Goal: Task Accomplishment & Management: Complete application form

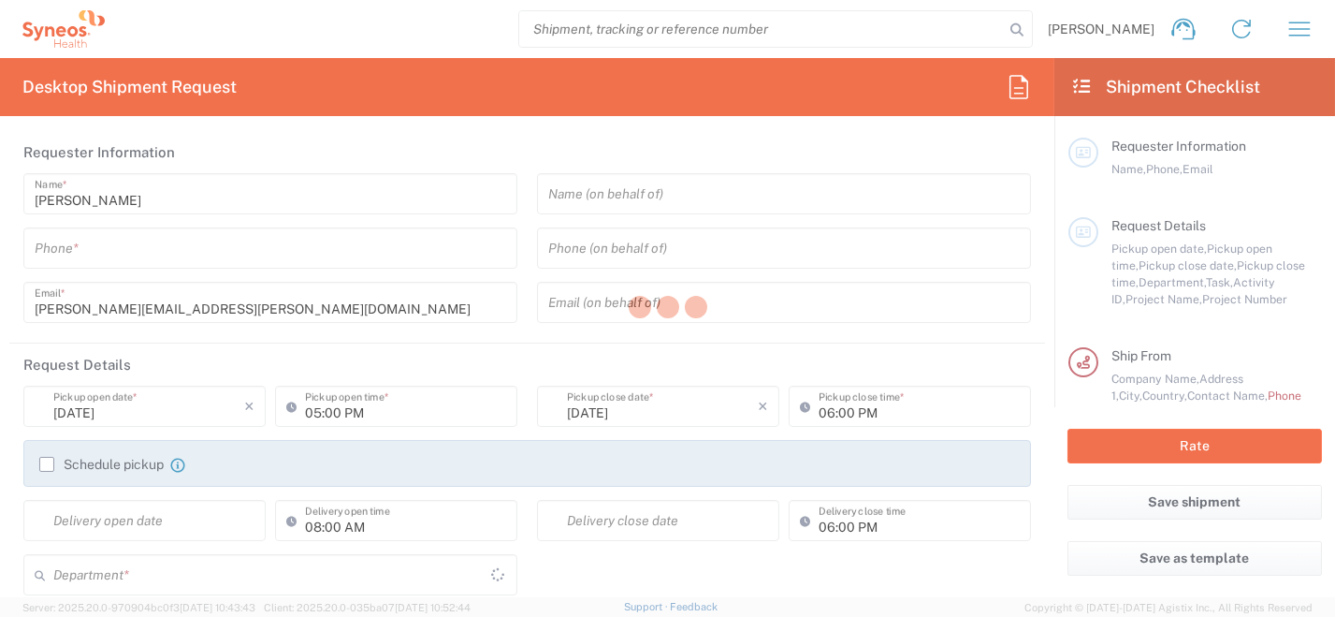
type input "8350"
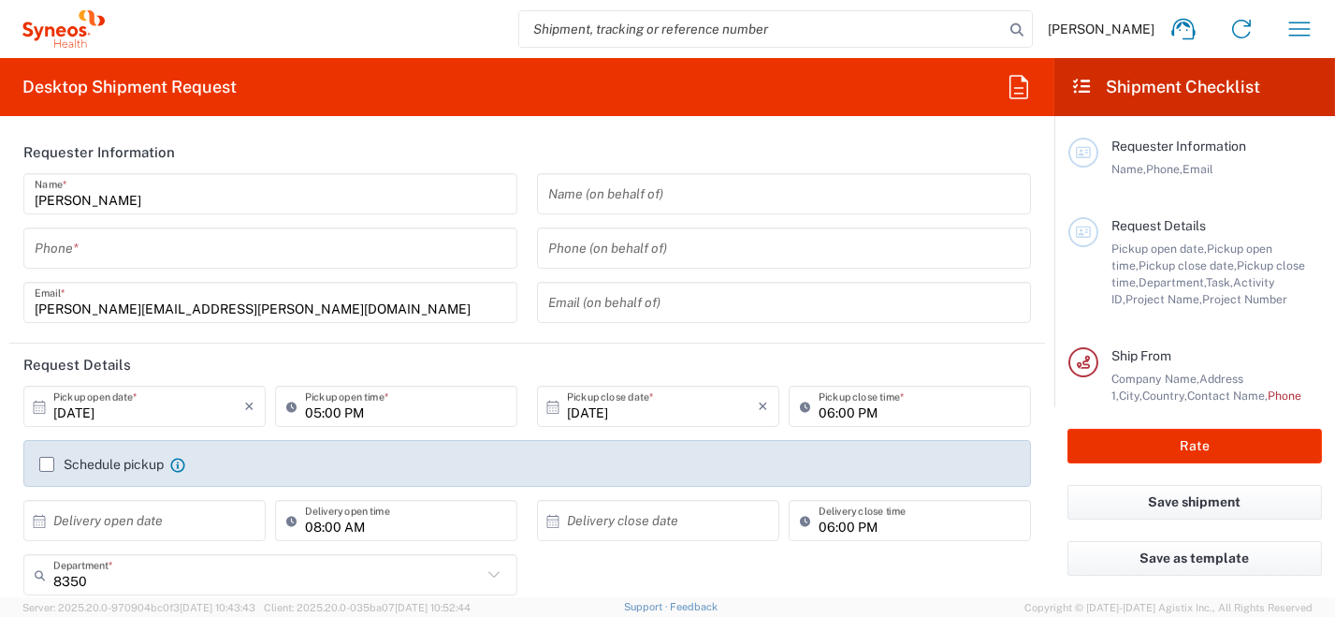
click at [188, 256] on input "tel" at bounding box center [271, 248] width 472 height 33
type input "[GEOGRAPHIC_DATA]"
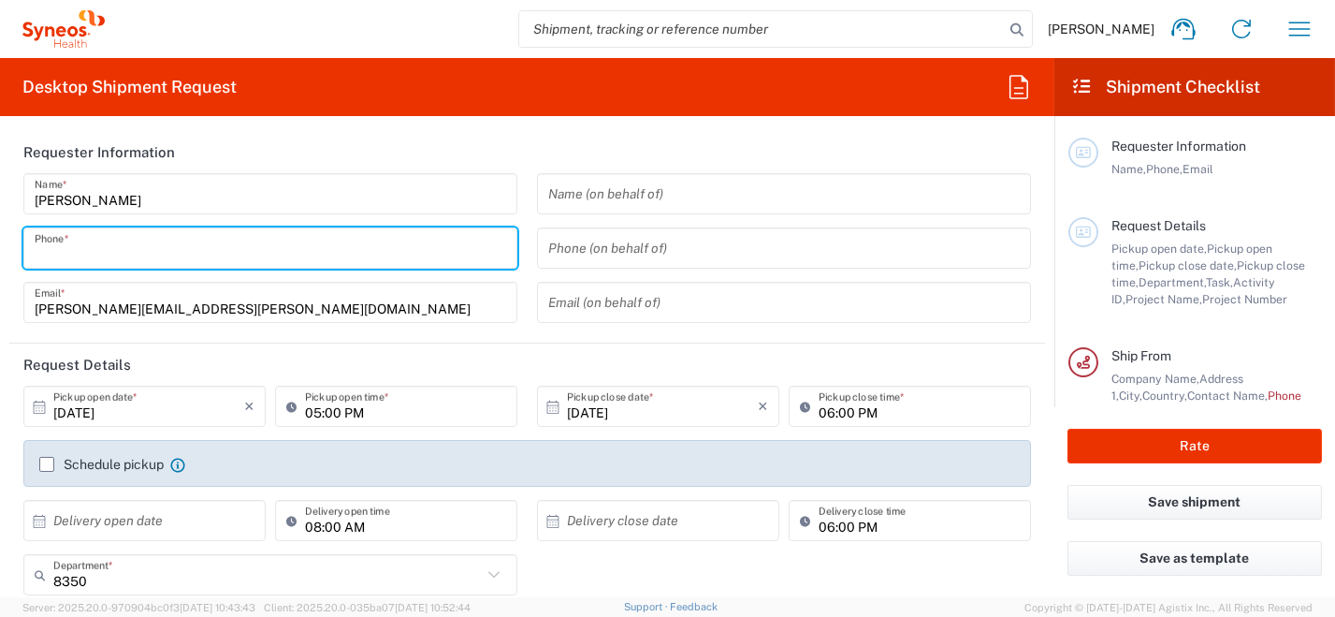
type input "Syneos Health [GEOGRAPHIC_DATA] SRL"
type input "010296199211"
type input "[PERSON_NAME][EMAIL_ADDRESS][PERSON_NAME][DOMAIN_NAME]"
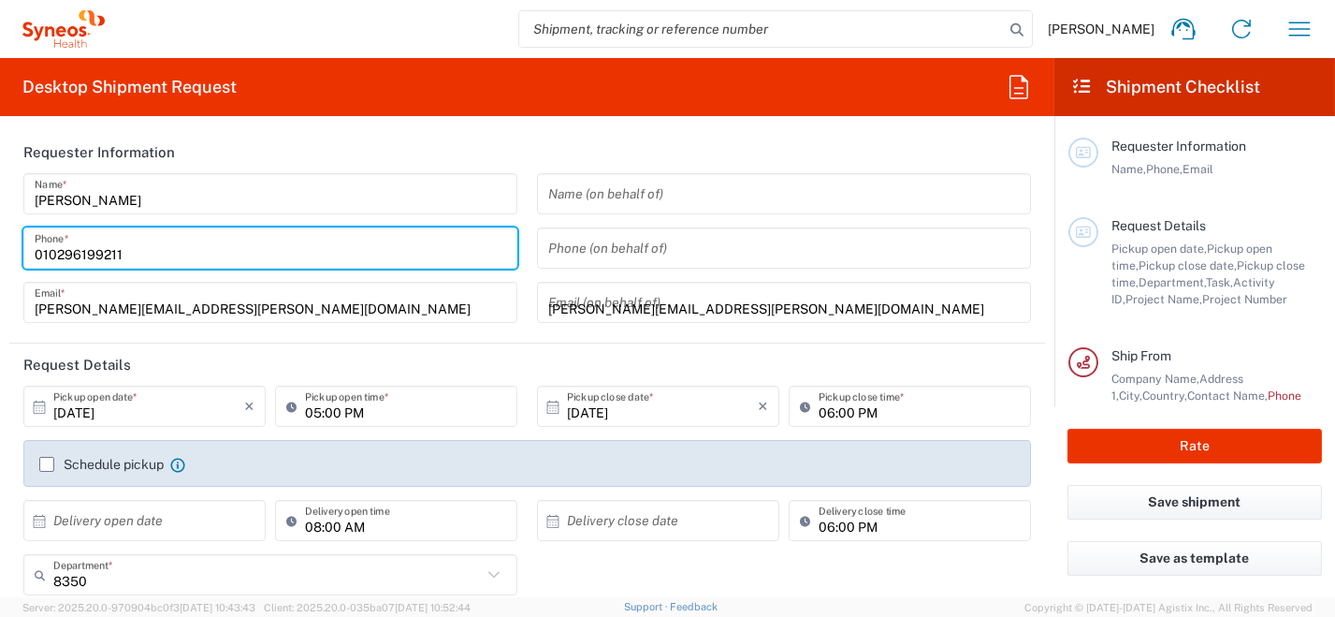
type input "SYNEOS HEALTH [GEOGRAPHIC_DATA] S.R.L."
type input "010296199211"
type input "SYNEOS HEALTH [GEOGRAPHIC_DATA] S.R.L."
type input "[STREET_ADDRESS][PERSON_NAME]"
type input "[GEOGRAPHIC_DATA]"
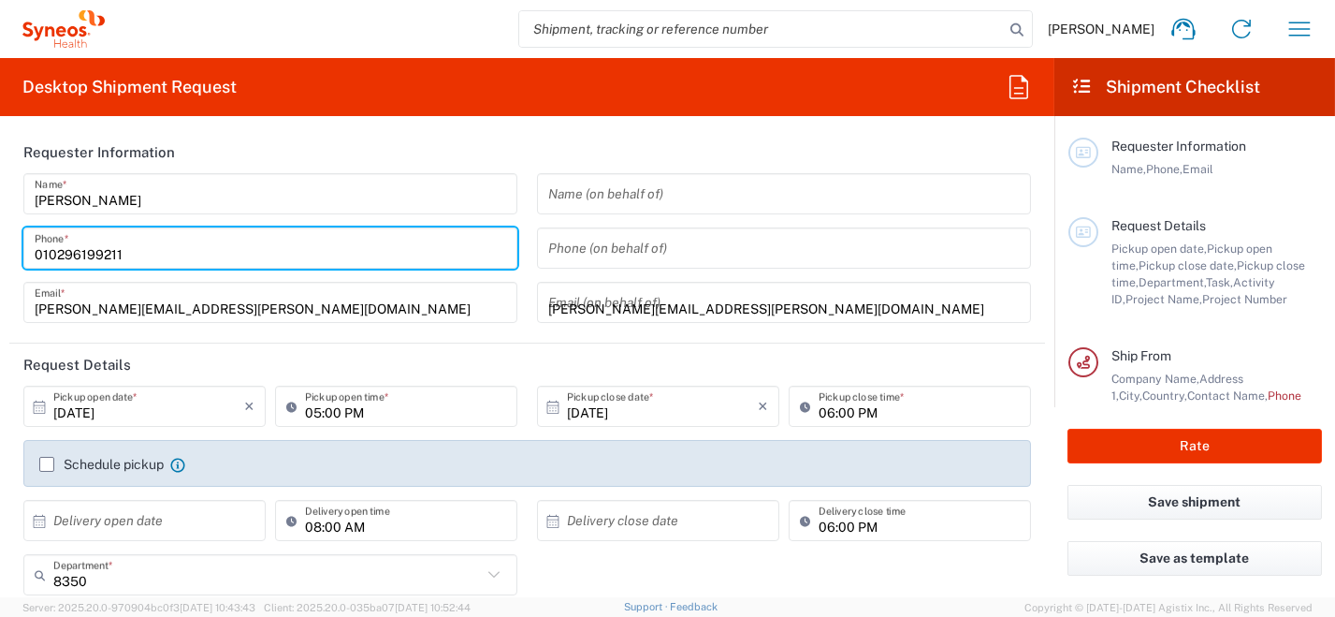
type input "SYNEOS HEALTH [GEOGRAPHIC_DATA] S.R.L."
type input "[GEOGRAPHIC_DATA]"
type input "20123"
type input "010296199211"
type input "[PERSON_NAME][EMAIL_ADDRESS][PERSON_NAME][DOMAIN_NAME]"
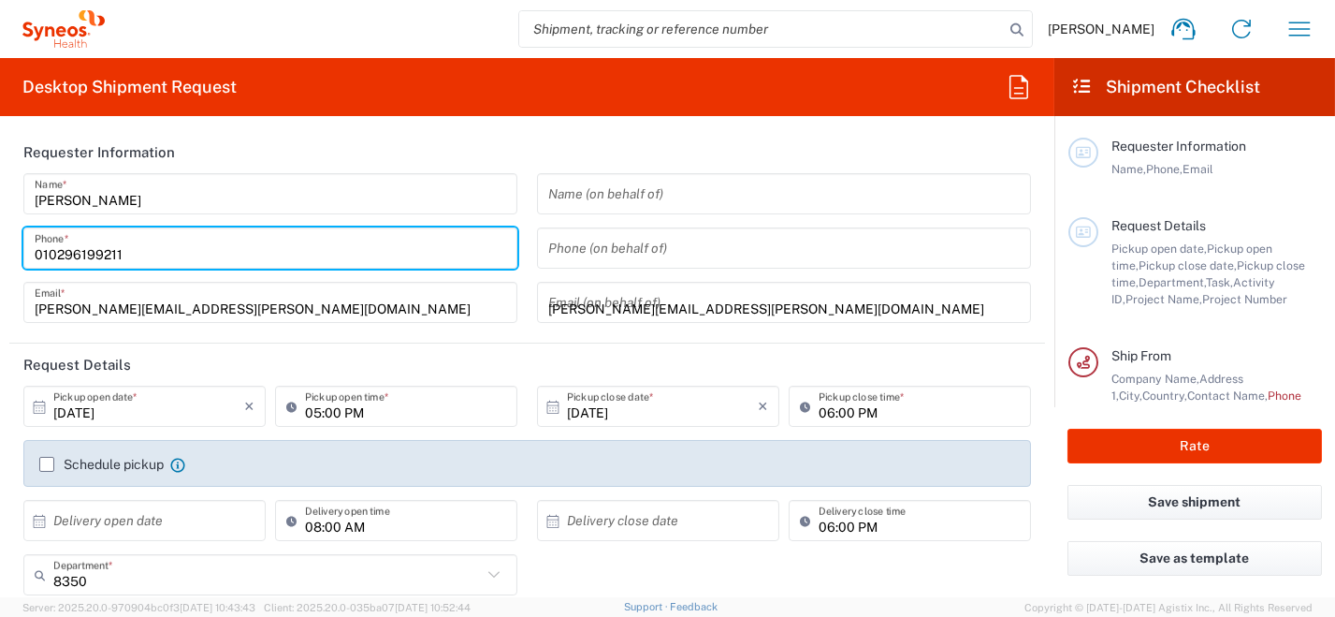
type input "[PERSON_NAME]"
click at [7, 245] on form "Requester Information [PERSON_NAME] Name * [PHONE_NUMBER] Phone * [PERSON_NAME]…" at bounding box center [527, 364] width 1055 height 466
type input "Syneos Health [GEOGRAPHIC_DATA] SRL"
type input "0296199211"
click at [40, 404] on icon at bounding box center [40, 406] width 12 height 13
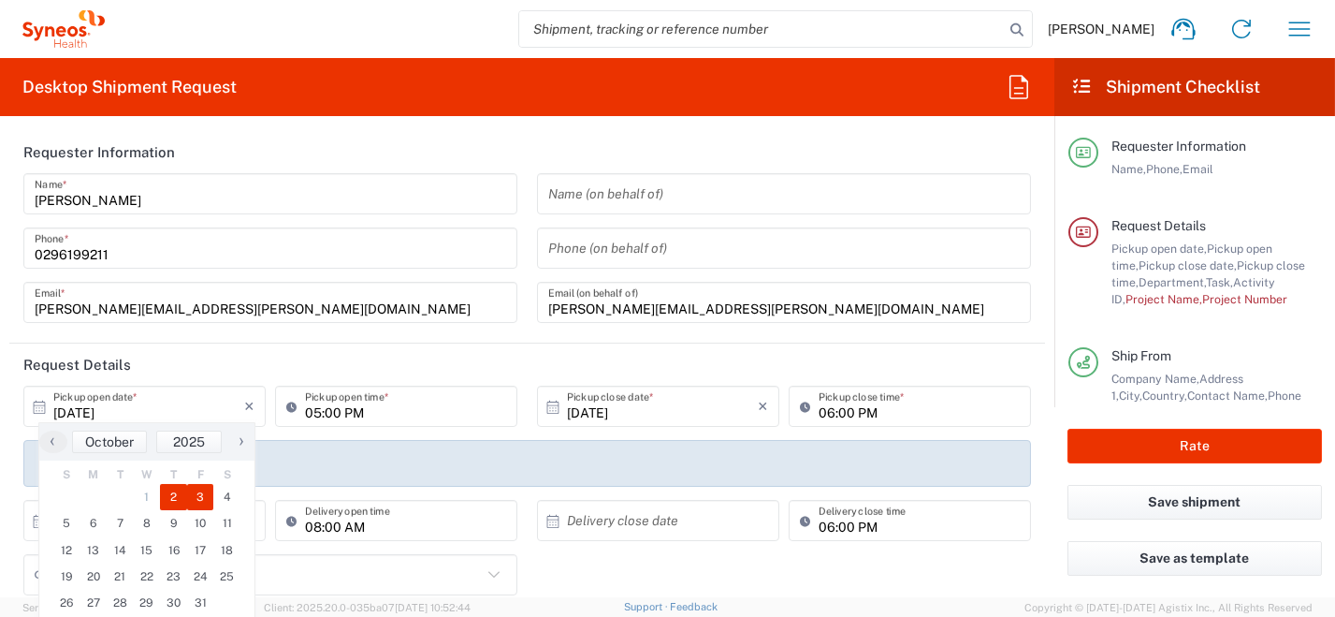
click at [195, 498] on span "3" at bounding box center [200, 497] width 27 height 26
type input "[DATE]"
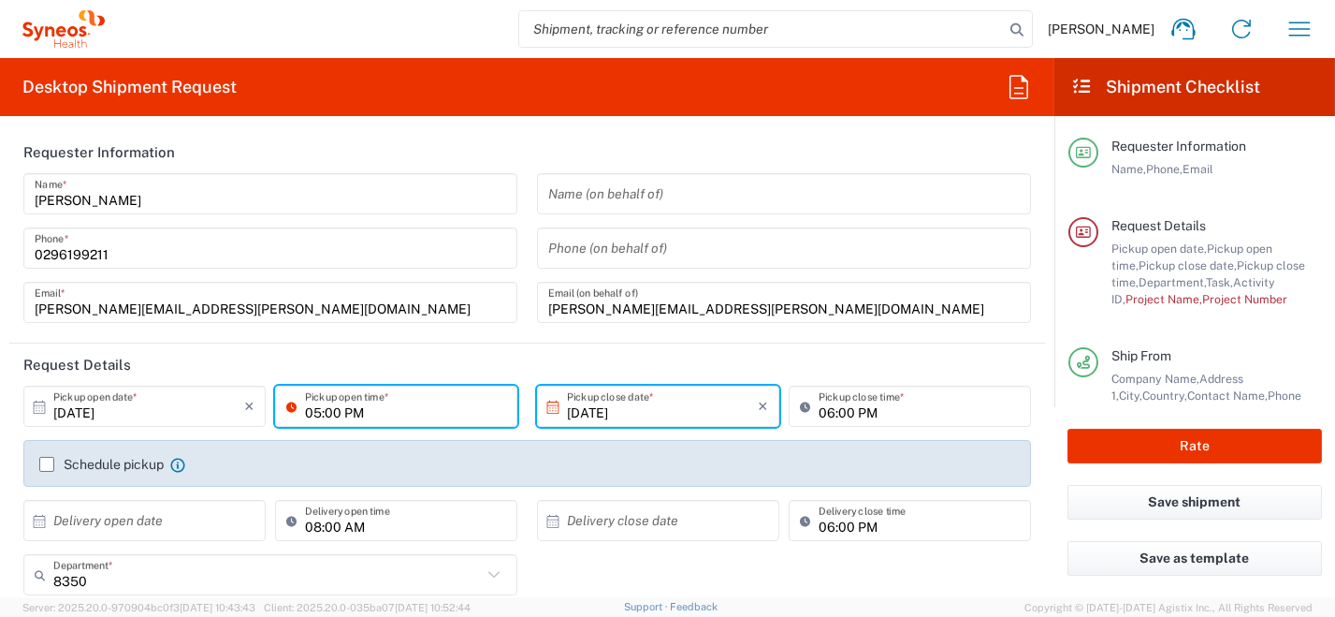
click at [357, 415] on input "05:00 PM" at bounding box center [405, 406] width 201 height 33
drag, startPoint x: 383, startPoint y: 413, endPoint x: 152, endPoint y: 340, distance: 242.4
click at [209, 397] on div "[DATE] × Pickup open date * Cancel Apply 05:00 PM Pickup open time *" at bounding box center [270, 413] width 503 height 54
type input "09:00 AM"
type input "[GEOGRAPHIC_DATA]"
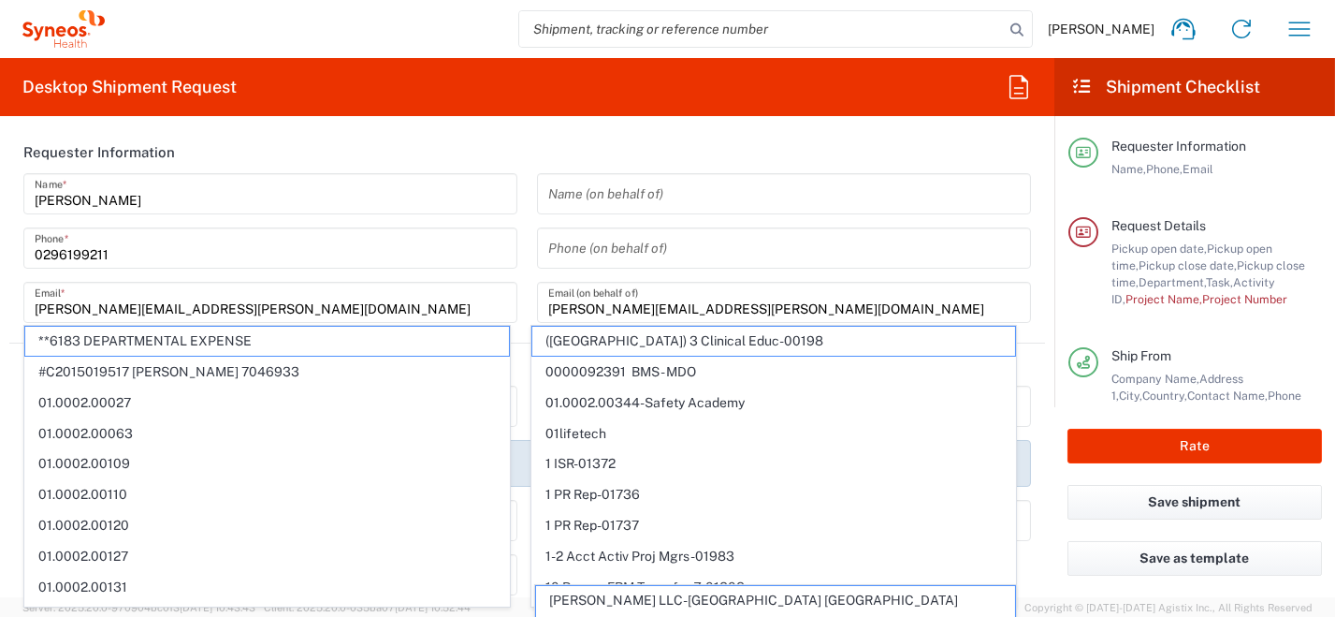
click at [41, 470] on span "01.0002.00109" at bounding box center [267, 463] width 484 height 29
type input "01.0002.00109"
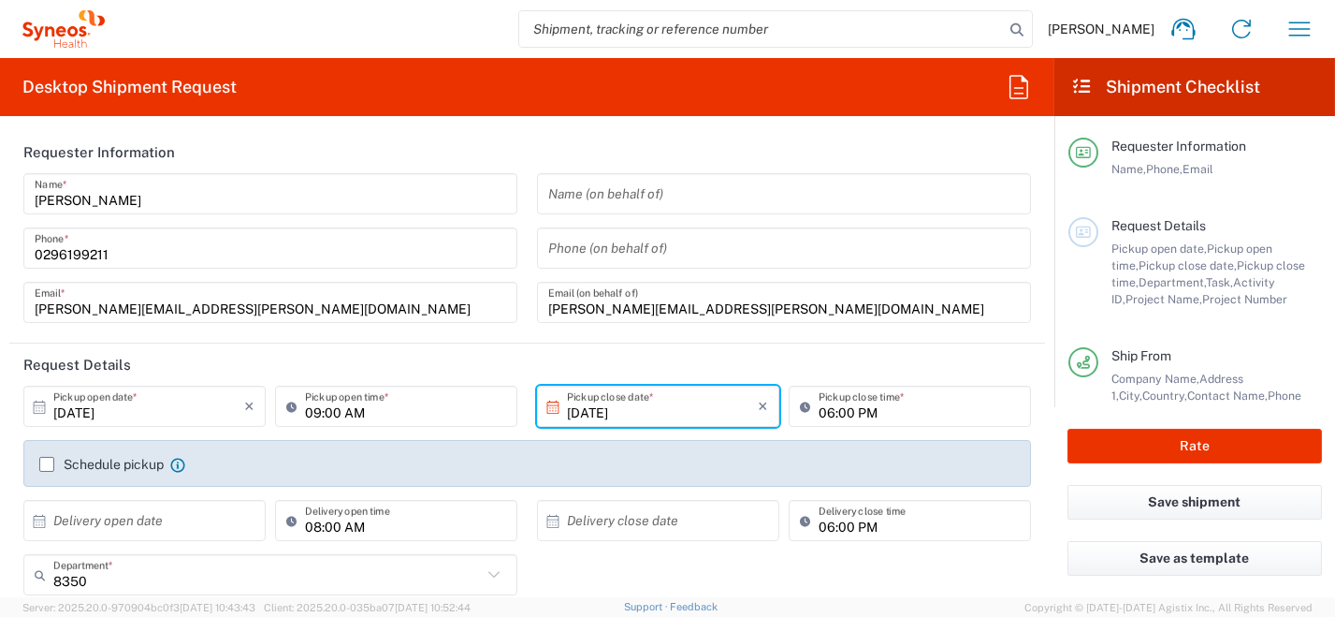
type input "Global Resourcing Only BD Prep"
click at [50, 459] on label "Schedule pickup" at bounding box center [101, 464] width 124 height 15
click at [47, 464] on input "Schedule pickup" at bounding box center [47, 464] width 0 height 0
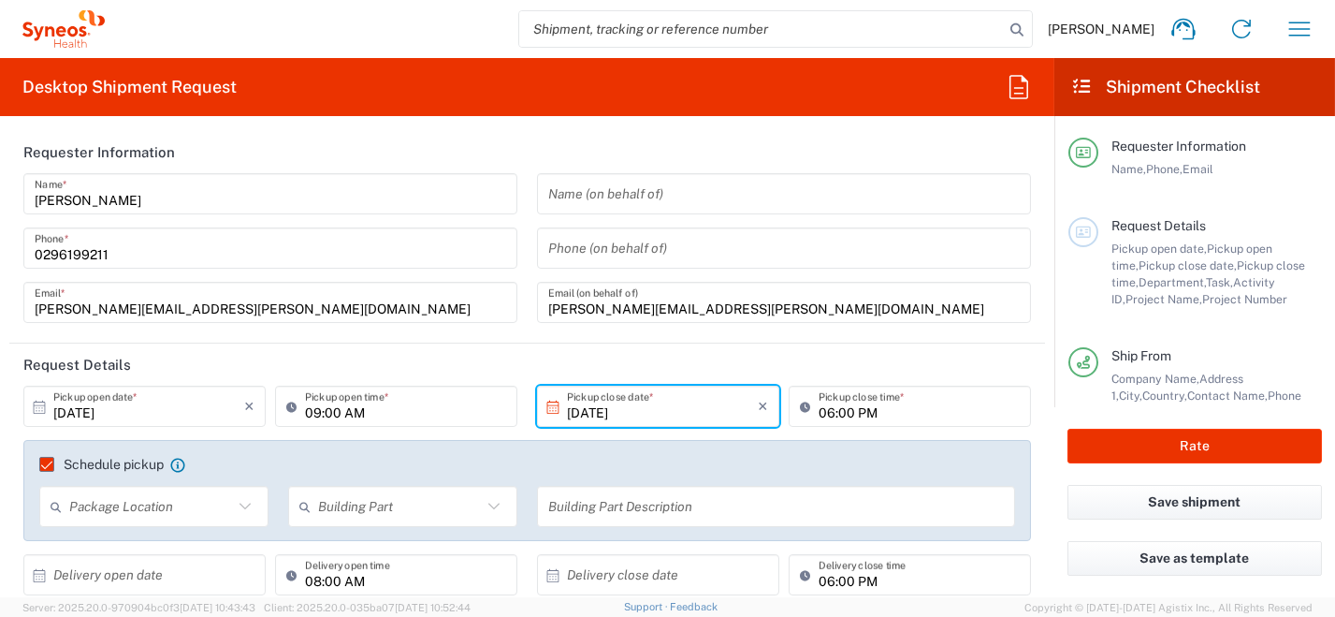
scroll to position [94, 0]
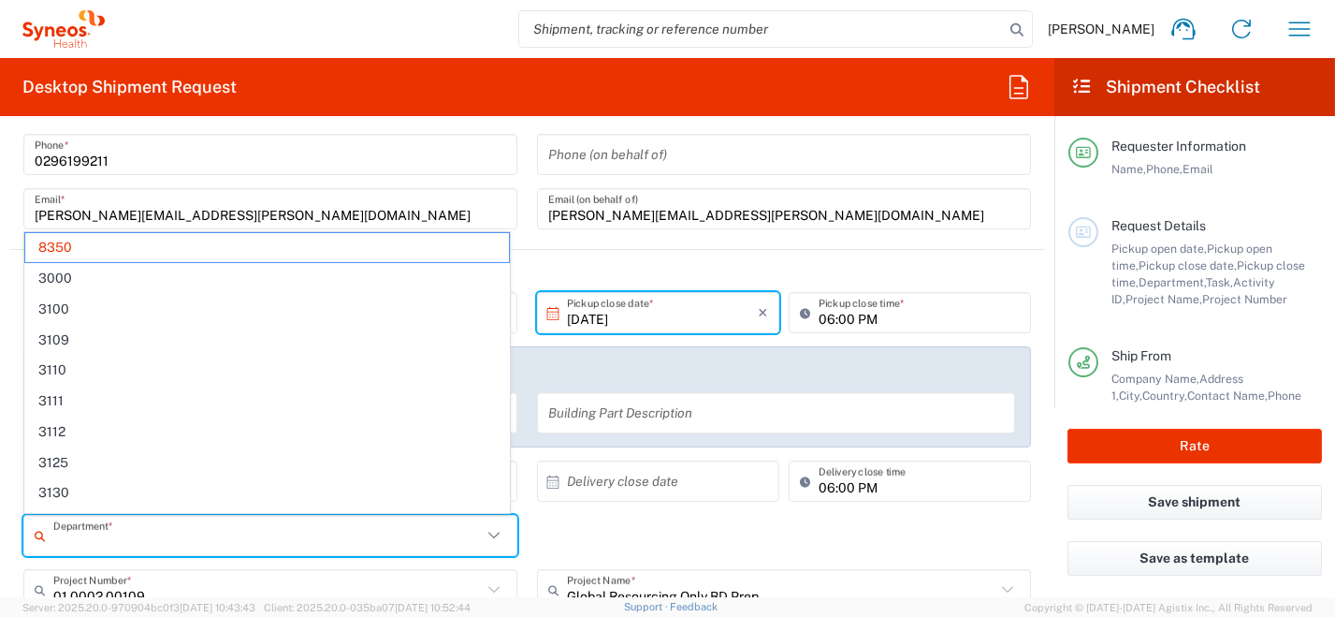
drag, startPoint x: 102, startPoint y: 536, endPoint x: 0, endPoint y: 526, distance: 102.5
click at [0, 526] on html "[PERSON_NAME] Home Shipment estimator Shipment tracking Desktop shipment reques…" at bounding box center [667, 308] width 1335 height 617
type input "8"
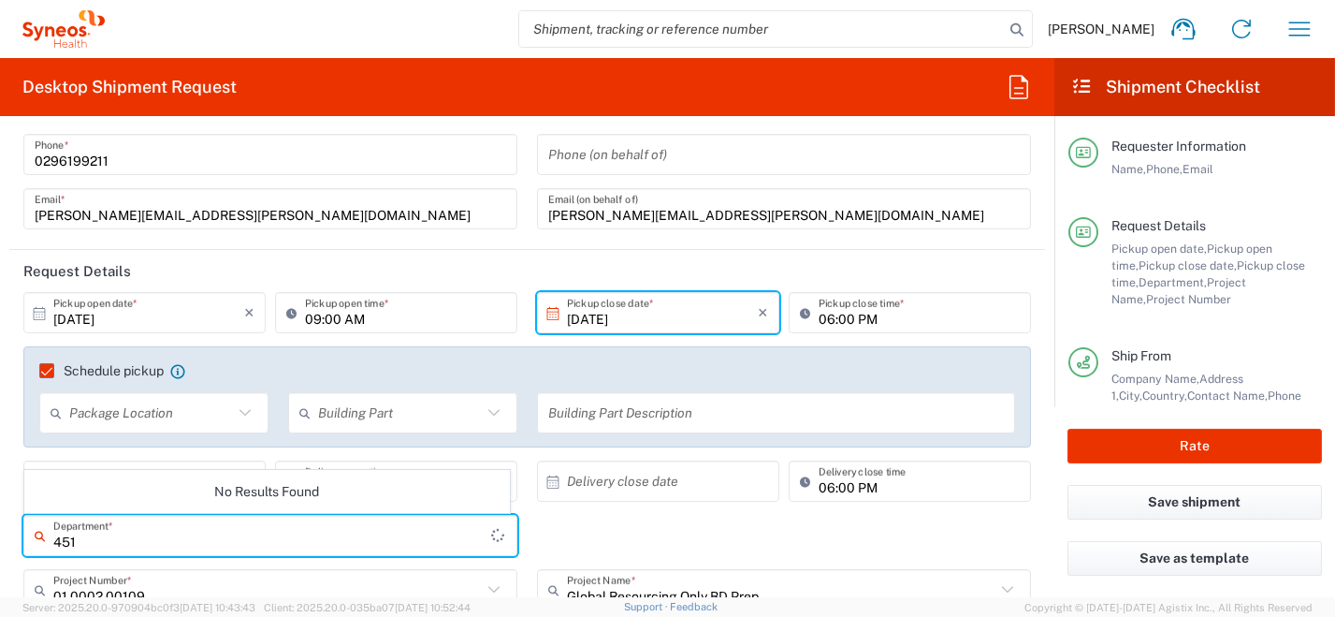
type input "4510"
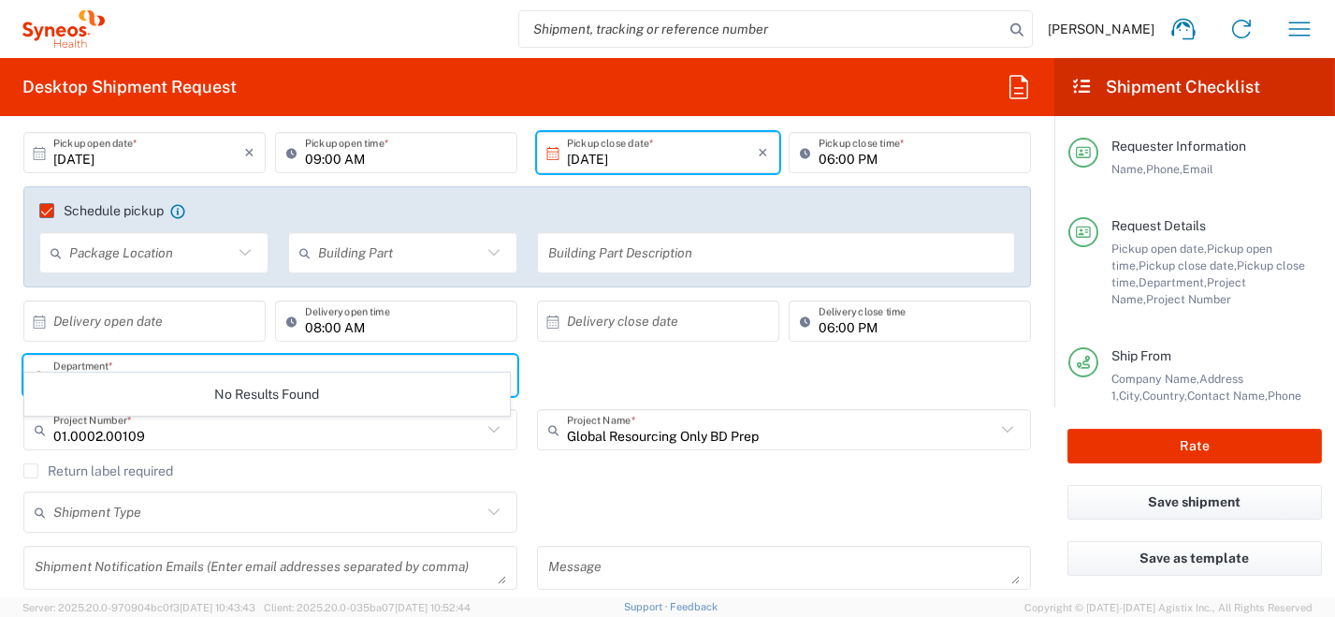
scroll to position [280, 0]
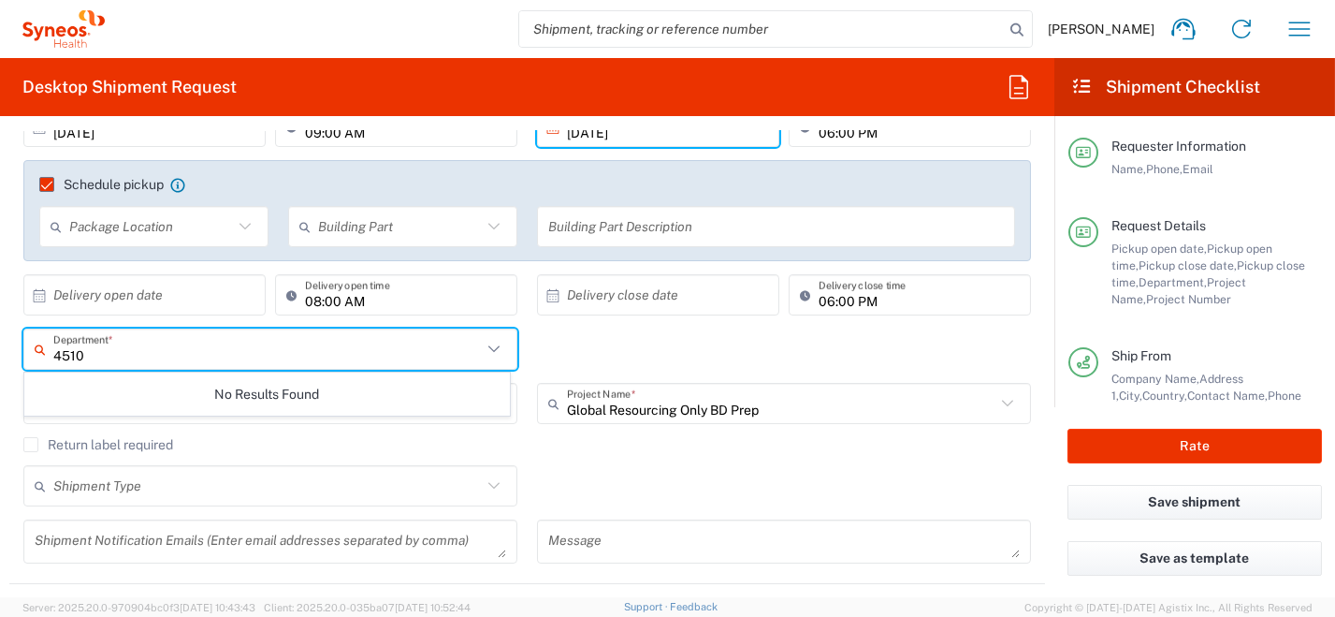
click at [214, 354] on input "4510" at bounding box center [267, 349] width 429 height 33
drag, startPoint x: 145, startPoint y: 352, endPoint x: 107, endPoint y: 306, distance: 59.8
click at [0, 324] on form "Requester Information [PERSON_NAME] Name * [PHONE_NUMBER] Phone * [PERSON_NAME]…" at bounding box center [527, 364] width 1055 height 466
type input "4510"
click at [482, 350] on icon at bounding box center [494, 349] width 24 height 24
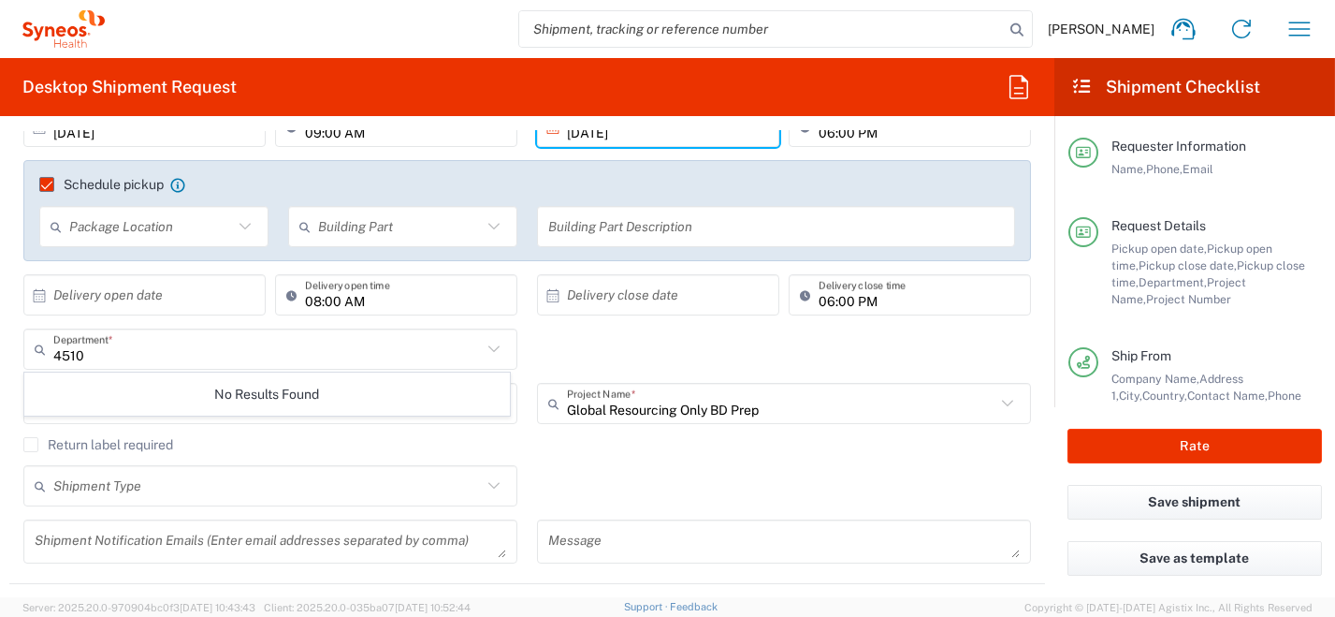
click at [271, 402] on div "No Results Found" at bounding box center [267, 393] width 486 height 43
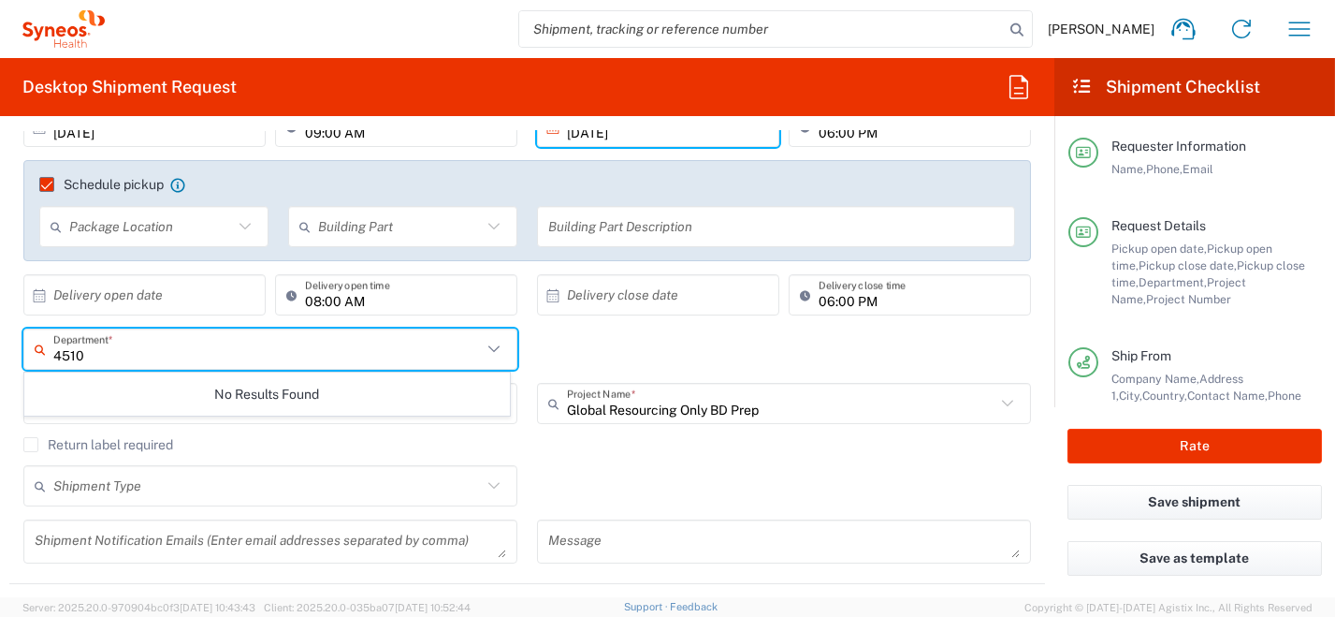
drag, startPoint x: 157, startPoint y: 351, endPoint x: 50, endPoint y: 312, distance: 114.6
click at [42, 311] on div "[DATE] × Pickup open date * Cancel Apply 09:00 AM Pickup open time * [DATE] × P…" at bounding box center [527, 341] width 1027 height 471
type input "4510"
click at [334, 396] on div "No Results Found" at bounding box center [267, 393] width 486 height 43
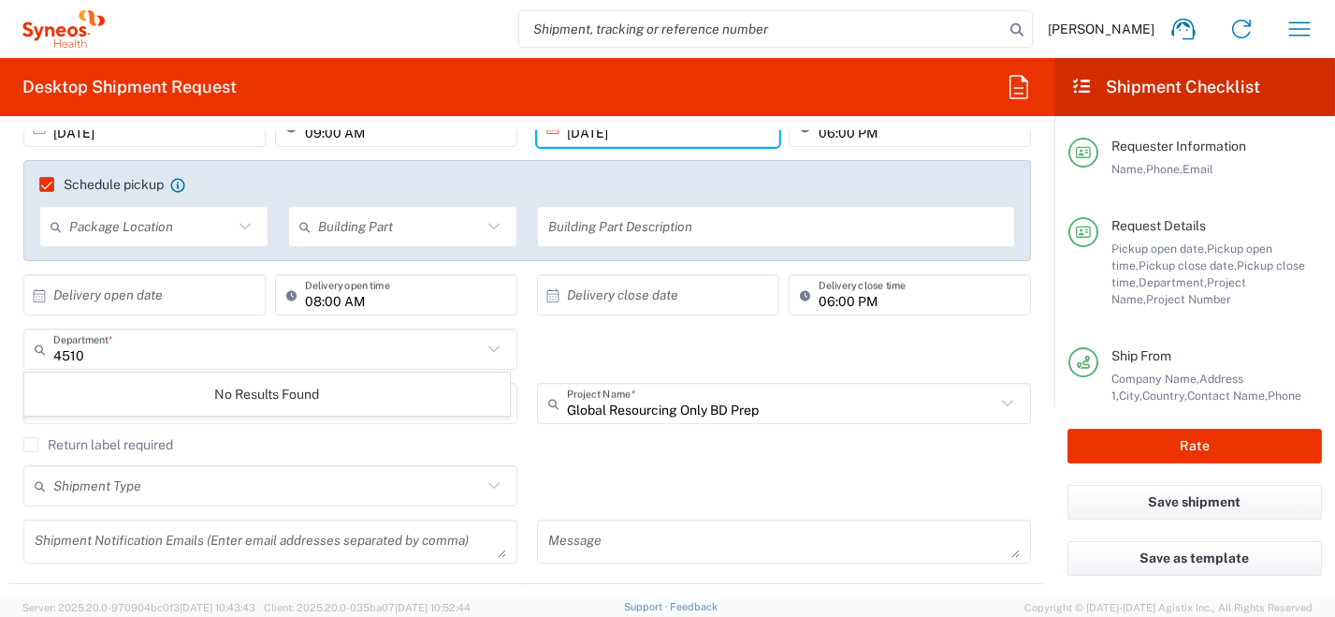
click at [340, 394] on div "No Results Found" at bounding box center [267, 393] width 486 height 43
drag, startPoint x: 416, startPoint y: 378, endPoint x: 407, endPoint y: 390, distance: 15.3
click at [411, 385] on div "No Results Found" at bounding box center [267, 393] width 486 height 43
drag, startPoint x: 417, startPoint y: 396, endPoint x: 464, endPoint y: 395, distance: 46.8
click at [423, 395] on div "No Results Found" at bounding box center [267, 393] width 486 height 43
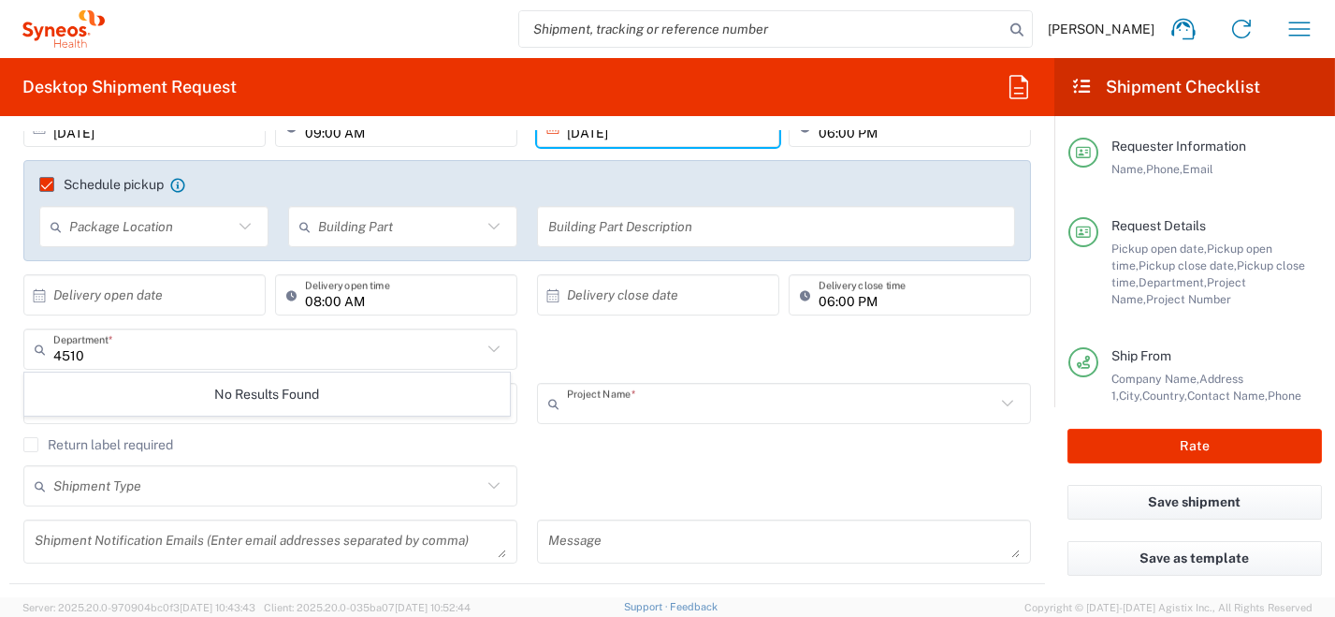
click at [787, 411] on input "text" at bounding box center [781, 403] width 429 height 33
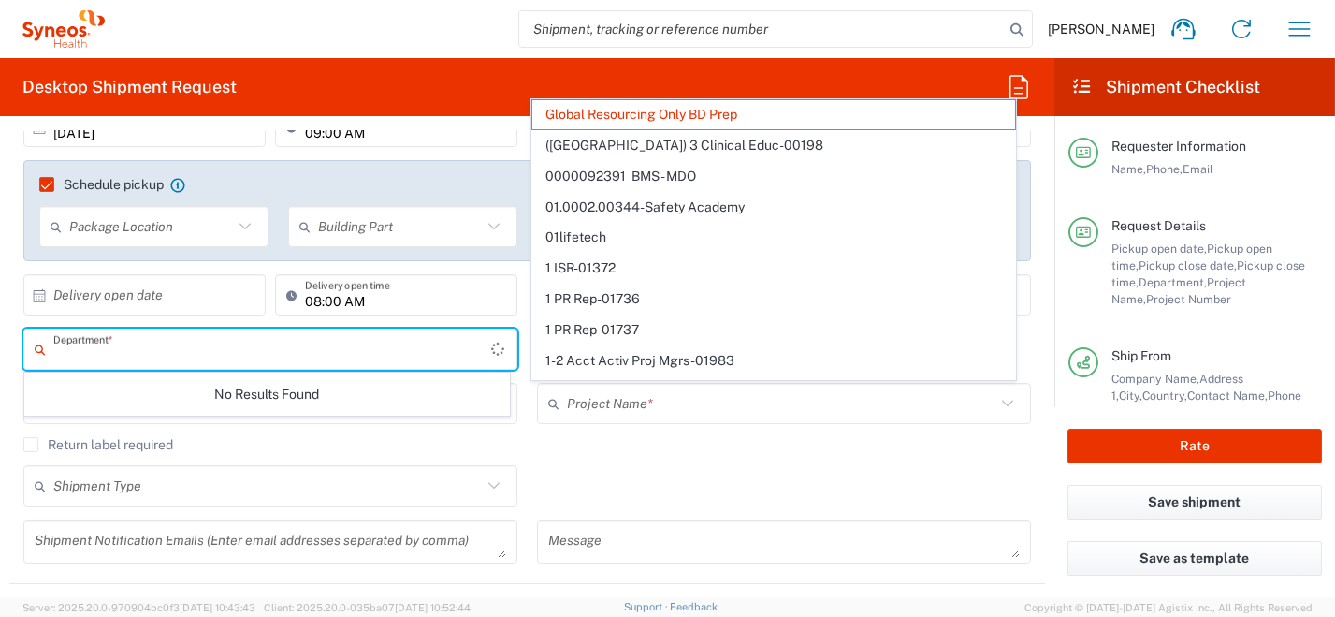
click at [243, 356] on input "text" at bounding box center [272, 349] width 438 height 33
type input "Global Resourcing Only BD Prep"
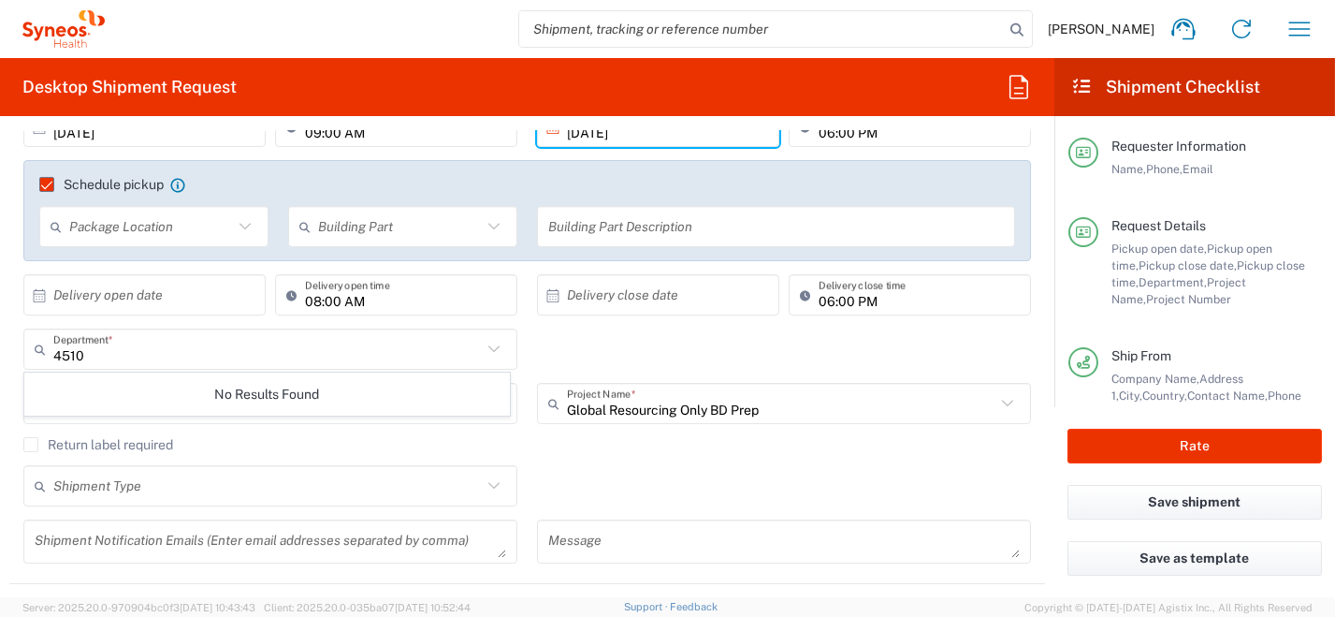
click at [359, 381] on div "No Results Found" at bounding box center [267, 393] width 486 height 43
click at [310, 354] on input "4510" at bounding box center [267, 349] width 429 height 33
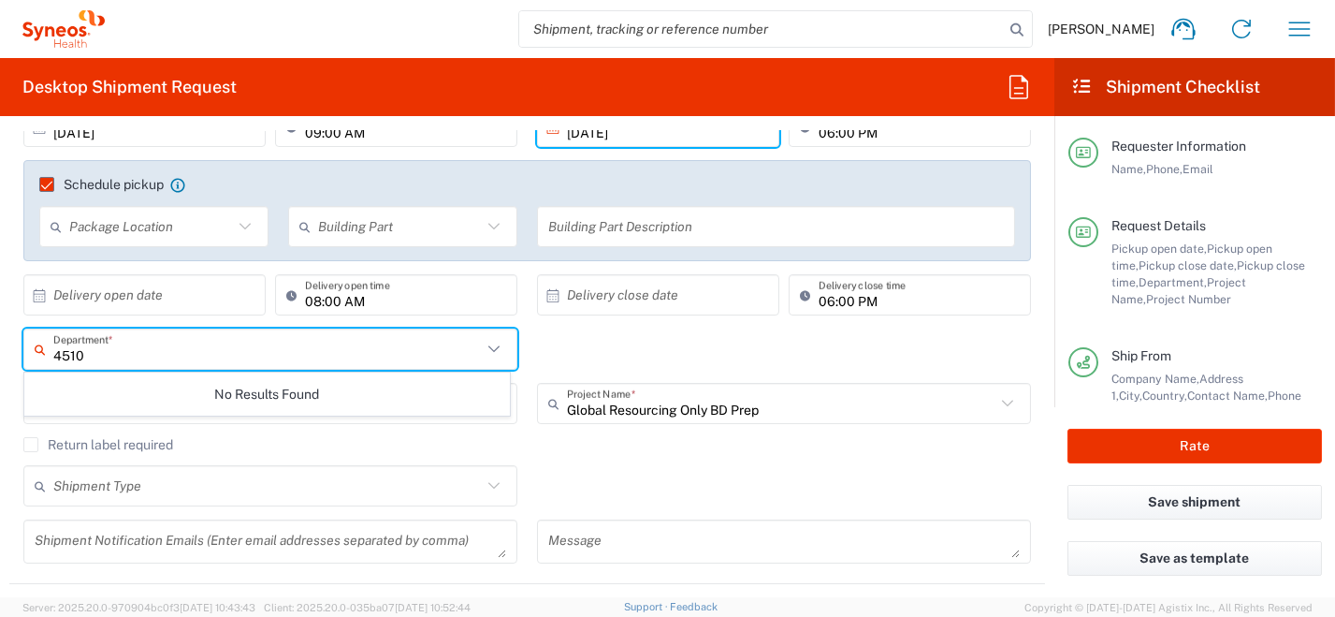
click at [492, 353] on icon at bounding box center [494, 349] width 24 height 24
click at [493, 351] on icon at bounding box center [494, 349] width 24 height 24
type input "4"
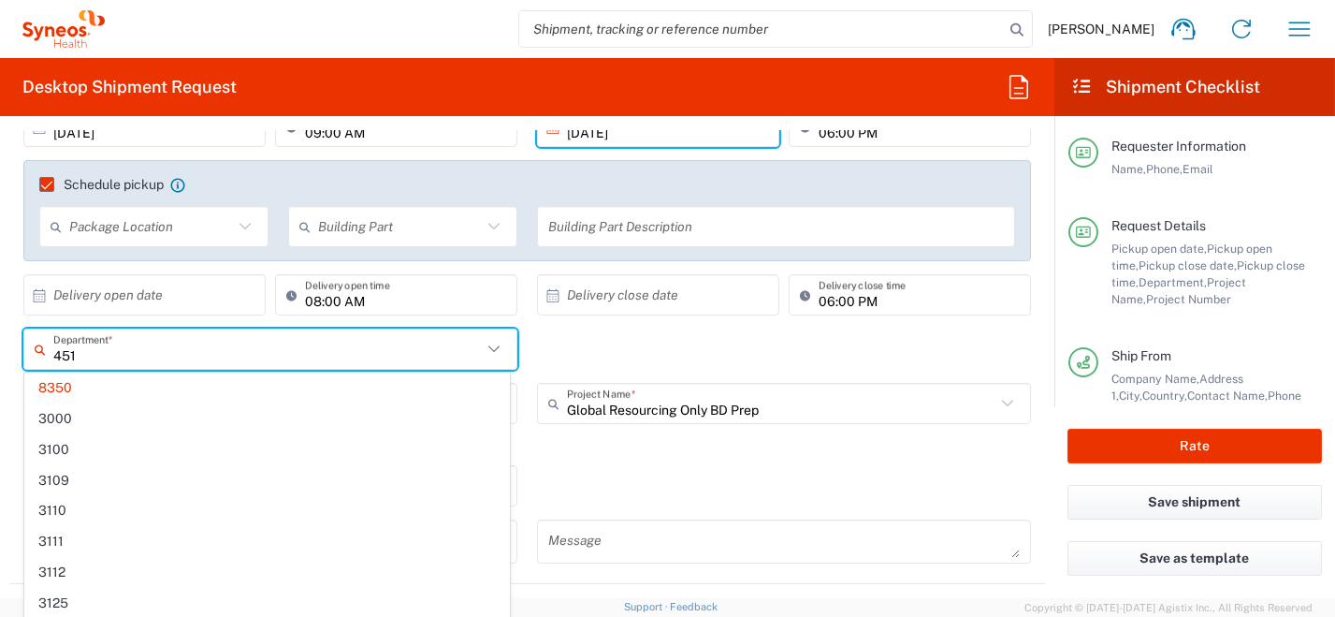
type input "4510"
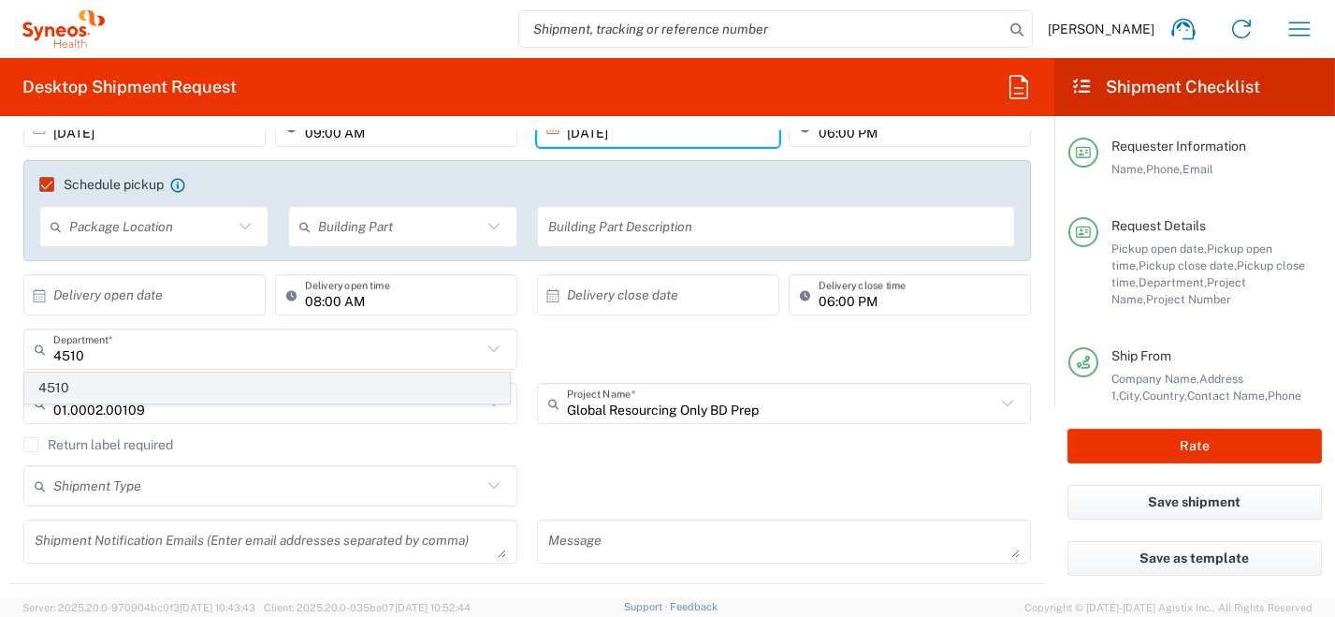
click at [258, 385] on span "4510" at bounding box center [267, 387] width 484 height 29
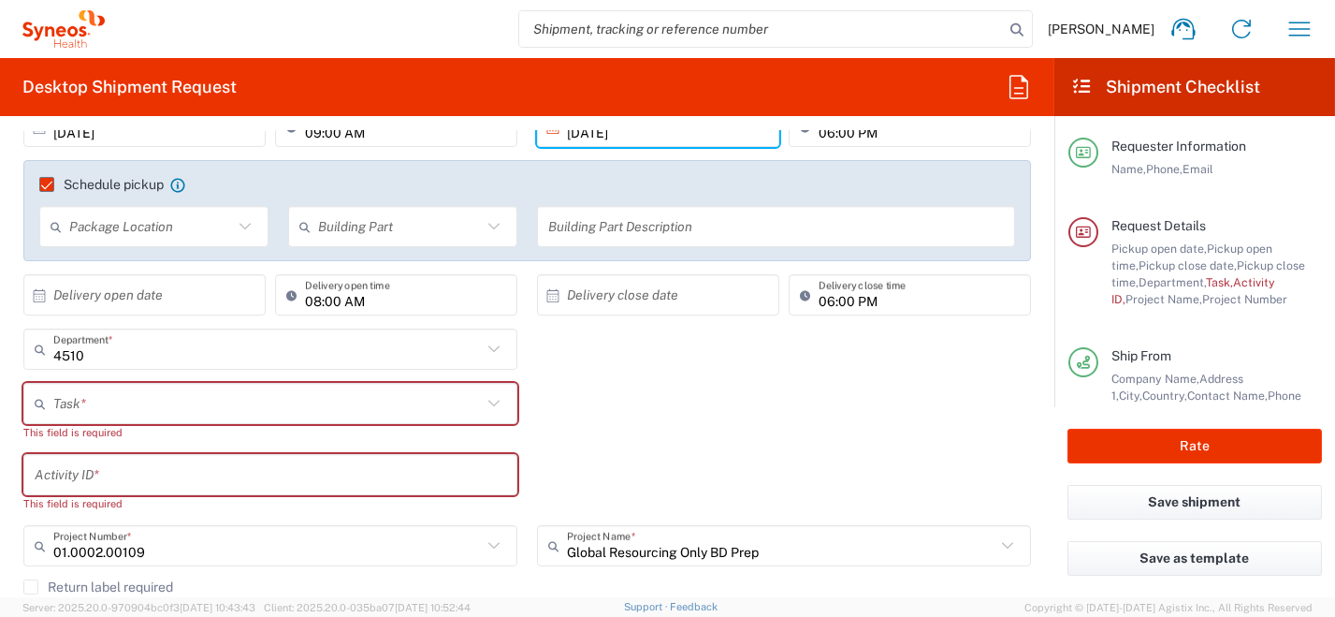
scroll to position [468, 0]
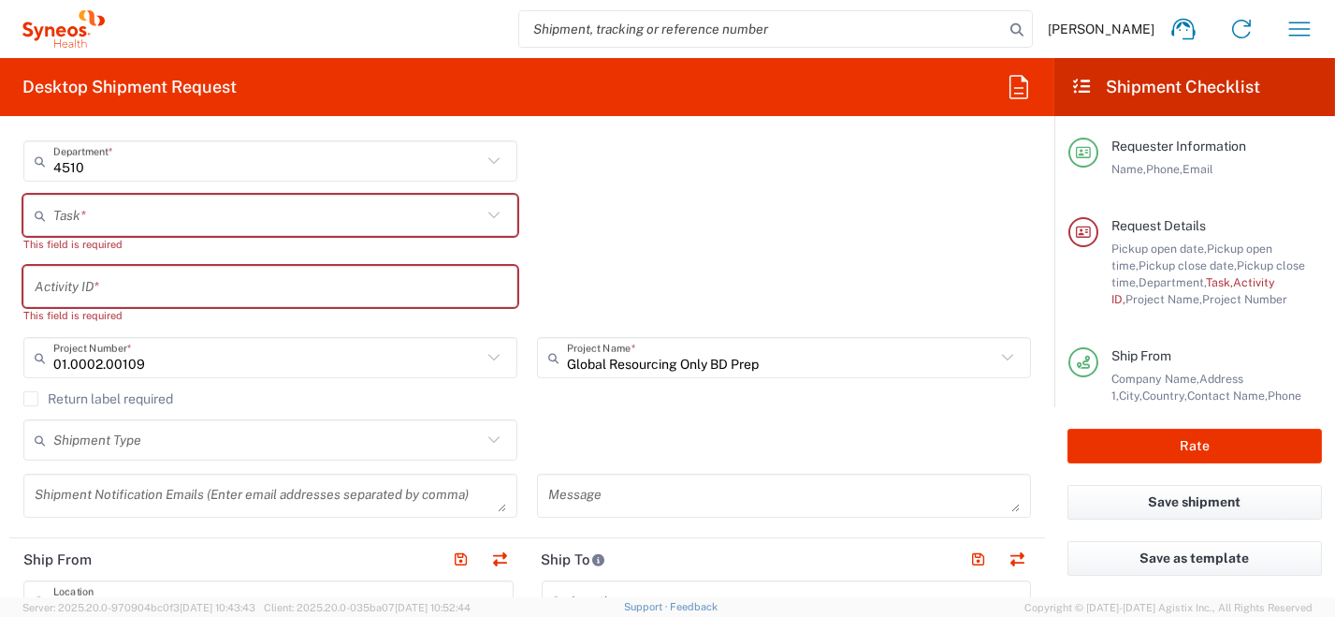
click at [286, 375] on div "01.0002.00109 Project Number *" at bounding box center [270, 357] width 494 height 41
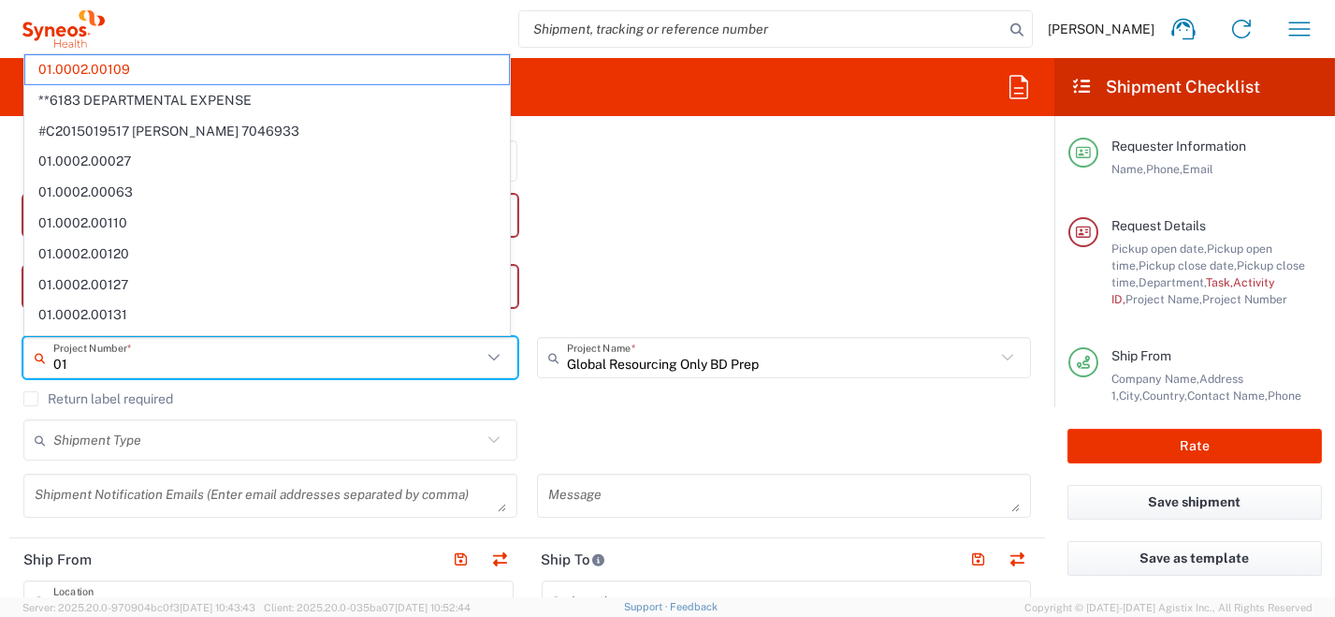
type input "0"
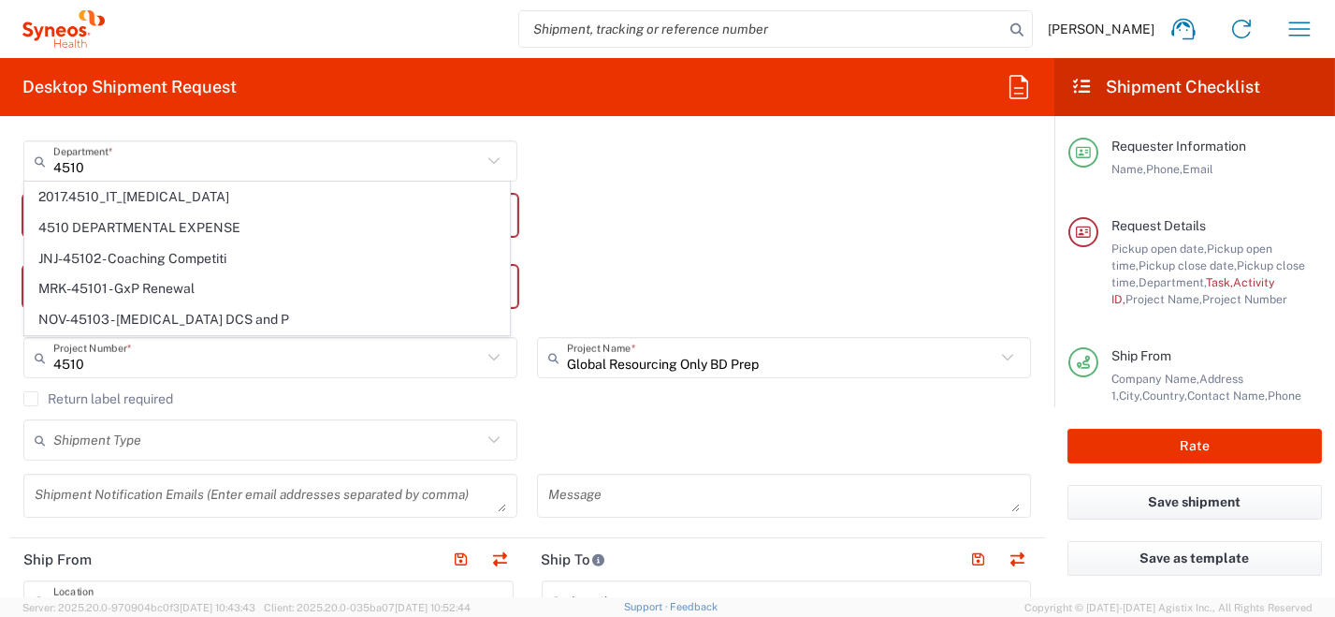
click at [238, 229] on span "4510 DEPARTMENTAL EXPENSE" at bounding box center [267, 227] width 484 height 29
type input "4510 DEPARTMENTAL EXPENSE"
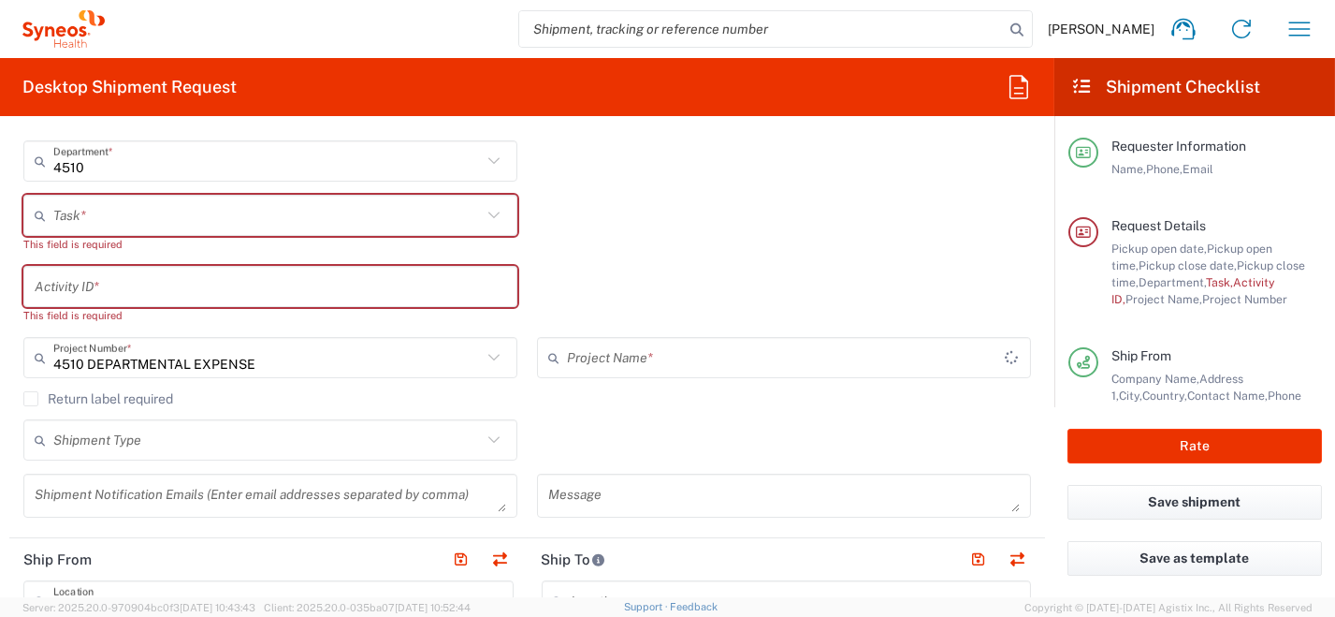
type input "4510 DEPARTMENTAL EXPENSE"
click at [488, 212] on icon at bounding box center [494, 215] width 24 height 24
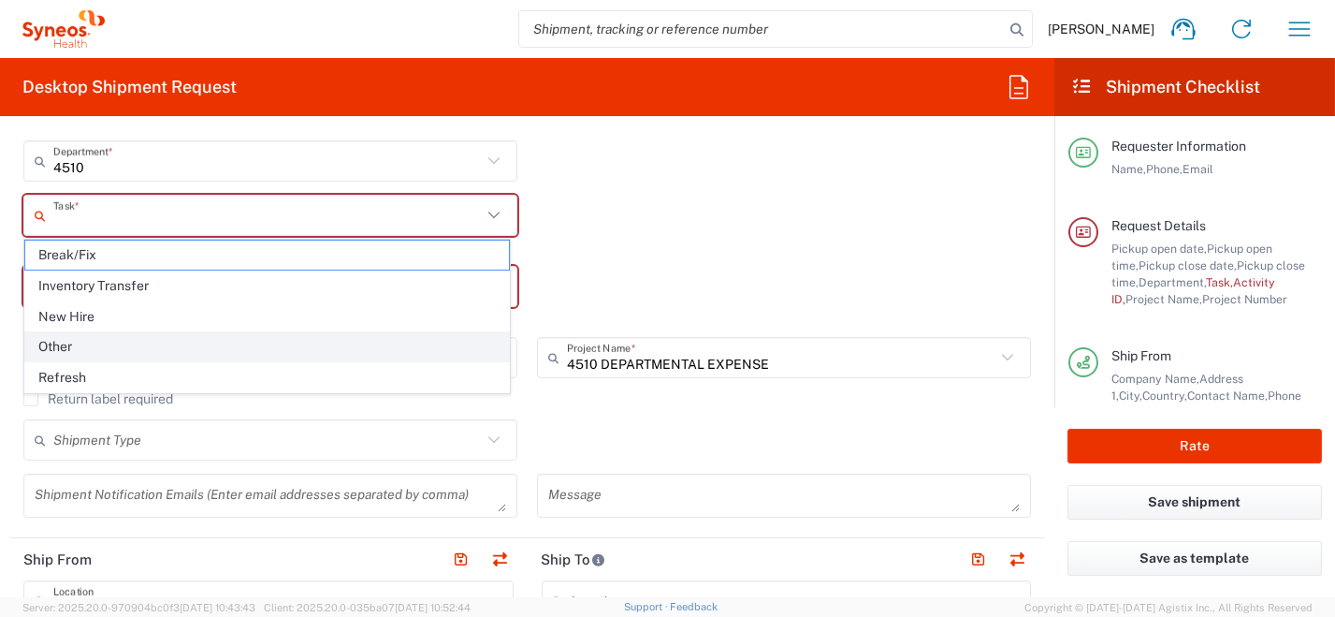
click at [388, 341] on span "Other" at bounding box center [267, 346] width 484 height 29
type input "Other"
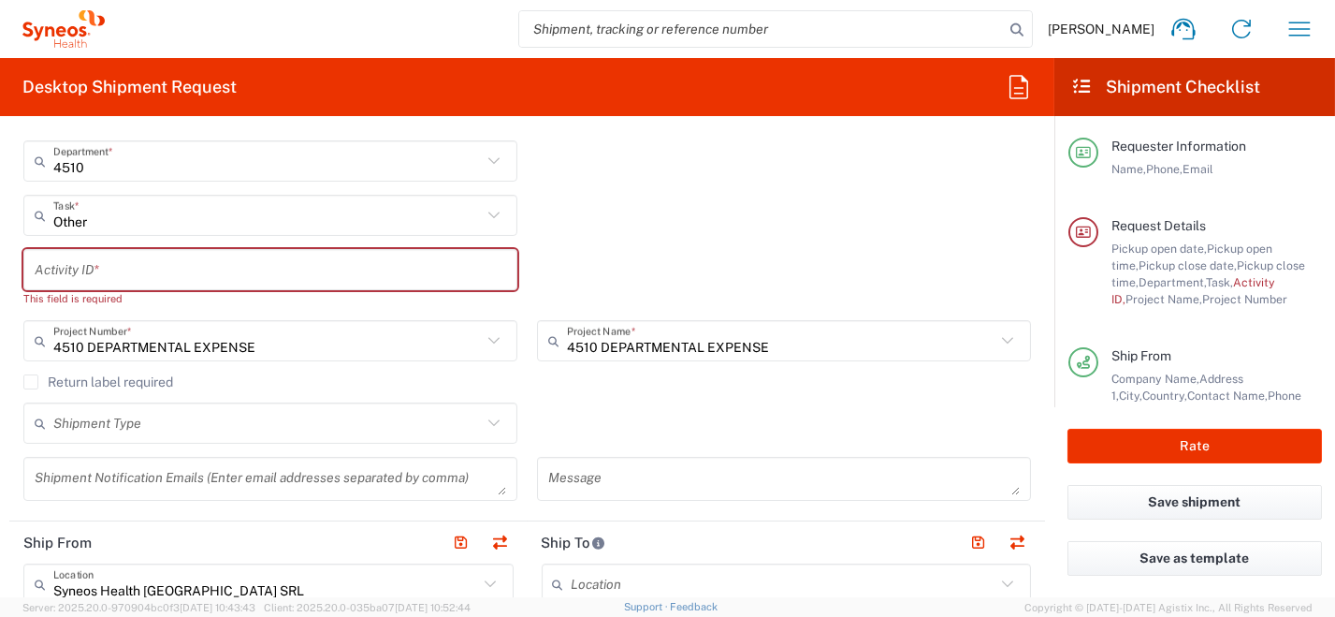
click at [478, 274] on input "text" at bounding box center [271, 270] width 472 height 33
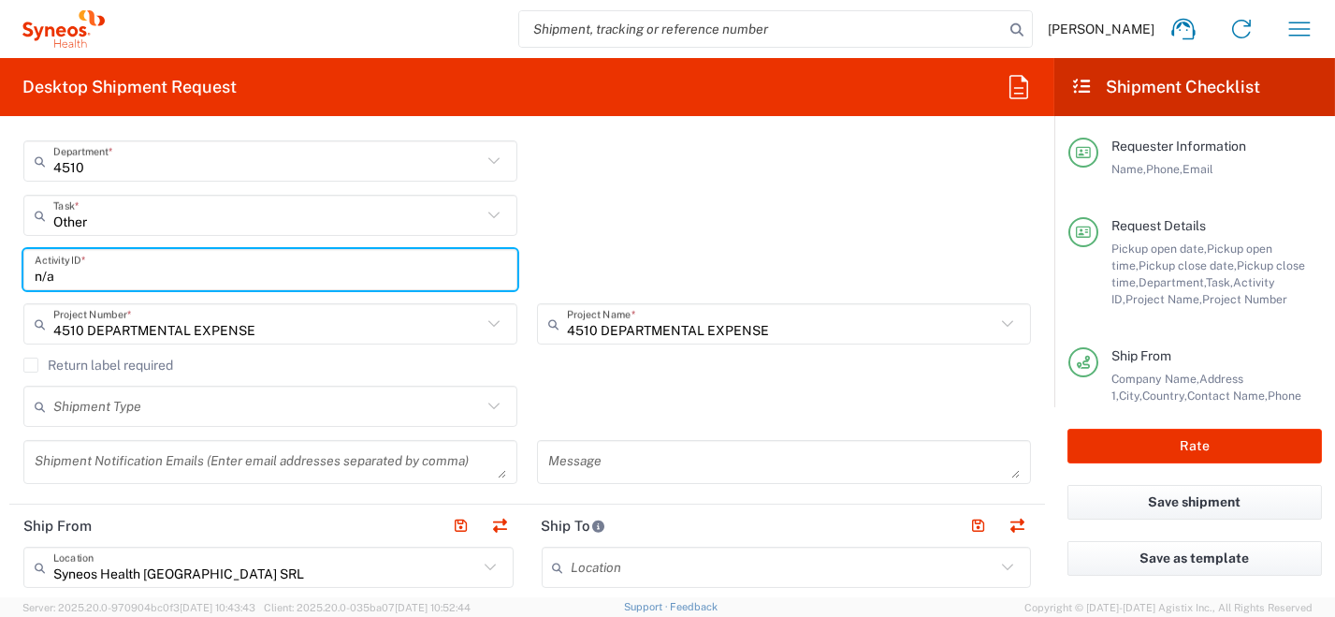
type input "n/a"
click at [648, 397] on div "Shipment Type Batch Regular" at bounding box center [527, 413] width 1027 height 54
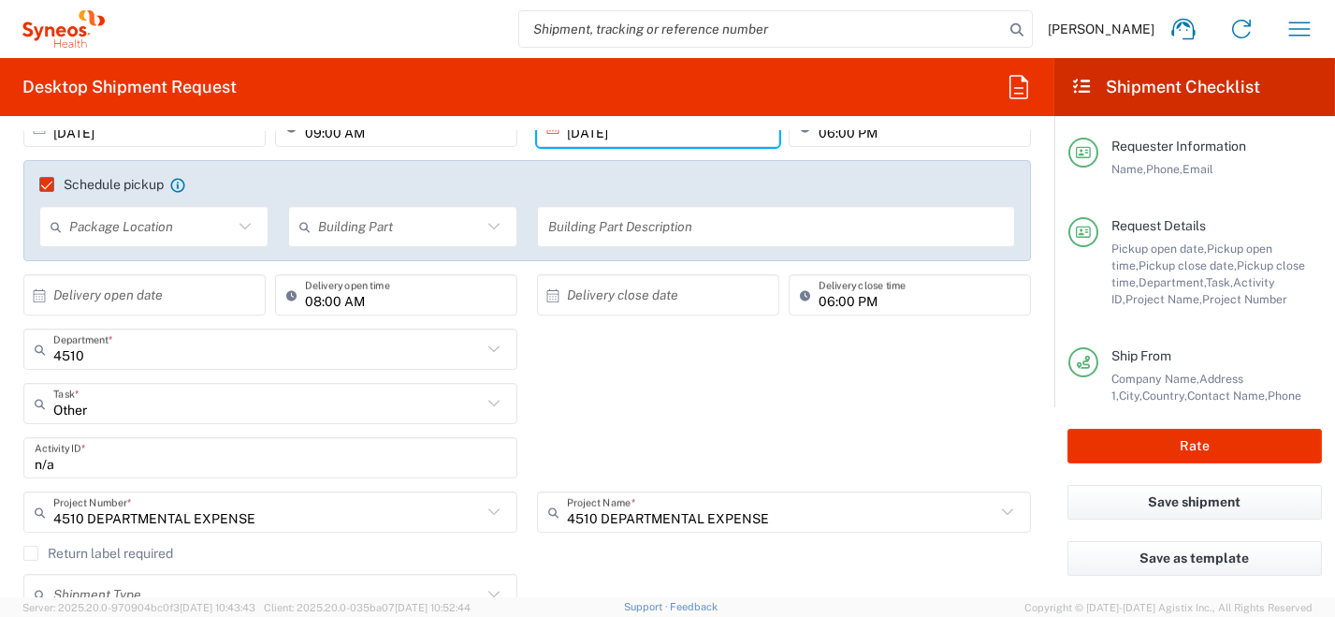
scroll to position [0, 0]
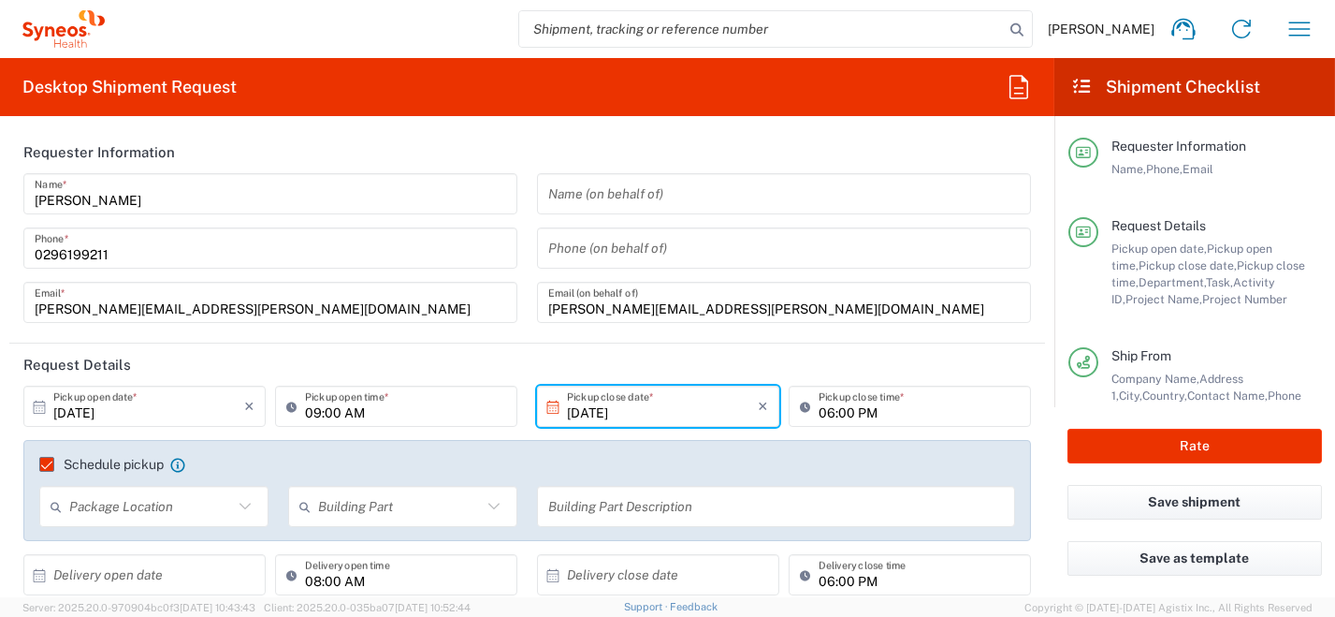
click at [696, 341] on agx-form-section "Requester Information [PERSON_NAME] Name * [PHONE_NUMBER] Phone * [PERSON_NAME]…" at bounding box center [527, 237] width 1036 height 212
click at [828, 327] on div "Name (on behalf of) Phone (on behalf of) [PERSON_NAME][EMAIL_ADDRESS][PERSON_NA…" at bounding box center [785, 254] width 514 height 163
click at [726, 240] on input "tel" at bounding box center [784, 248] width 472 height 33
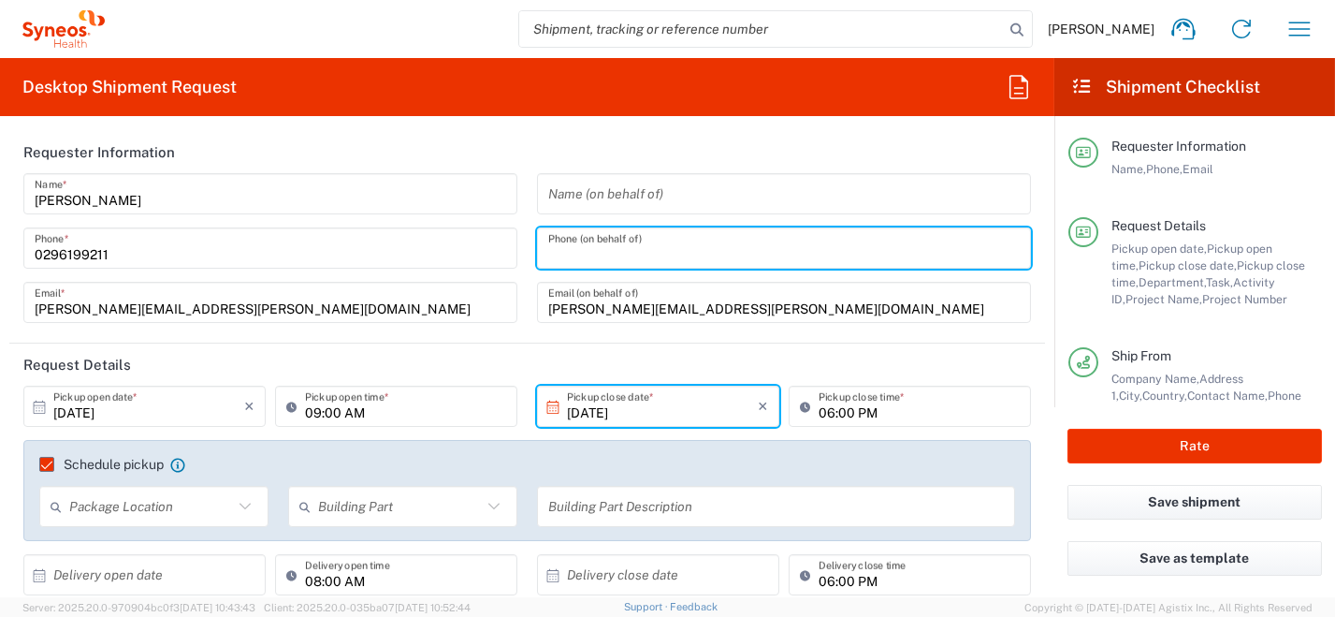
click at [935, 359] on header "Request Details" at bounding box center [527, 364] width 1036 height 42
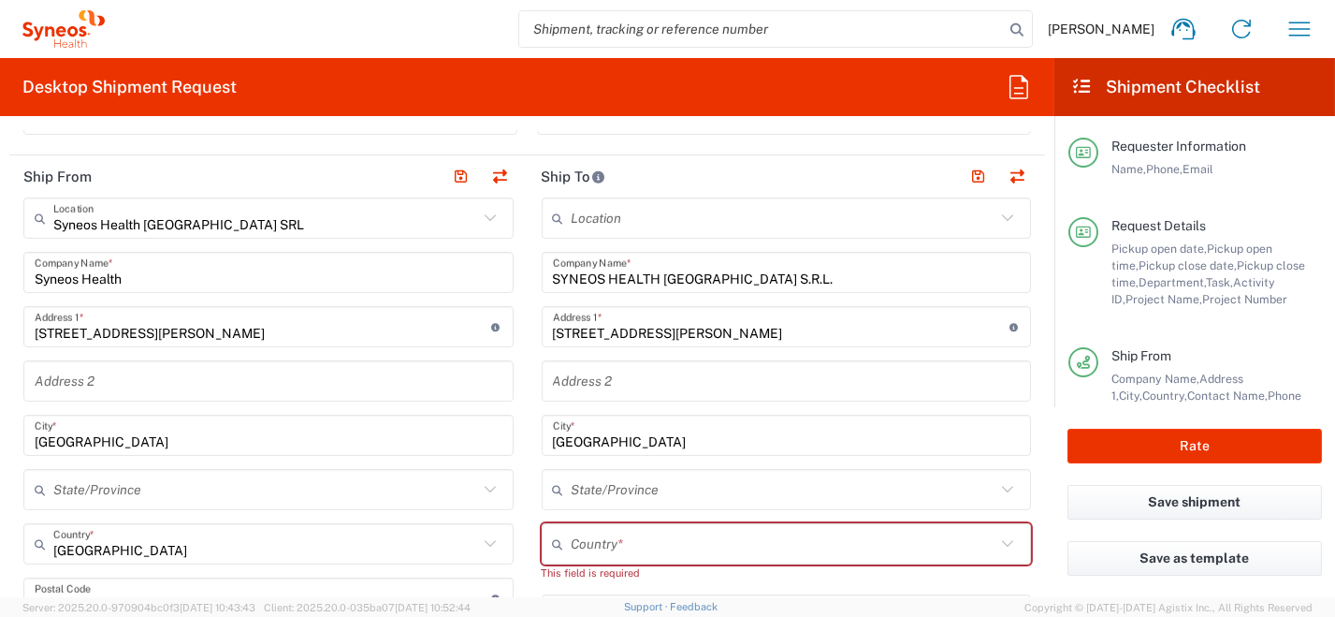
scroll to position [748, 0]
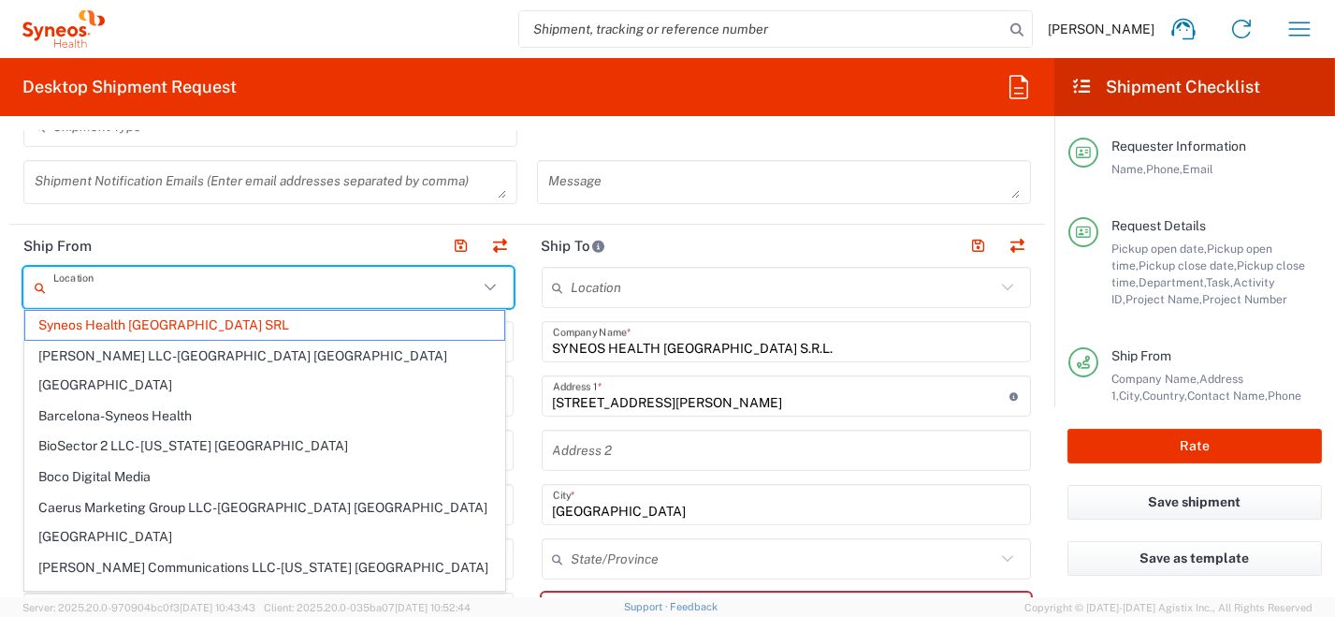
drag, startPoint x: 243, startPoint y: 296, endPoint x: 45, endPoint y: 245, distance: 204.7
click at [0, 246] on html "[PERSON_NAME] Home Shipment estimator Shipment tracking Desktop shipment reques…" at bounding box center [667, 308] width 1335 height 617
type input "Syneos Health [GEOGRAPHIC_DATA] SRL"
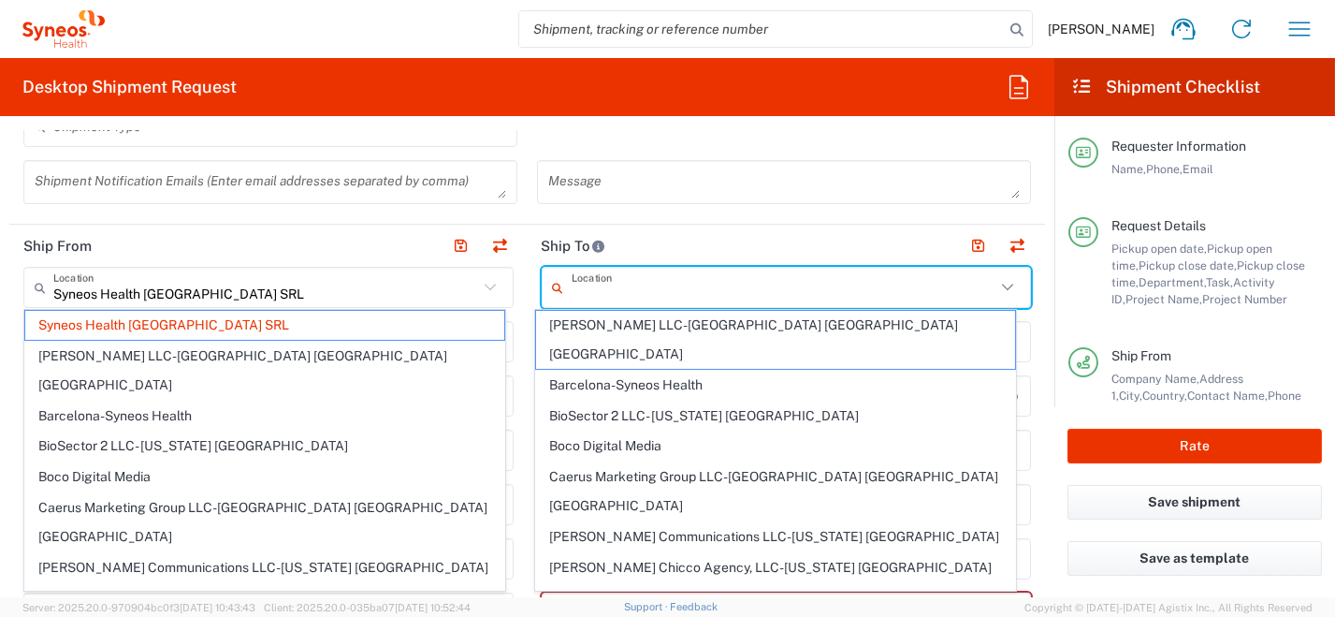
click at [795, 292] on input "text" at bounding box center [784, 287] width 425 height 33
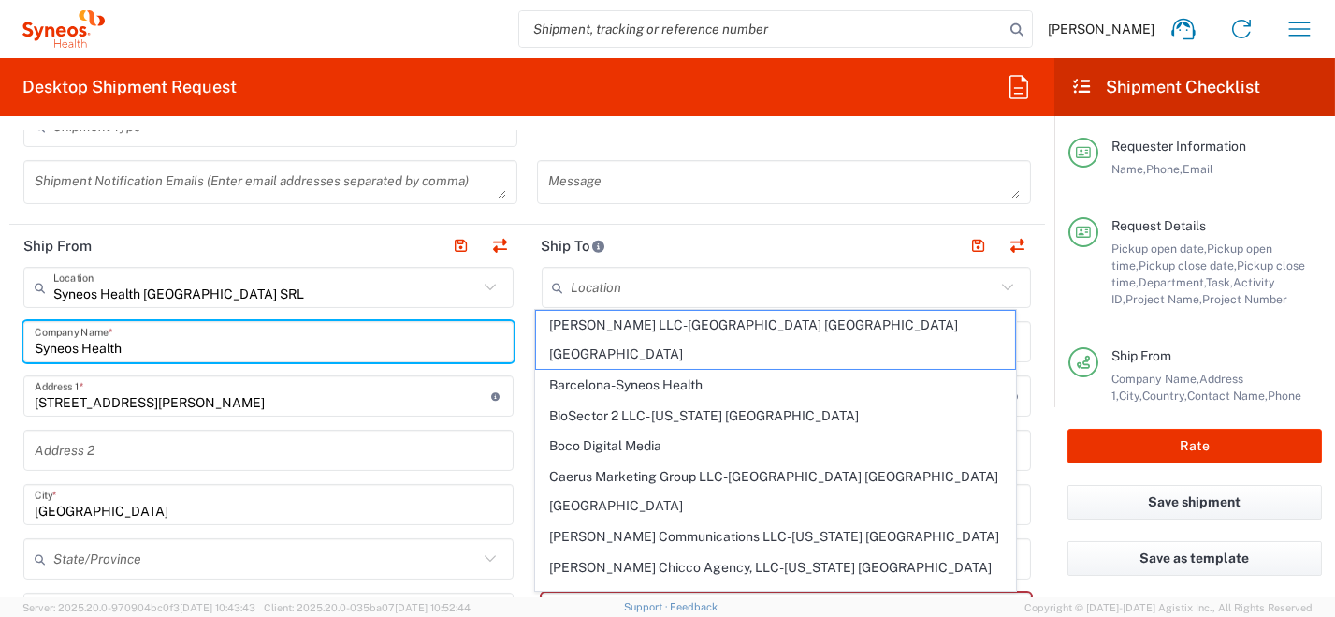
drag, startPoint x: 132, startPoint y: 348, endPoint x: 45, endPoint y: 325, distance: 90.1
click at [6, 332] on form "Requester Information [PERSON_NAME] Name * [PHONE_NUMBER] Phone * [PERSON_NAME]…" at bounding box center [527, 364] width 1055 height 466
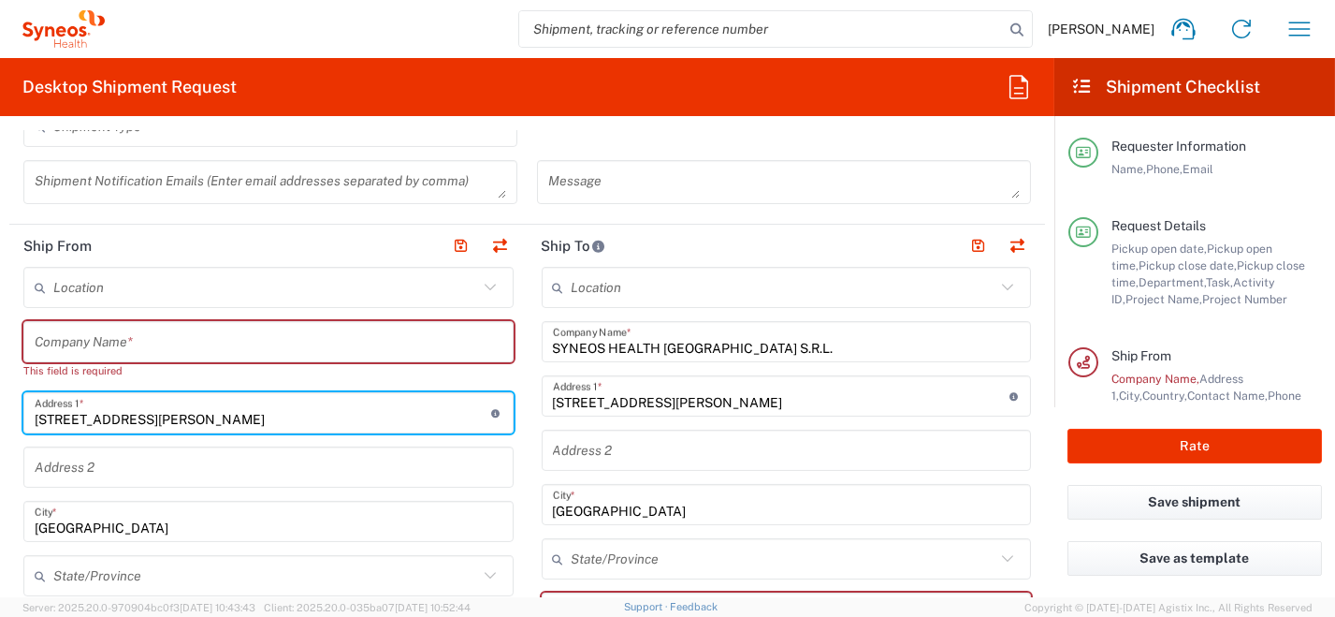
drag, startPoint x: 145, startPoint y: 419, endPoint x: 33, endPoint y: 413, distance: 112.5
click at [0, 419] on html "[PERSON_NAME] Home Shipment estimator Shipment tracking Desktop shipment reques…" at bounding box center [667, 308] width 1335 height 617
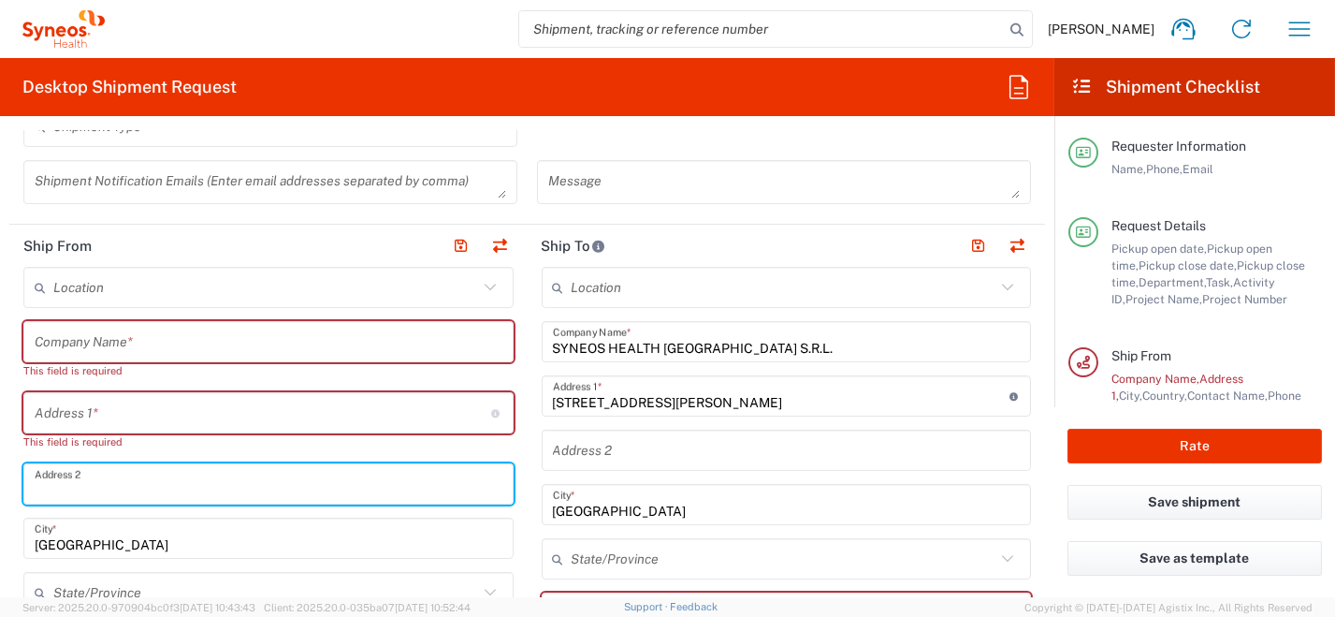
click at [107, 481] on input "text" at bounding box center [269, 484] width 468 height 33
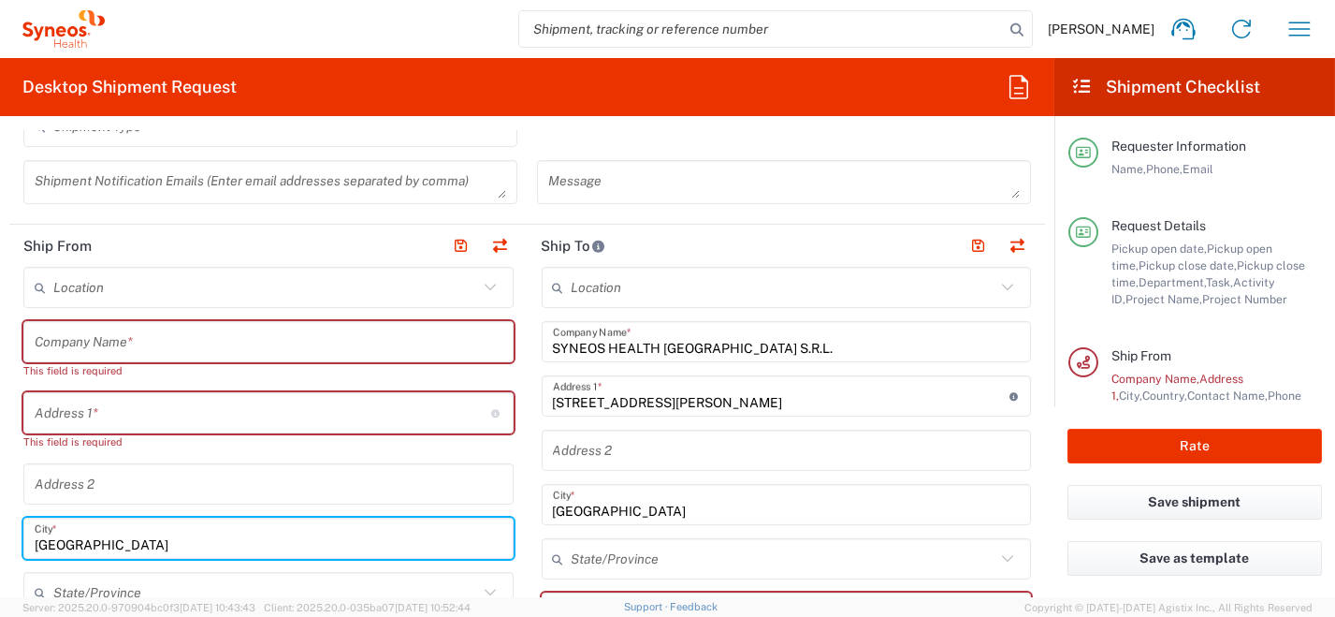
drag, startPoint x: 66, startPoint y: 535, endPoint x: 305, endPoint y: 488, distance: 243.3
click at [35, 532] on input "[GEOGRAPHIC_DATA]" at bounding box center [269, 538] width 468 height 33
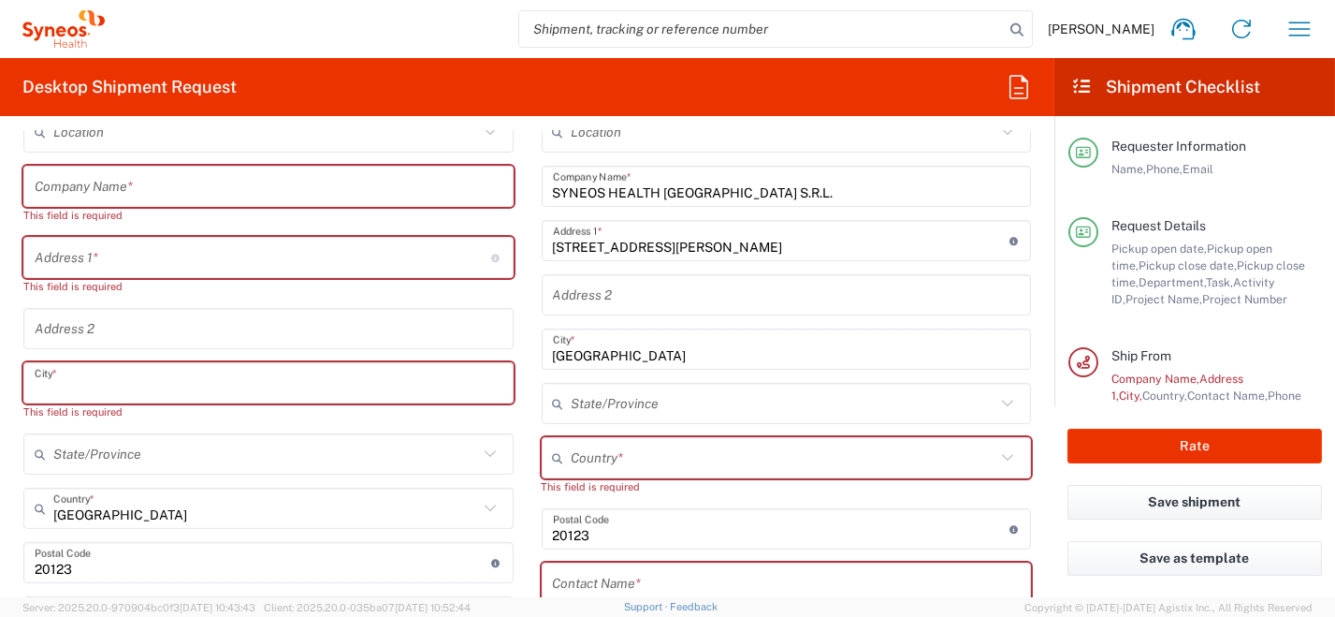
scroll to position [936, 0]
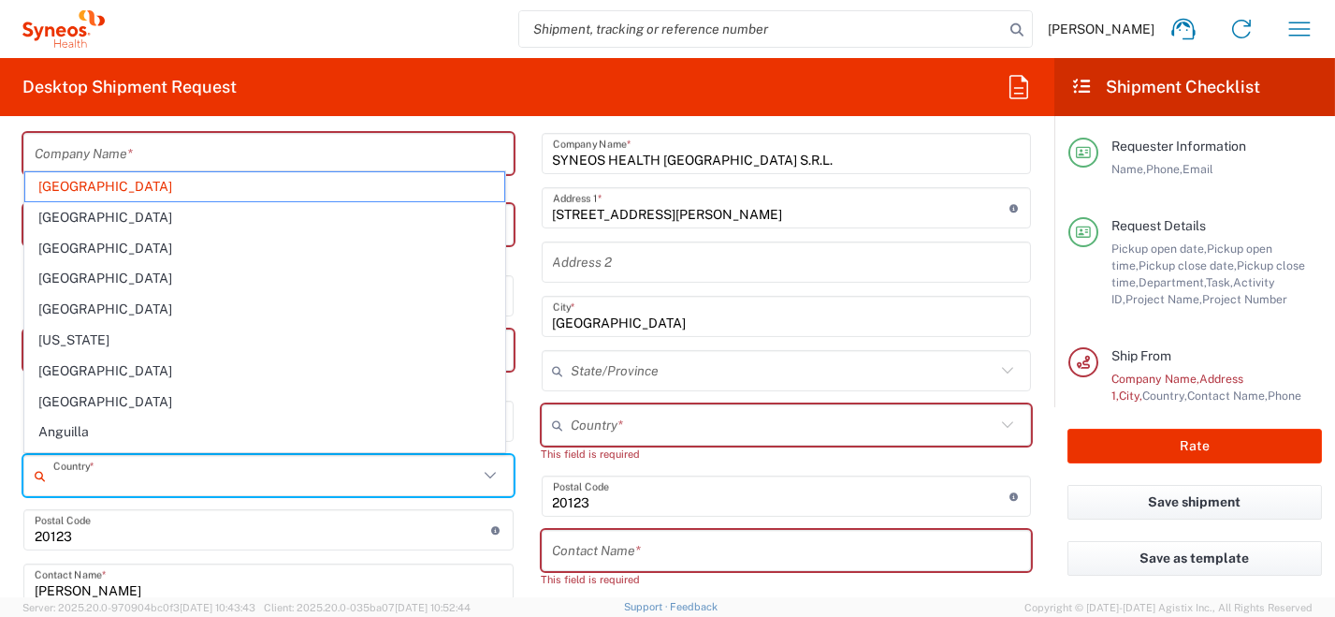
drag, startPoint x: 164, startPoint y: 472, endPoint x: 72, endPoint y: 458, distance: 92.6
click at [50, 455] on agx-dropdown-input "Country * [GEOGRAPHIC_DATA] [GEOGRAPHIC_DATA] [GEOGRAPHIC_DATA] [GEOGRAPHIC_DAT…" at bounding box center [268, 475] width 490 height 41
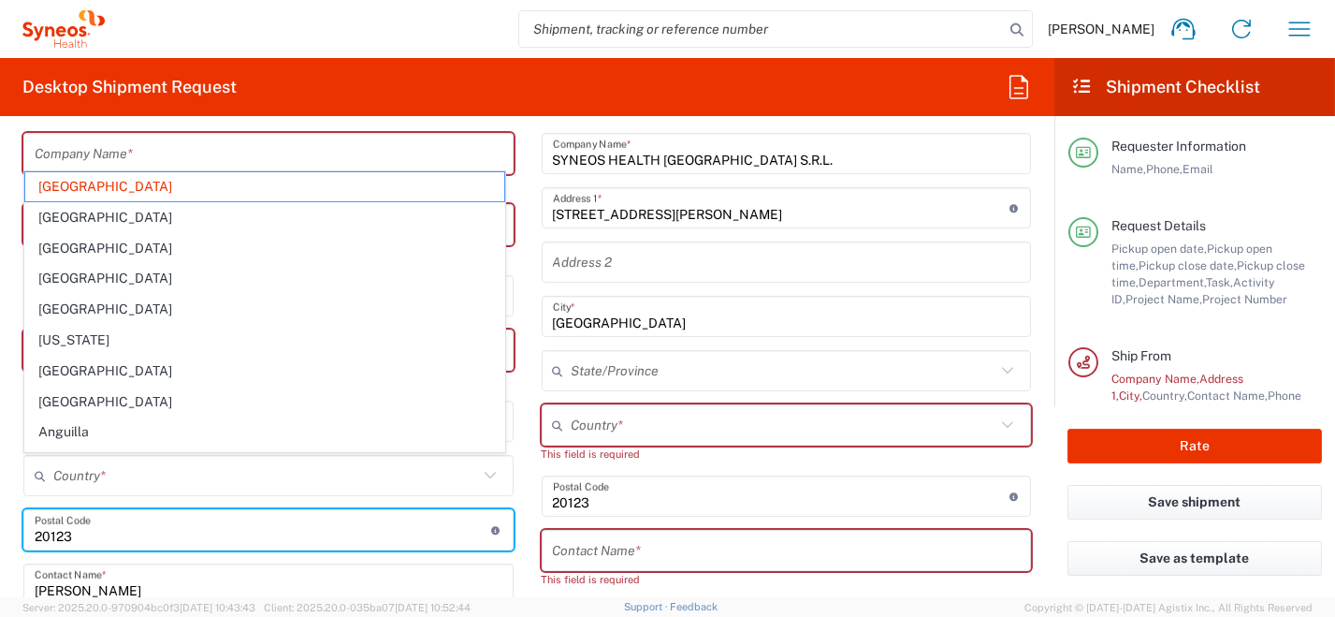
drag, startPoint x: 104, startPoint y: 545, endPoint x: 95, endPoint y: 566, distance: 23.1
click at [6, 532] on form "Requester Information [PERSON_NAME] Name * [PHONE_NUMBER] Phone * [PERSON_NAME]…" at bounding box center [527, 364] width 1055 height 466
type input "[GEOGRAPHIC_DATA]"
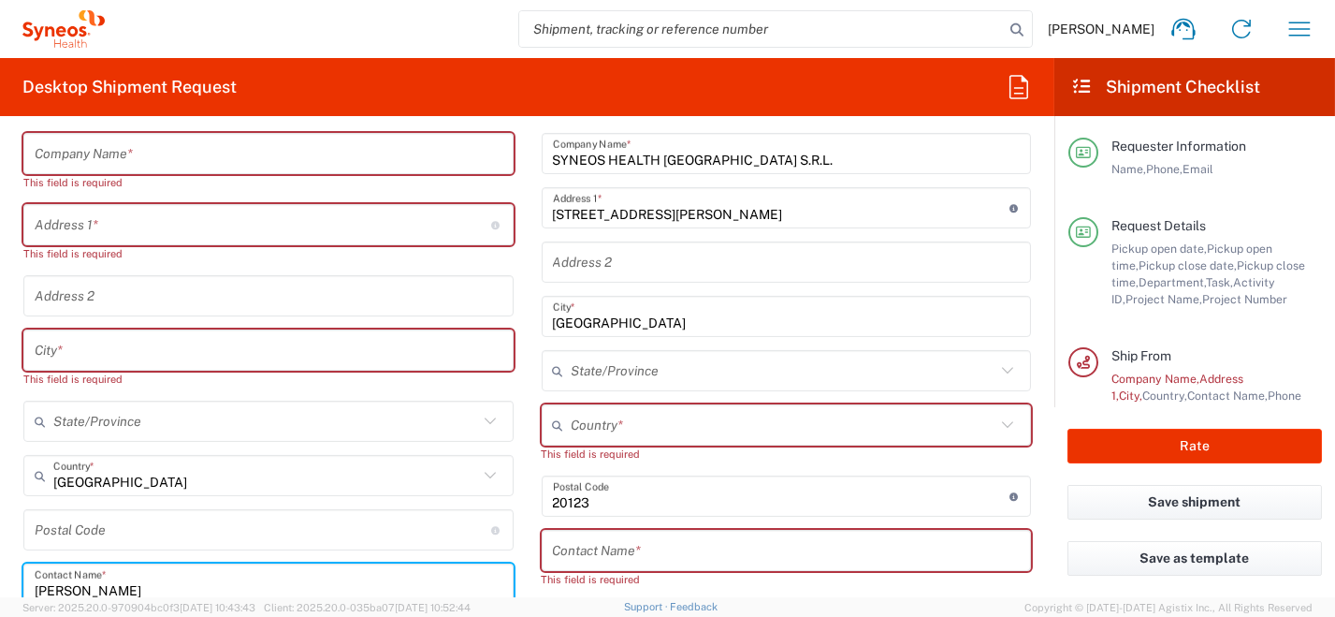
drag, startPoint x: 148, startPoint y: 589, endPoint x: 386, endPoint y: 458, distance: 272.2
click at [12, 562] on main "Location [PERSON_NAME] LLC-[GEOGRAPHIC_DATA] [GEOGRAPHIC_DATA] [GEOGRAPHIC_DATA…" at bounding box center [268, 551] width 518 height 945
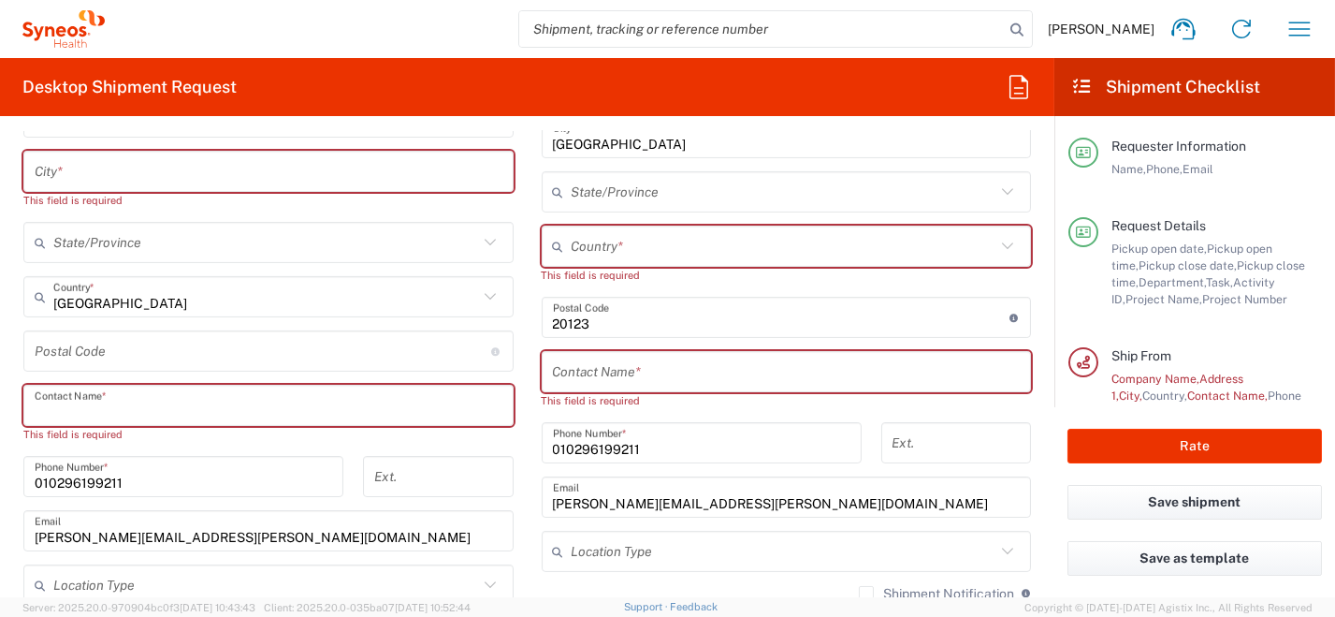
scroll to position [1122, 0]
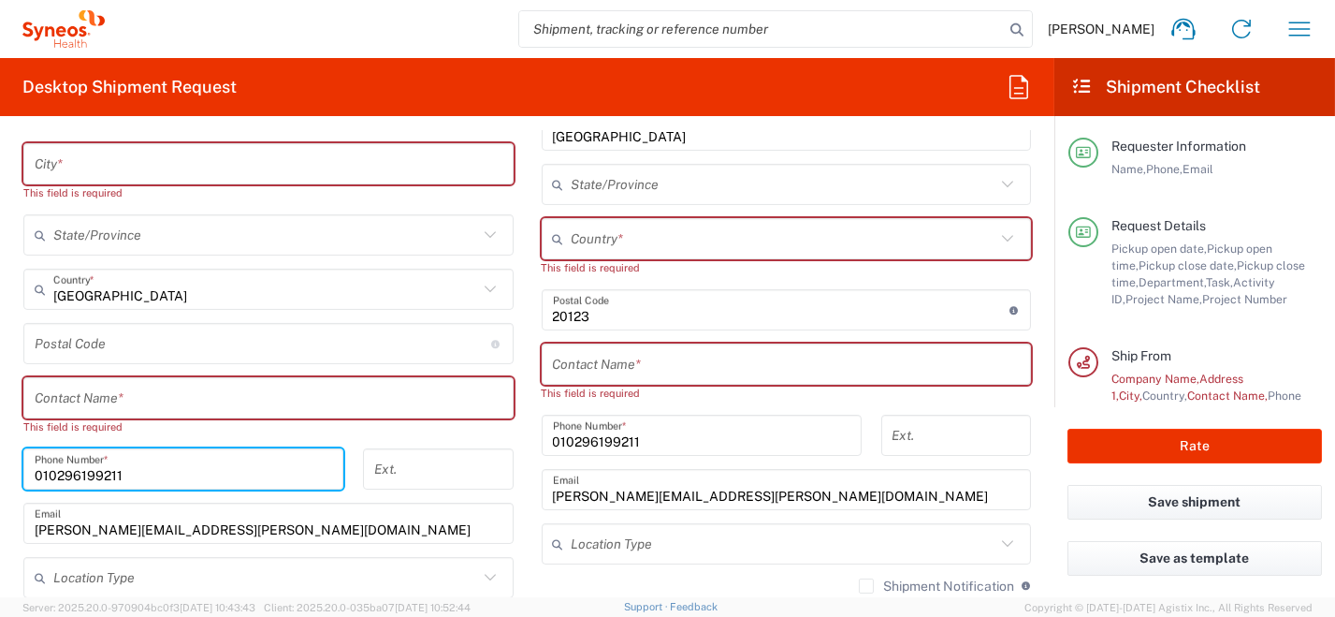
drag, startPoint x: 211, startPoint y: 473, endPoint x: 194, endPoint y: 545, distance: 74.0
click at [0, 455] on html "[PERSON_NAME] Home Shipment estimator Shipment tracking Desktop shipment reques…" at bounding box center [667, 308] width 1335 height 617
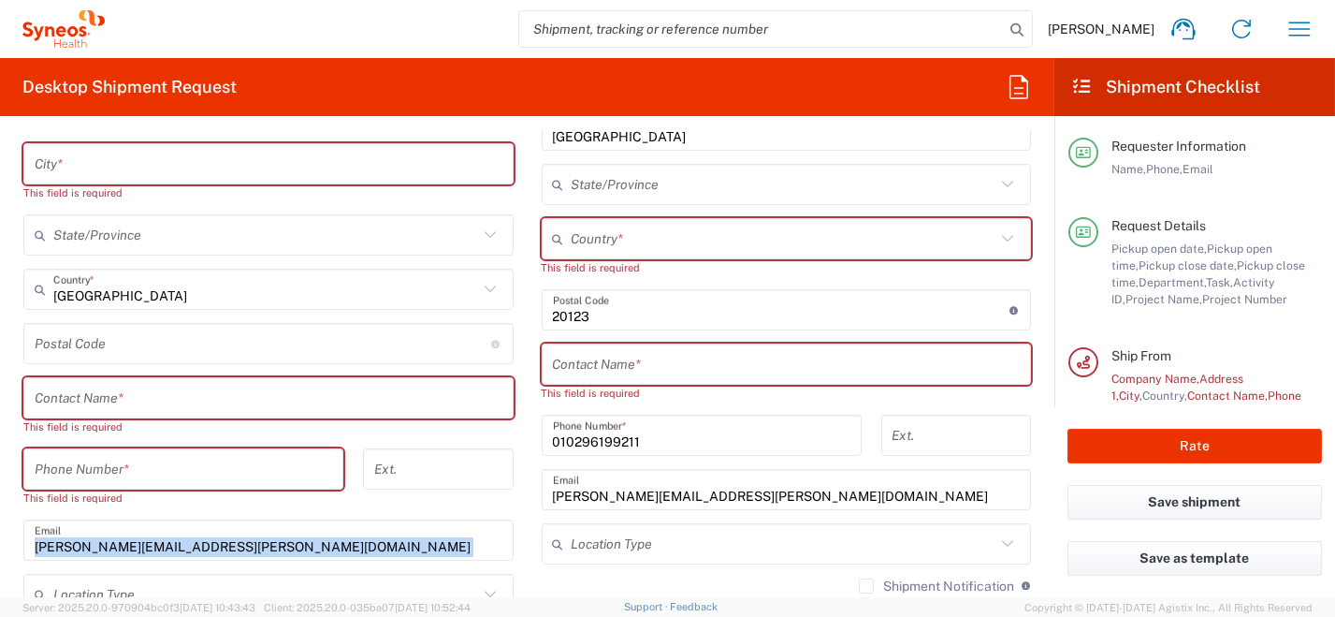
drag, startPoint x: 268, startPoint y: 558, endPoint x: 98, endPoint y: 562, distance: 169.4
click at [43, 550] on div "[PERSON_NAME][EMAIL_ADDRESS][PERSON_NAME][DOMAIN_NAME] Email" at bounding box center [268, 539] width 490 height 41
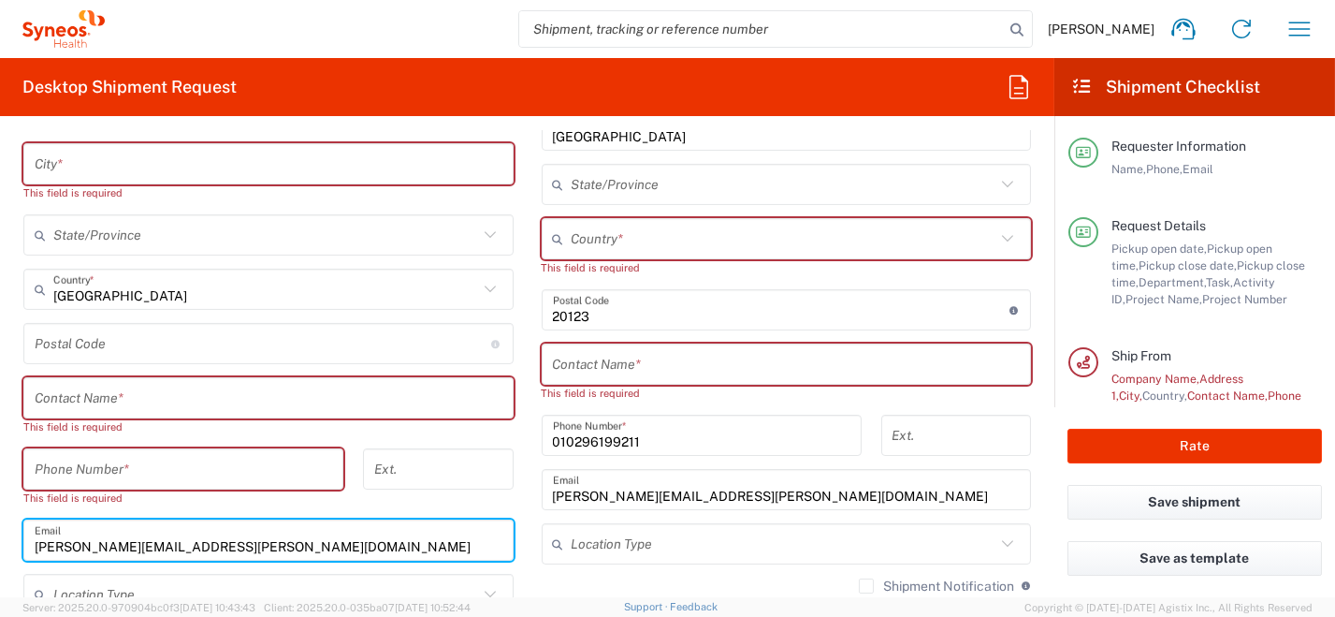
drag, startPoint x: 223, startPoint y: 541, endPoint x: 69, endPoint y: 510, distance: 156.5
click at [27, 519] on div "[PERSON_NAME][EMAIL_ADDRESS][PERSON_NAME][DOMAIN_NAME] Email" at bounding box center [268, 539] width 490 height 41
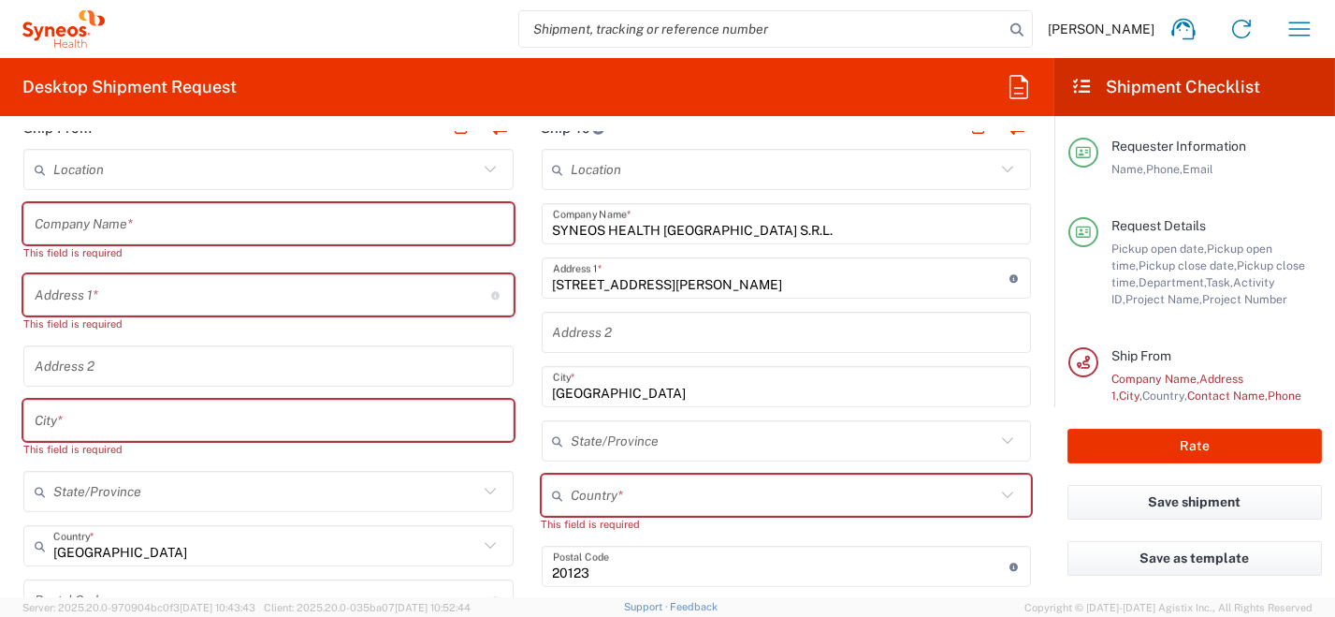
scroll to position [842, 0]
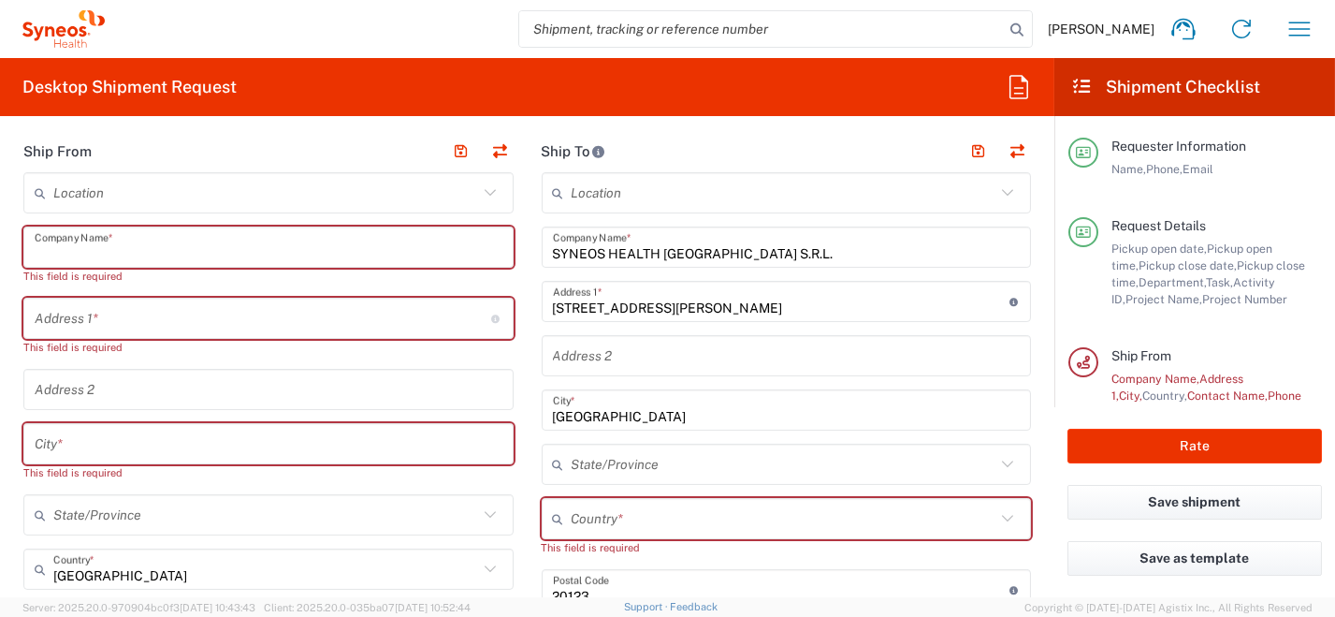
click at [211, 247] on input "text" at bounding box center [269, 247] width 468 height 33
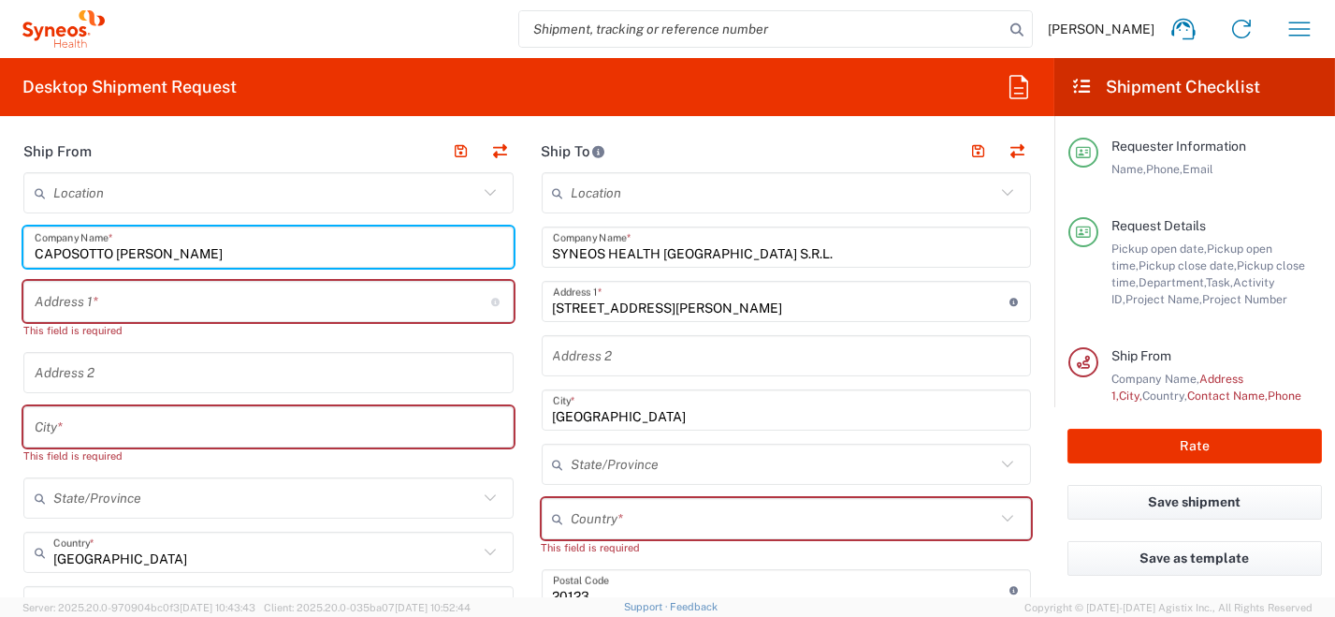
drag, startPoint x: 73, startPoint y: 240, endPoint x: 124, endPoint y: 239, distance: 51.5
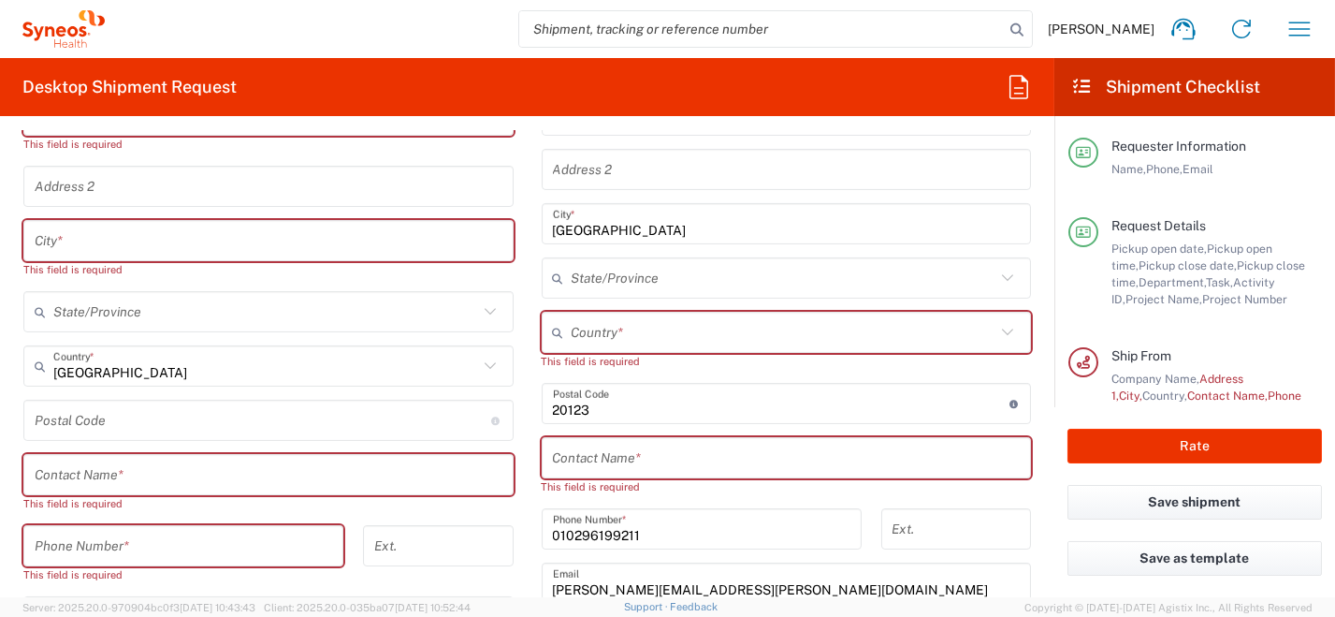
scroll to position [1028, 0]
type input "CAPOSOTTO [PERSON_NAME]"
click at [227, 474] on input "text" at bounding box center [269, 474] width 468 height 33
paste input "CAPOSOTTO [PERSON_NAME]"
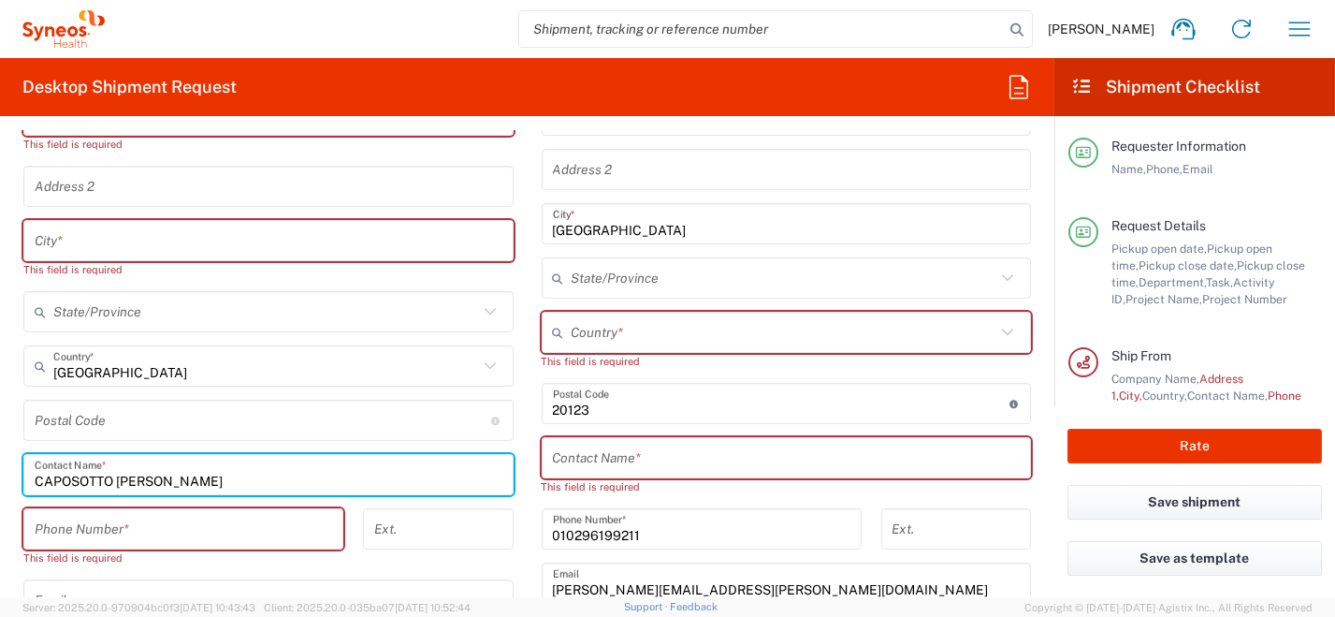
type input "CAPOSOTTO [PERSON_NAME]"
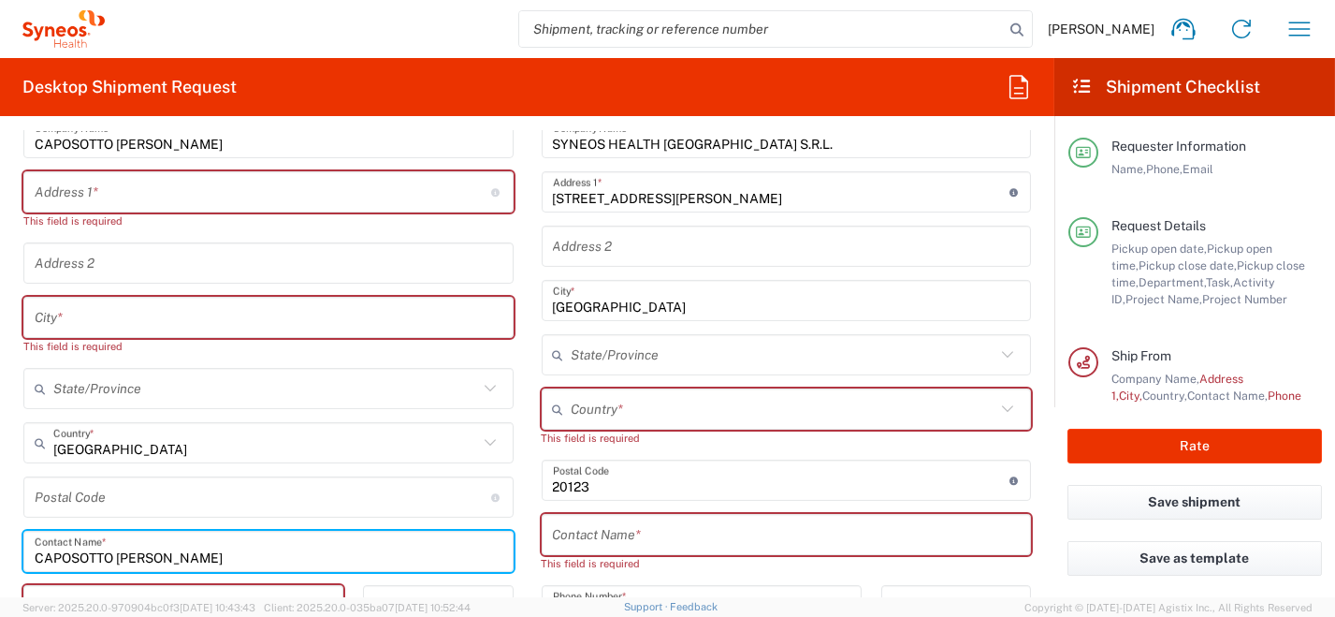
scroll to position [842, 0]
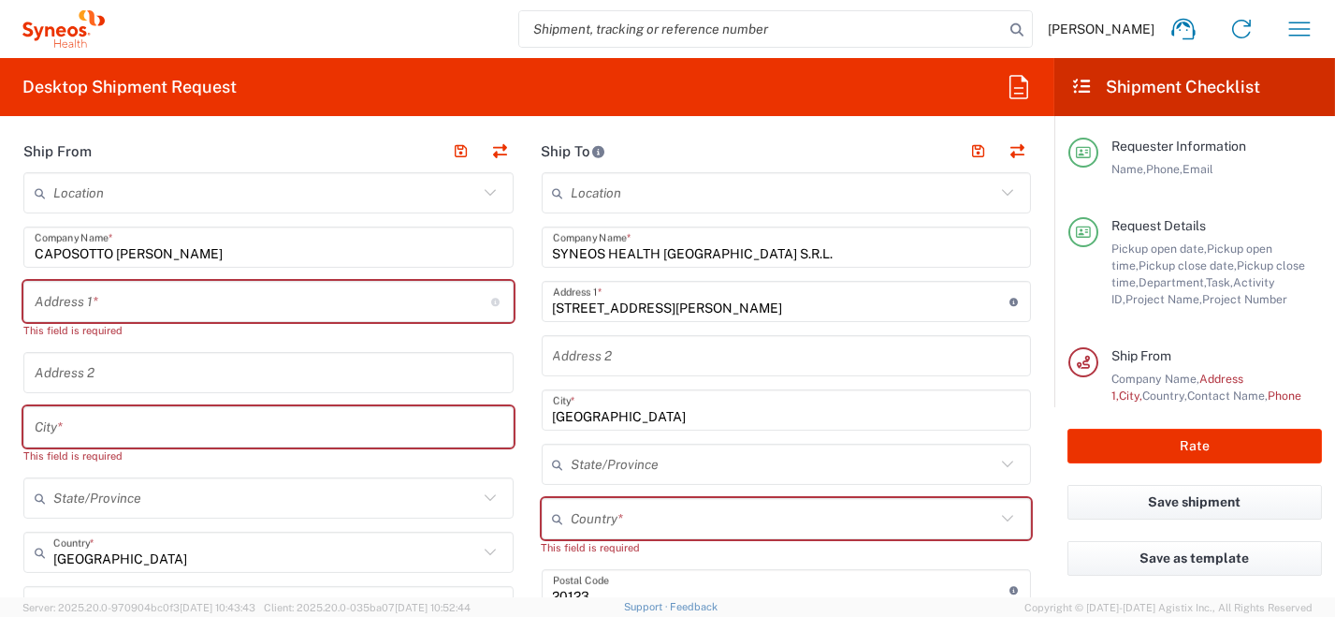
click at [127, 304] on input "text" at bounding box center [263, 301] width 457 height 33
paste input "[STREET_ADDRESS]"
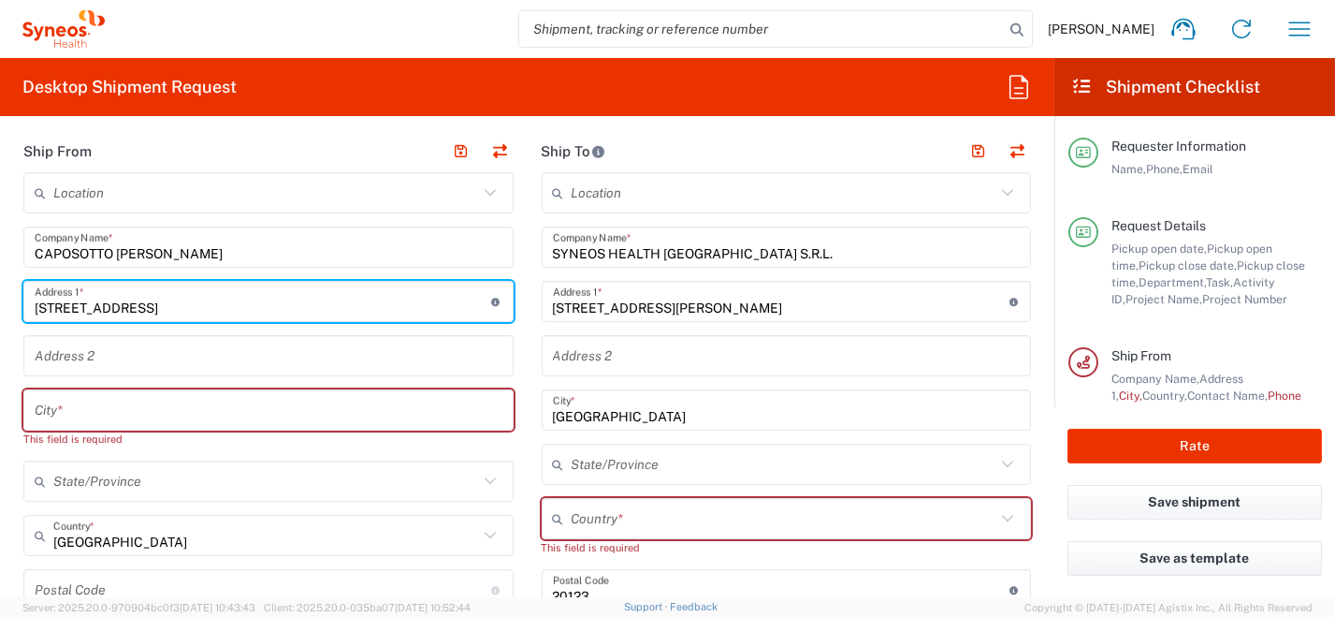
type input "[STREET_ADDRESS]"
click at [127, 410] on input "text" at bounding box center [269, 410] width 468 height 33
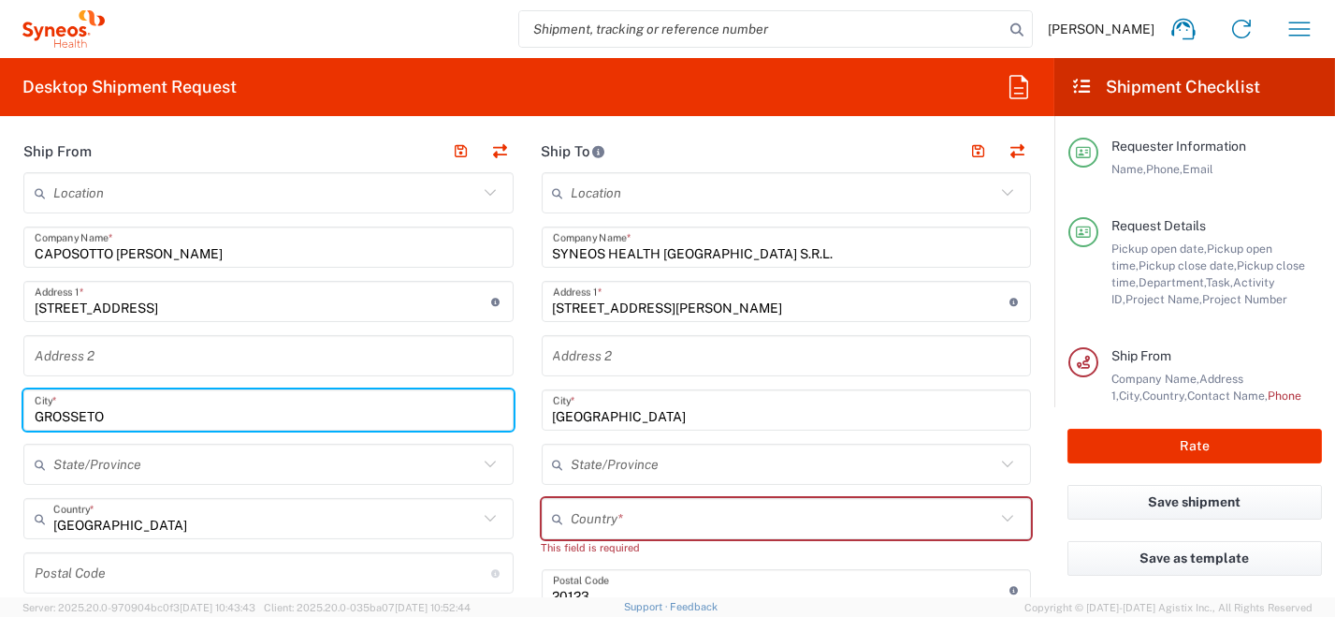
type input "GROSSETO"
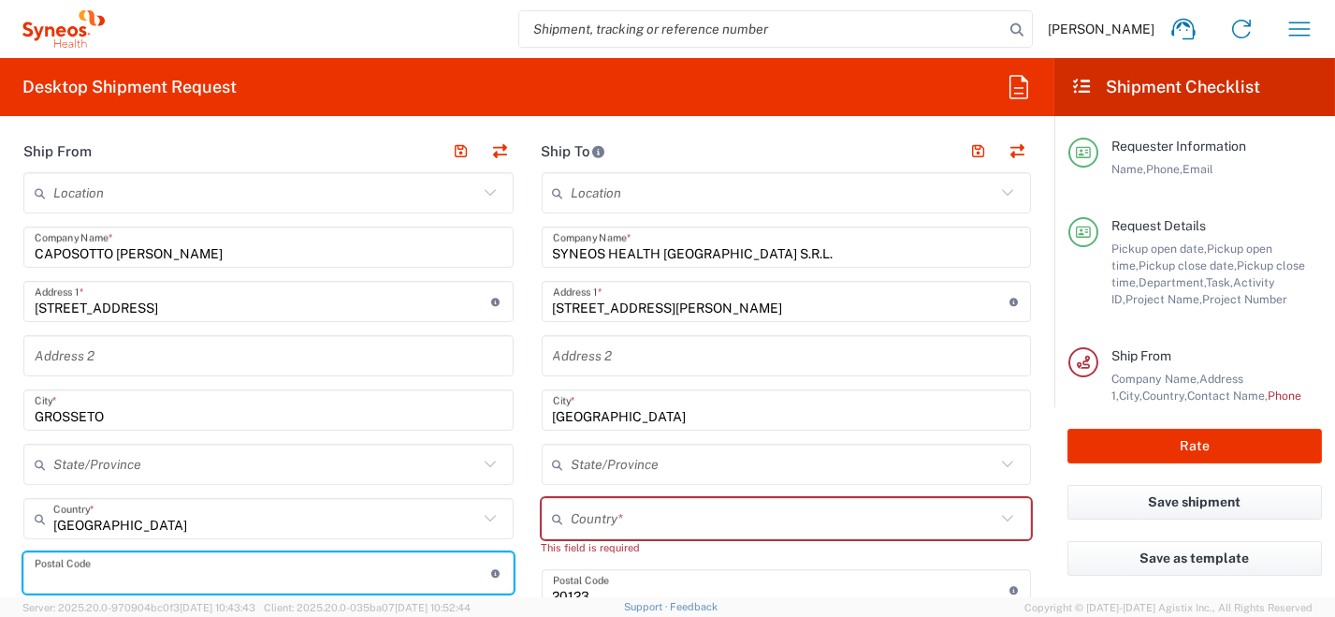
click at [139, 581] on input "undefined" at bounding box center [263, 573] width 457 height 33
paste input "58100"
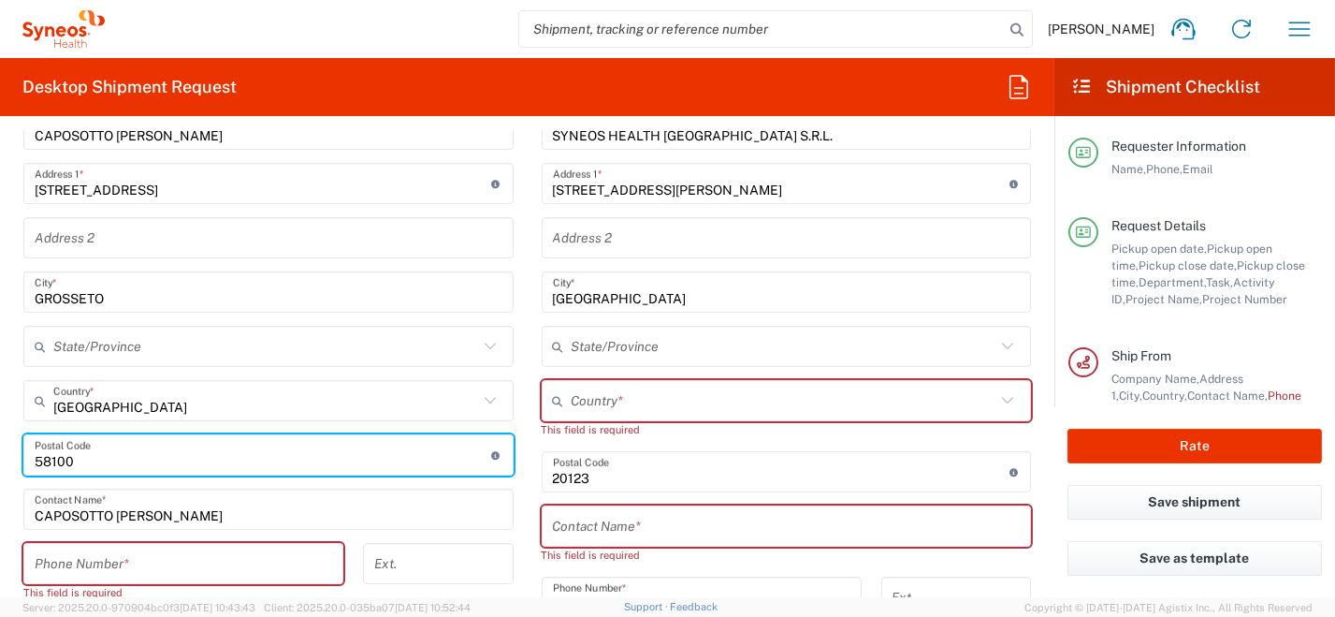
scroll to position [1028, 0]
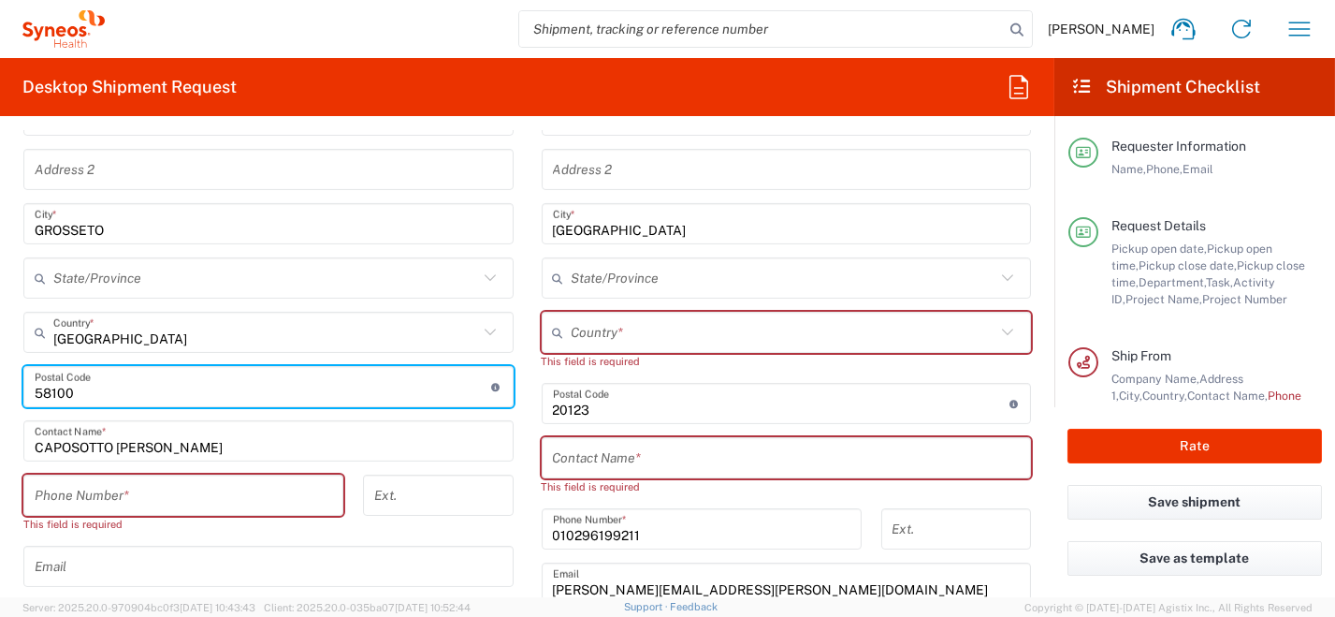
type input "58100"
click at [218, 491] on input "tel" at bounding box center [184, 495] width 298 height 33
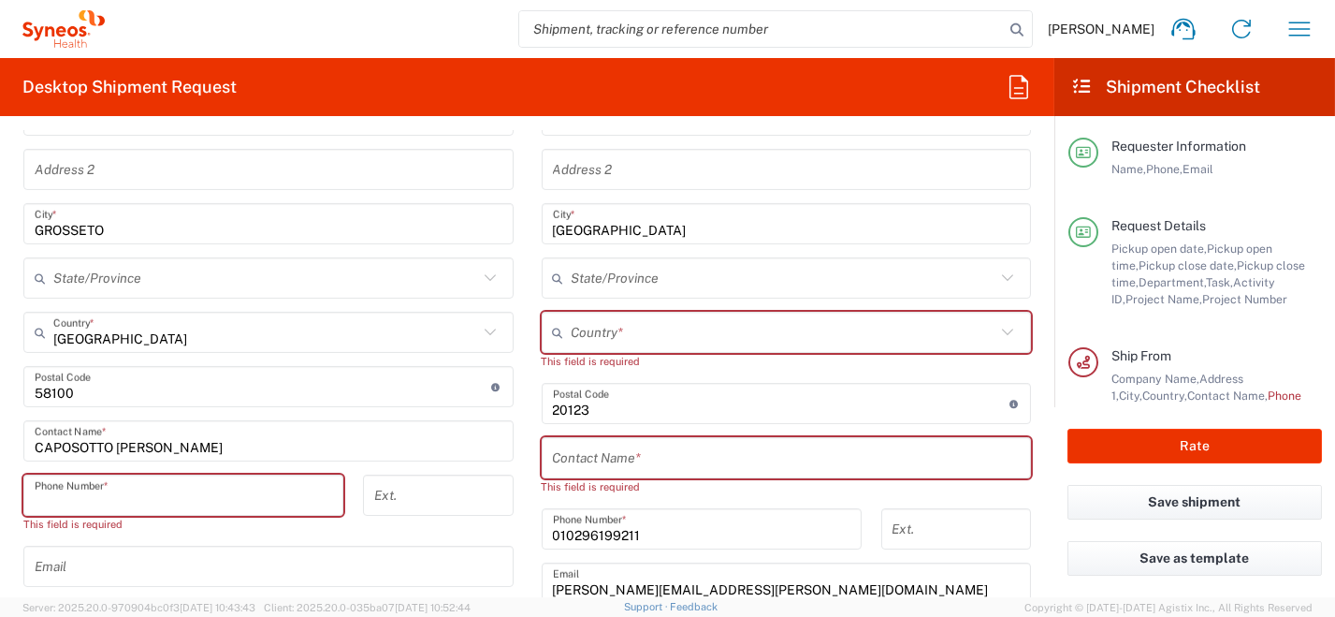
paste input "[PHONE_NUMBER]"
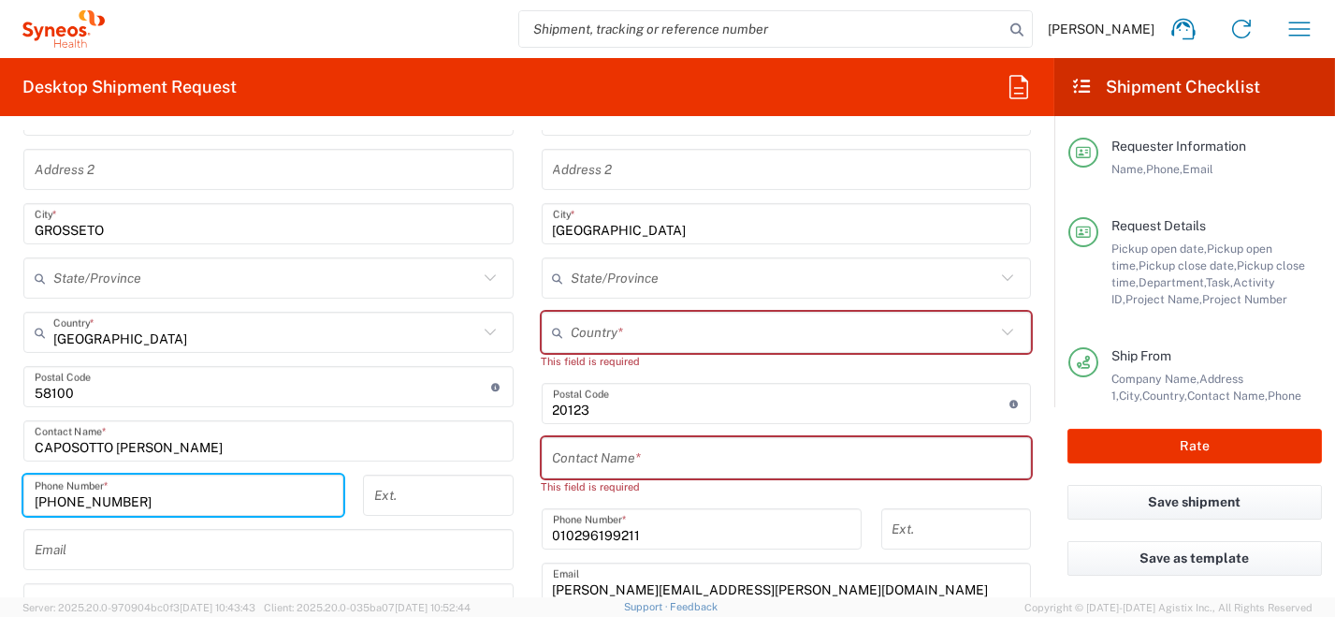
type input "[PHONE_NUMBER]"
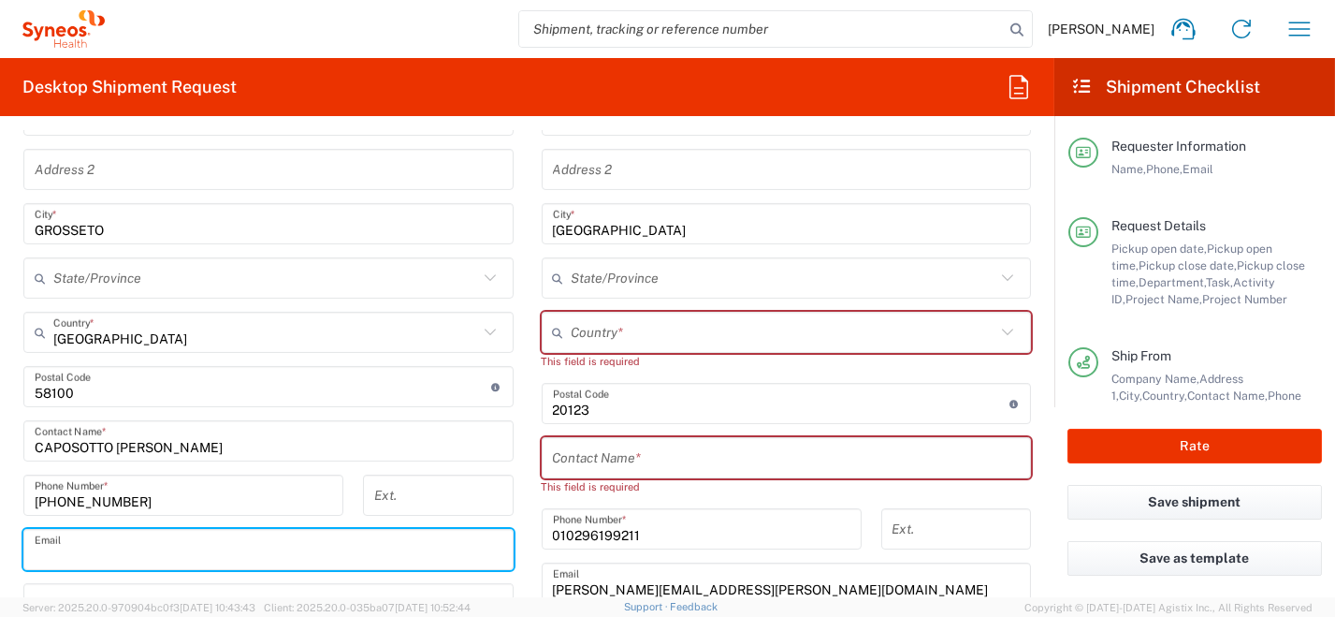
click at [175, 535] on input "text" at bounding box center [269, 549] width 468 height 33
paste input "[EMAIL_ADDRESS][PERSON_NAME][DOMAIN_NAME]"
type input "[EMAIL_ADDRESS][PERSON_NAME][DOMAIN_NAME]"
click at [690, 334] on input "text" at bounding box center [784, 332] width 425 height 33
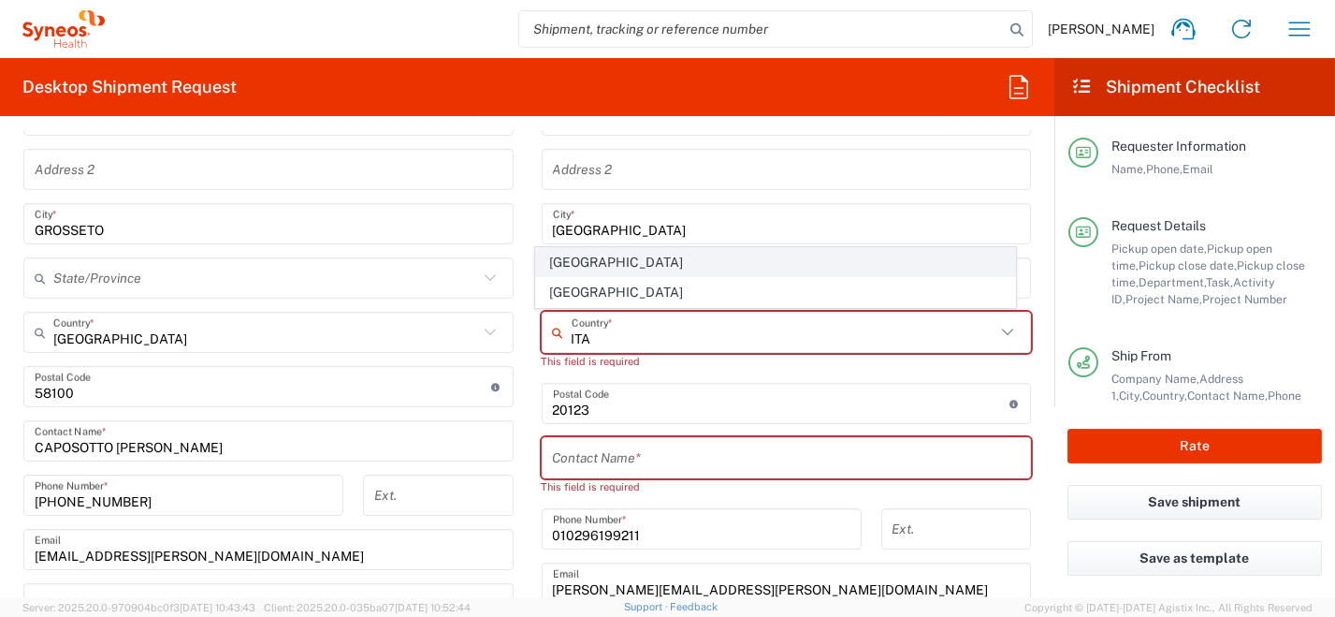
click at [684, 268] on span "[GEOGRAPHIC_DATA]" at bounding box center [775, 262] width 479 height 29
type input "[GEOGRAPHIC_DATA]"
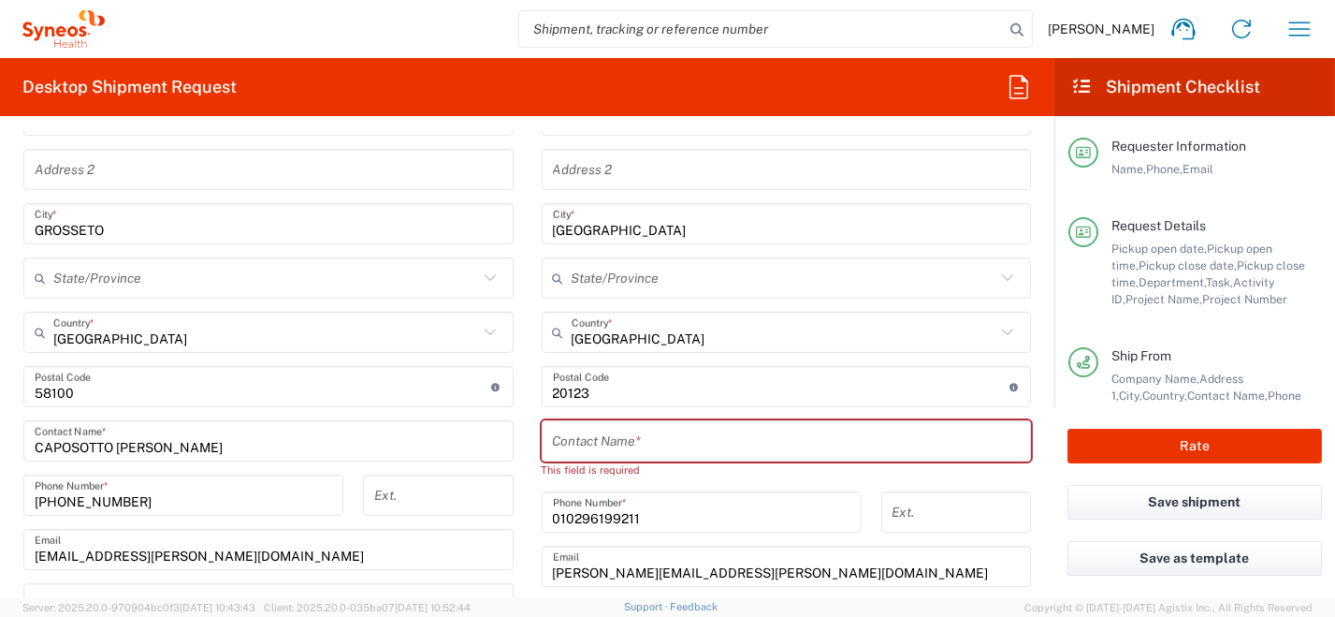
click at [724, 440] on input "text" at bounding box center [787, 441] width 468 height 33
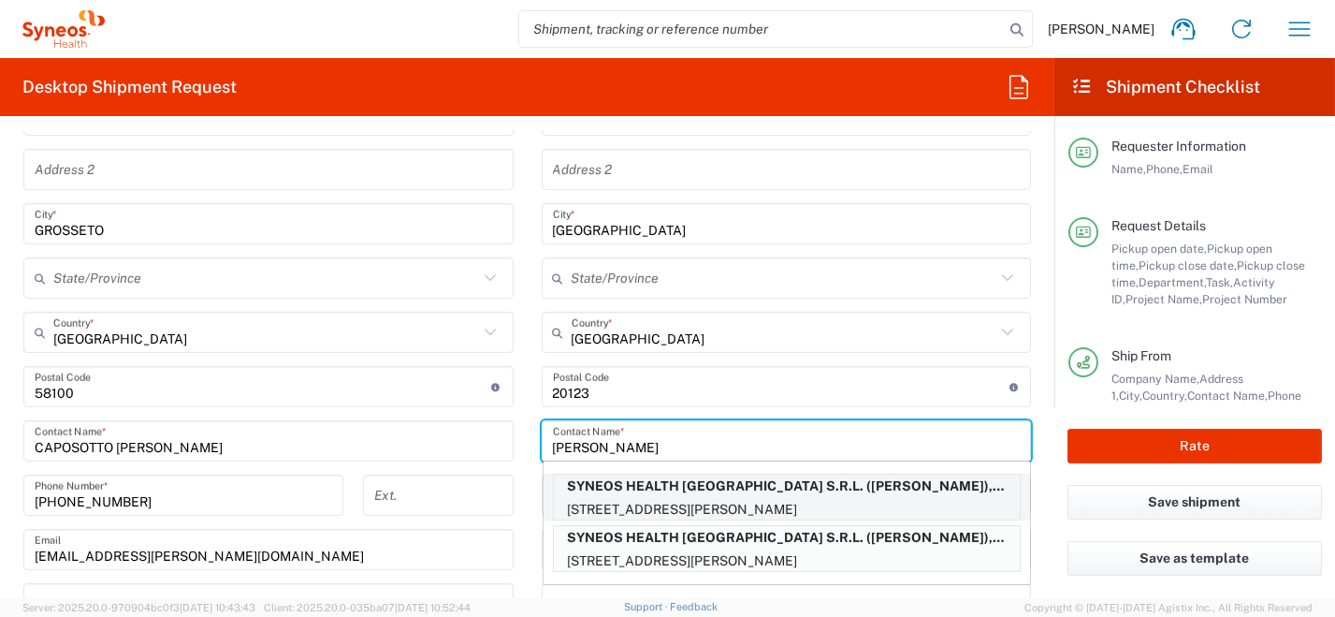
type input "[PERSON_NAME]"
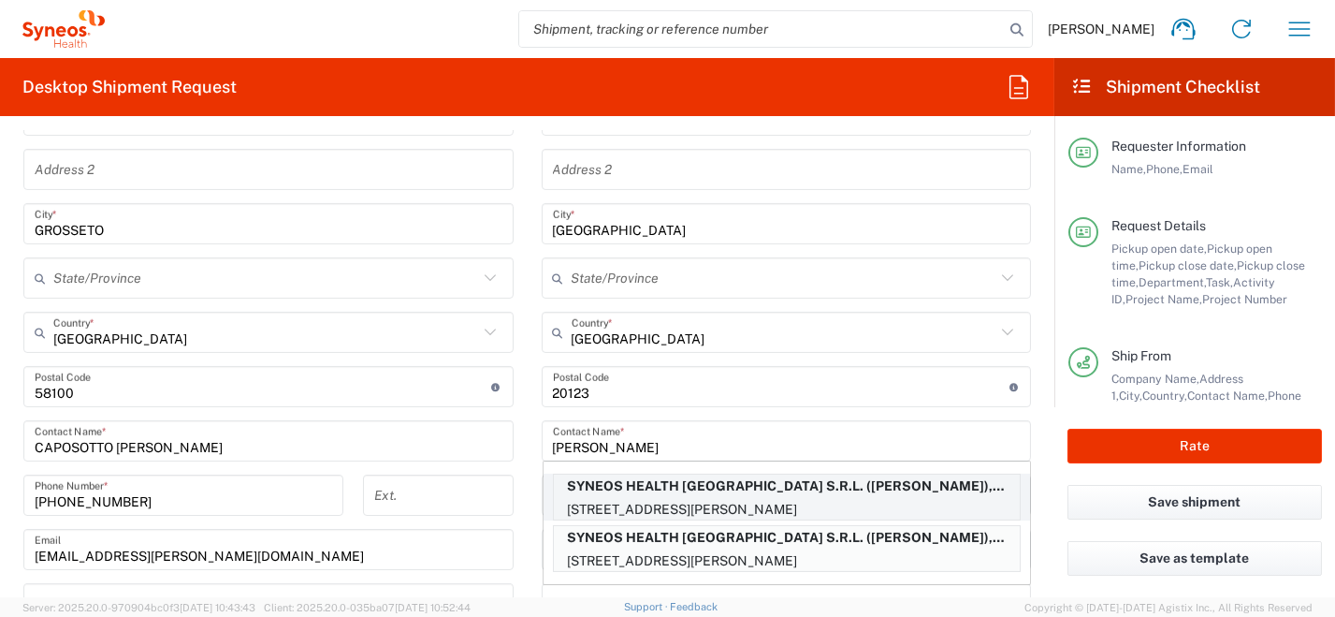
click at [775, 501] on p "[STREET_ADDRESS][PERSON_NAME]" at bounding box center [787, 509] width 466 height 23
type input "[GEOGRAPHIC_DATA]"
type input "[PERSON_NAME]"
type input "[PERSON_NAME][EMAIL_ADDRESS][DOMAIN_NAME]"
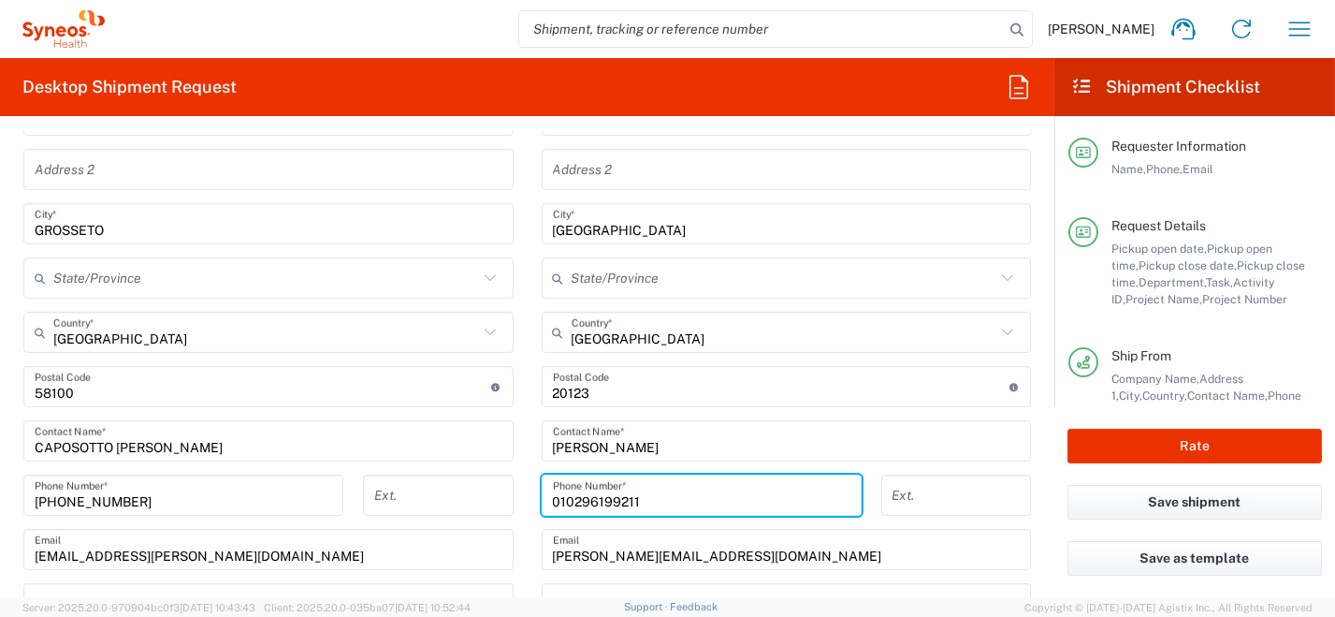
drag, startPoint x: 560, startPoint y: 498, endPoint x: 423, endPoint y: 492, distance: 136.7
click at [473, 495] on div "Ship From Location [PERSON_NAME] LLC-[GEOGRAPHIC_DATA] [GEOGRAPHIC_DATA] [GEOGR…" at bounding box center [527, 416] width 1036 height 944
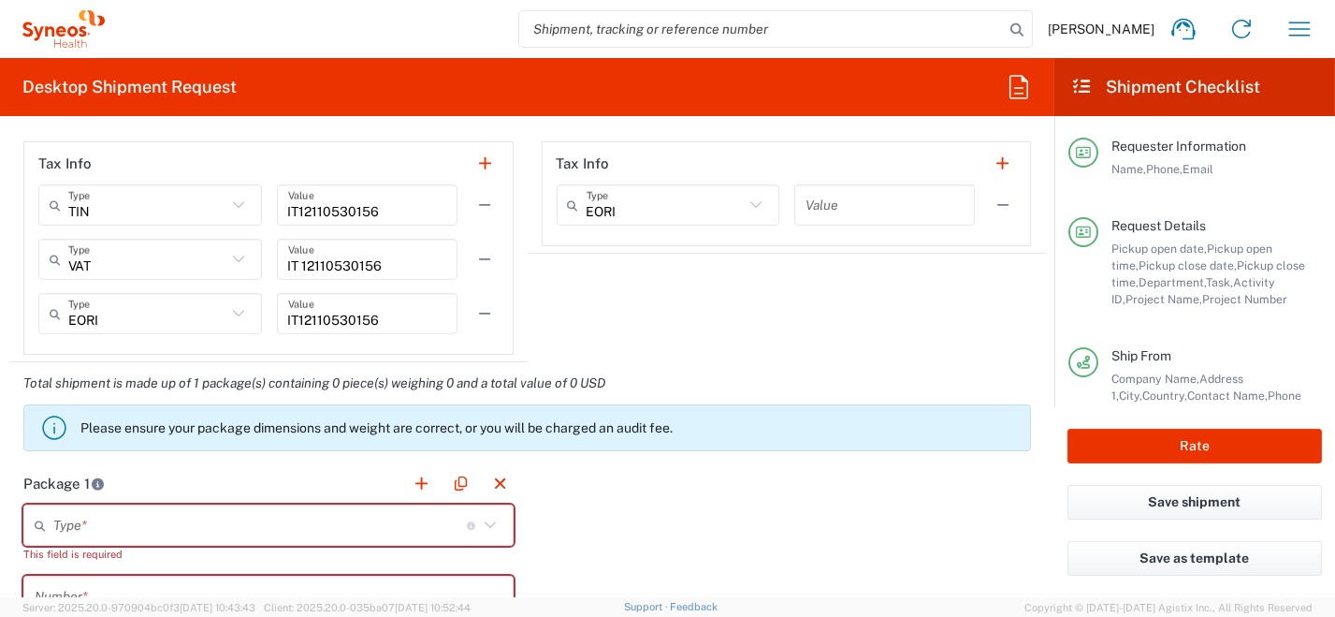
scroll to position [1591, 0]
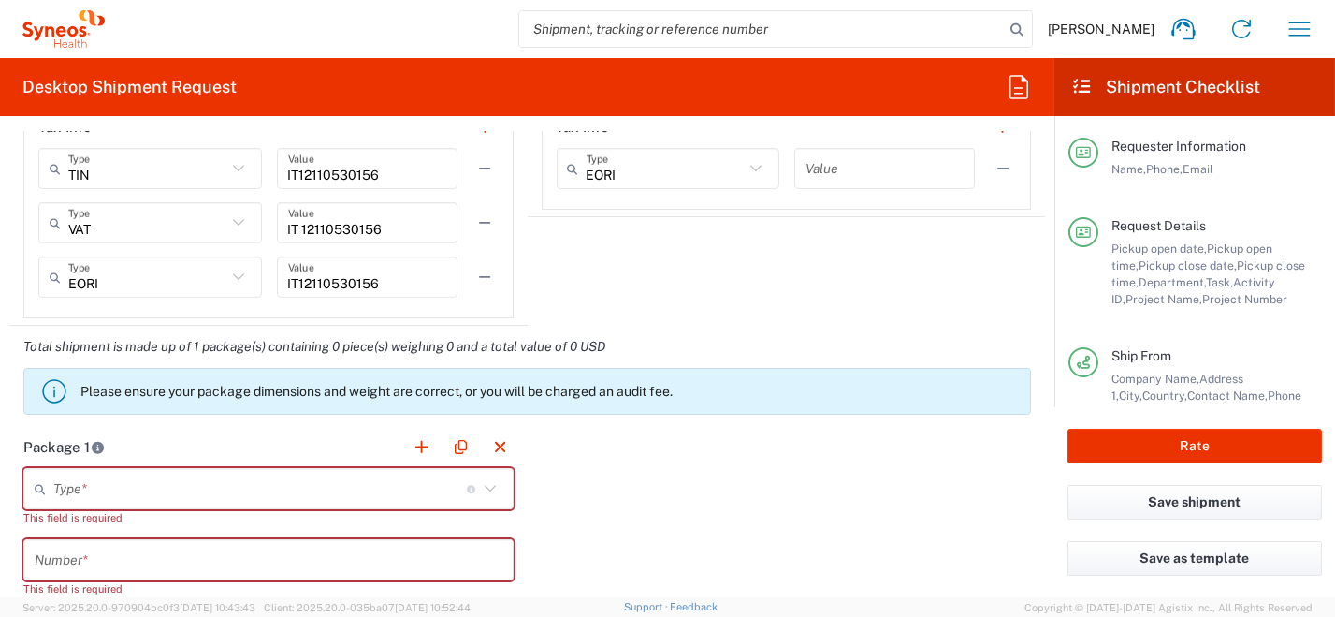
type input "0296199211"
click at [489, 491] on icon at bounding box center [490, 488] width 24 height 24
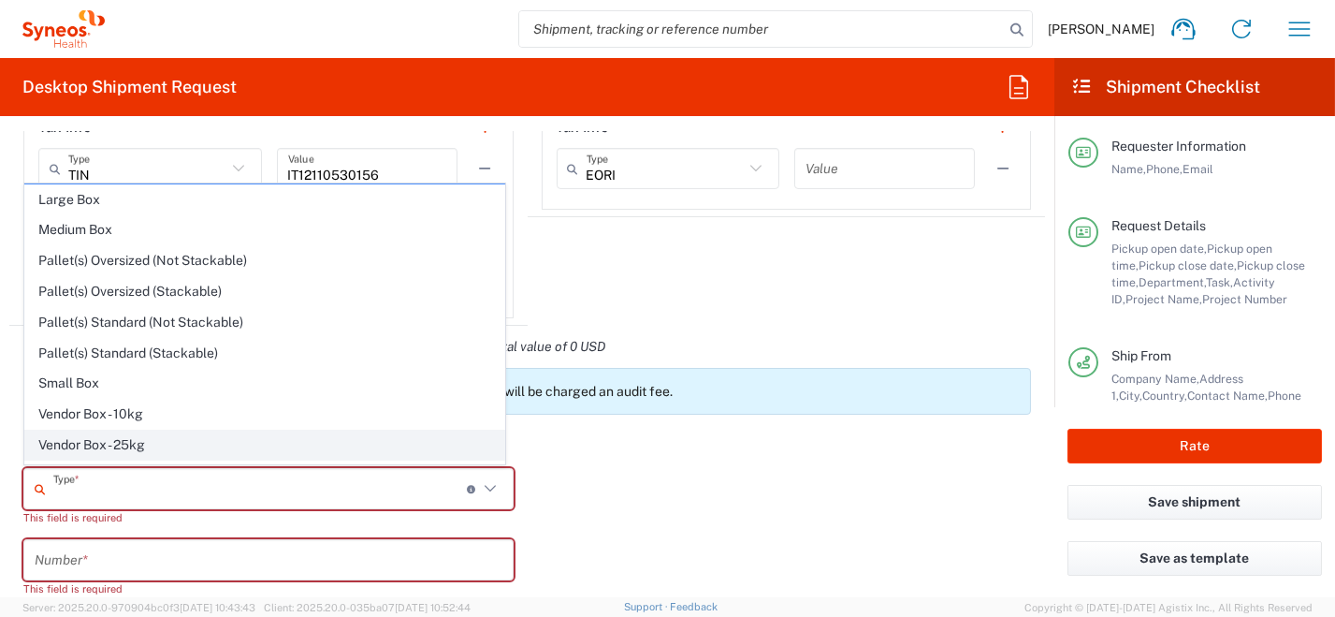
scroll to position [51, 0]
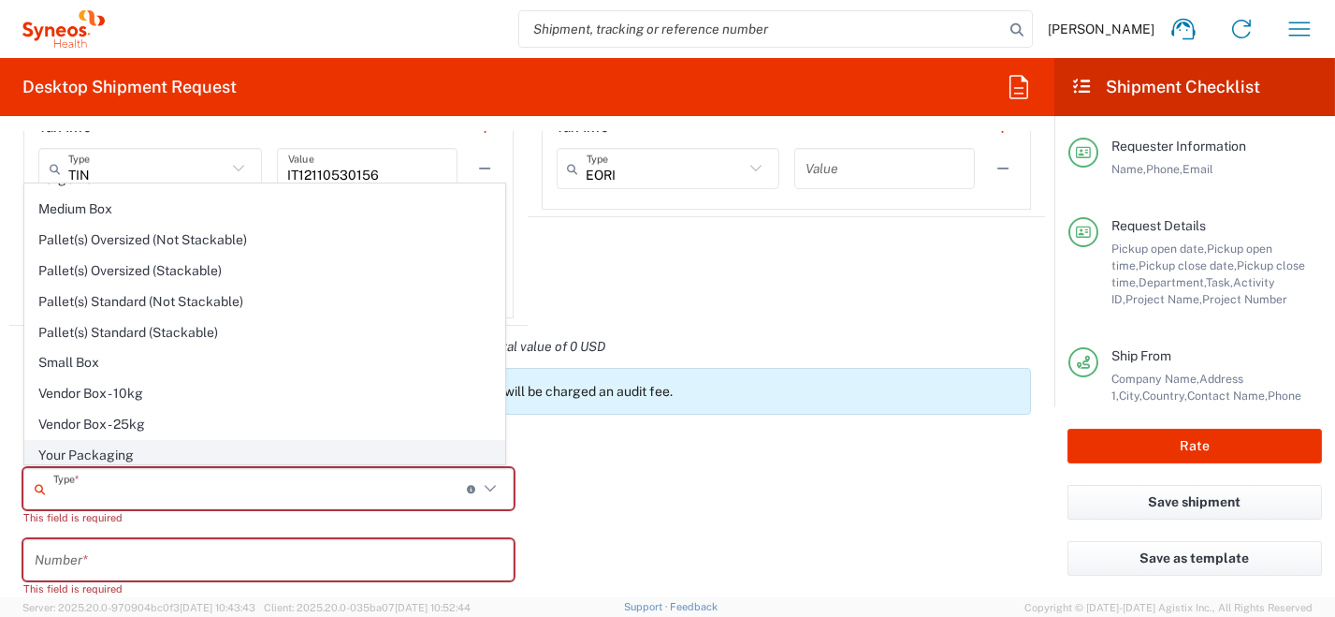
click at [314, 447] on span "Your Packaging" at bounding box center [264, 455] width 479 height 29
type input "Your Packaging"
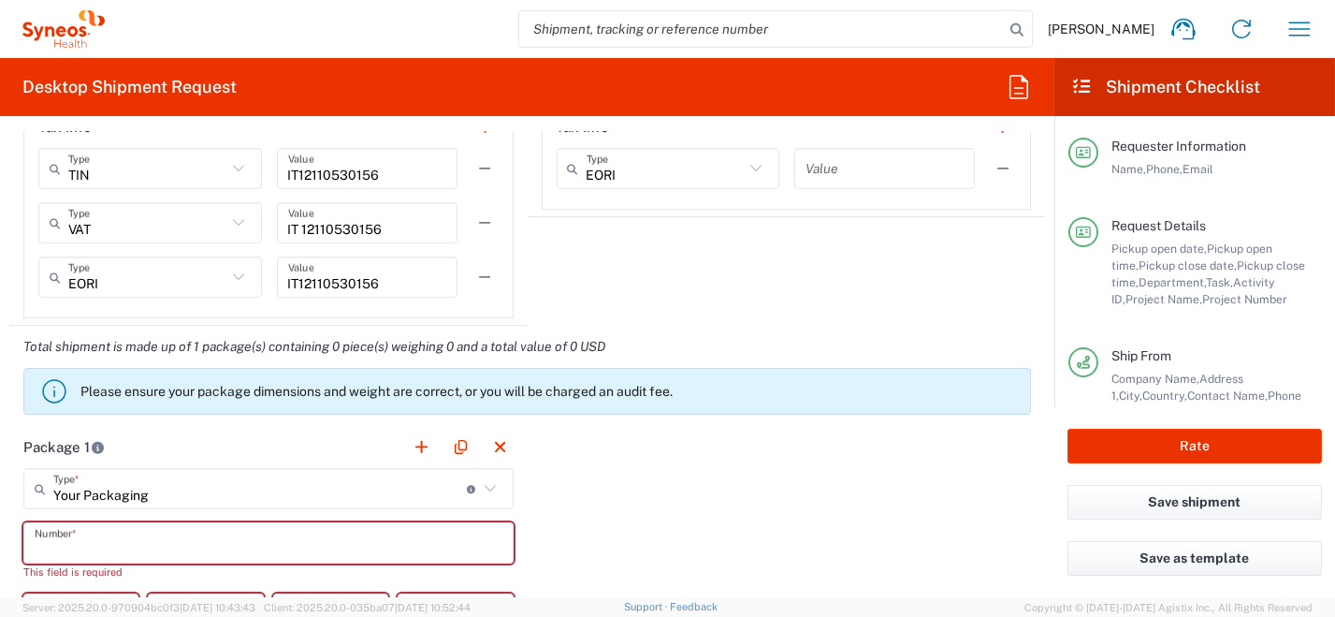
click at [310, 537] on input "text" at bounding box center [269, 543] width 468 height 33
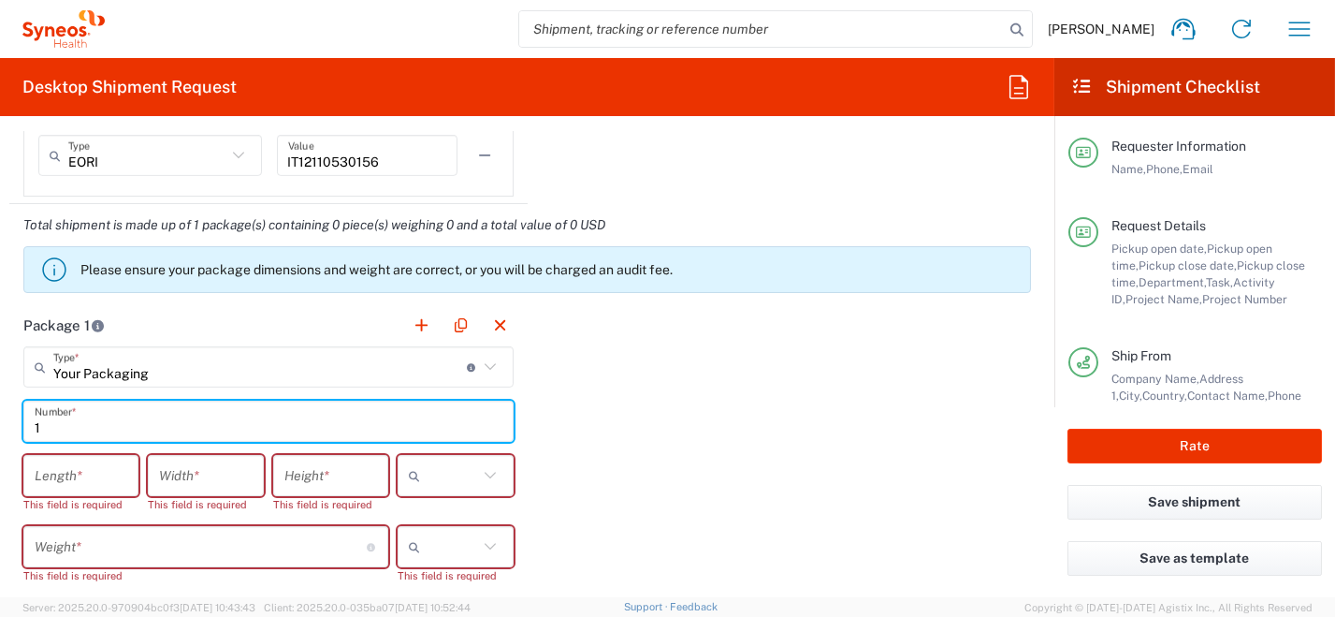
scroll to position [1777, 0]
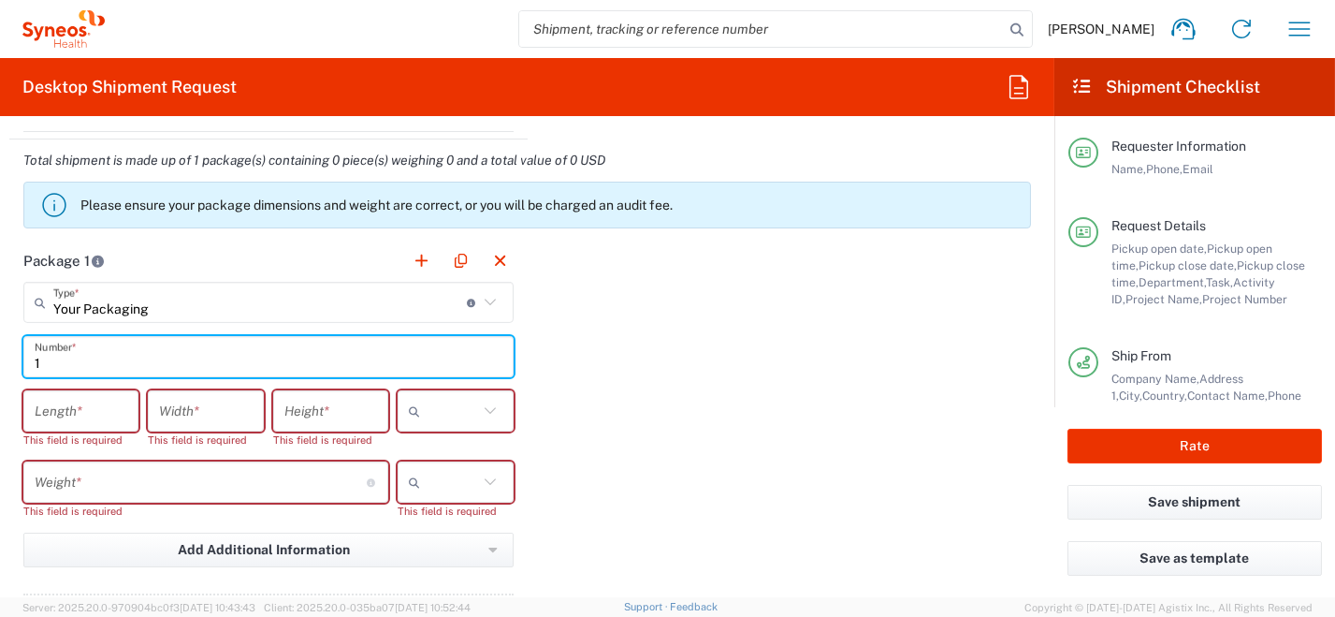
type input "1"
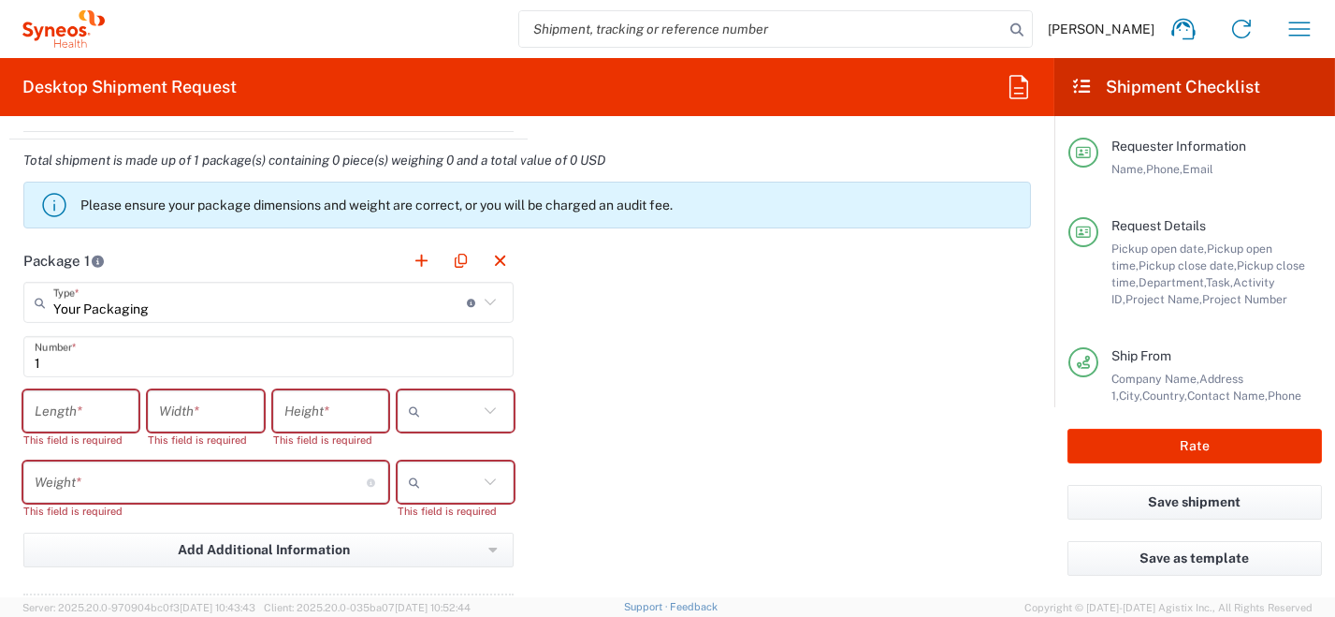
click at [487, 406] on icon at bounding box center [490, 411] width 24 height 24
drag, startPoint x: 473, startPoint y: 441, endPoint x: 495, endPoint y: 473, distance: 38.4
click at [473, 441] on span "cm" at bounding box center [450, 447] width 110 height 29
type input "cm"
click at [499, 478] on div at bounding box center [455, 481] width 115 height 41
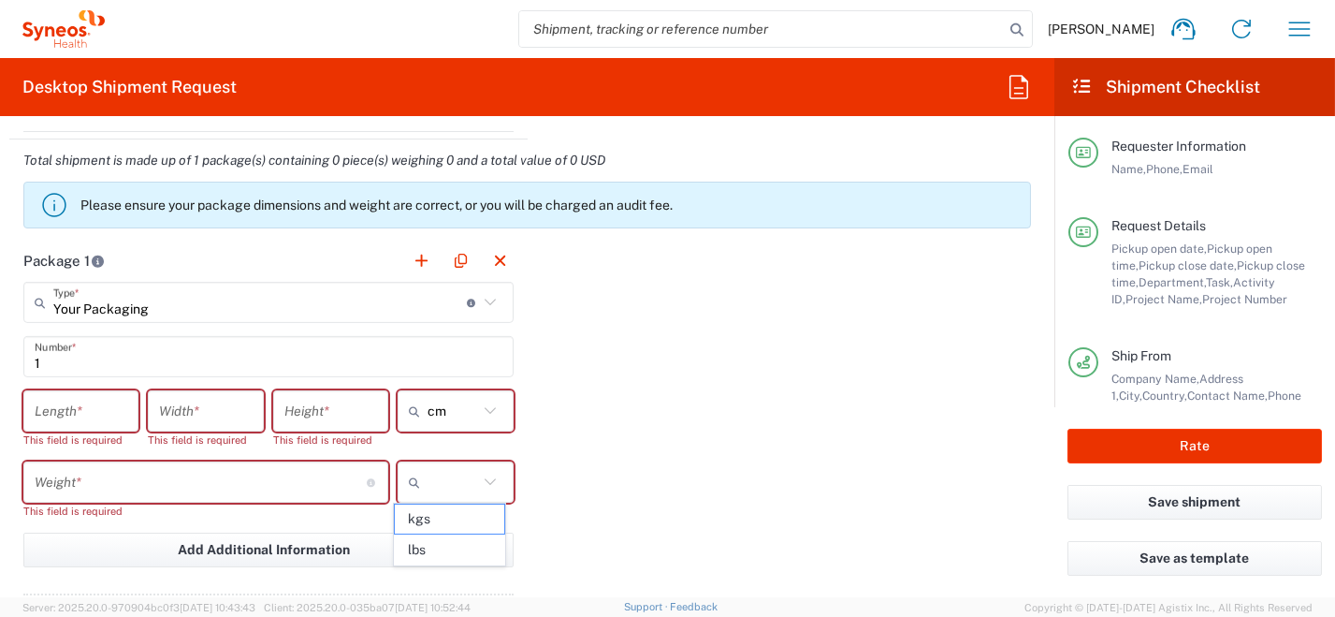
drag, startPoint x: 472, startPoint y: 517, endPoint x: 417, endPoint y: 502, distance: 56.3
click at [472, 518] on span "kgs" at bounding box center [450, 518] width 110 height 29
type input "kgs"
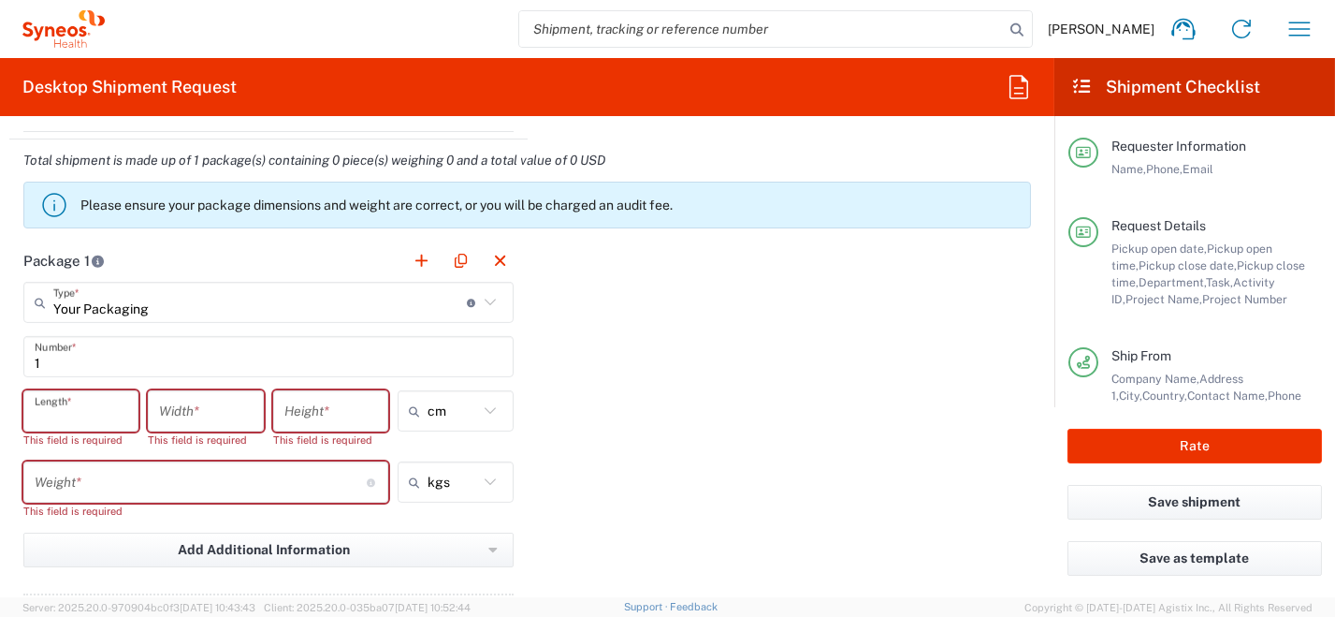
click at [58, 413] on input "number" at bounding box center [81, 411] width 93 height 33
type input "2"
type input "30"
click at [233, 415] on input "number" at bounding box center [205, 411] width 93 height 33
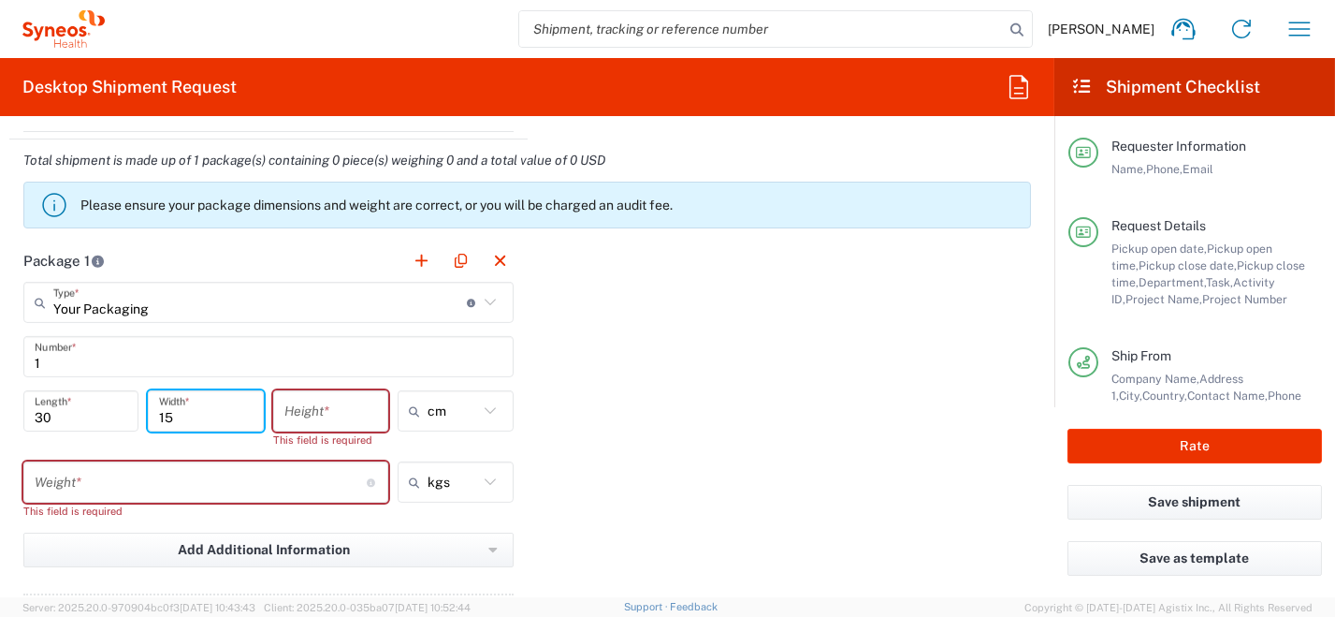
type input "15"
click at [324, 412] on input "number" at bounding box center [330, 411] width 93 height 33
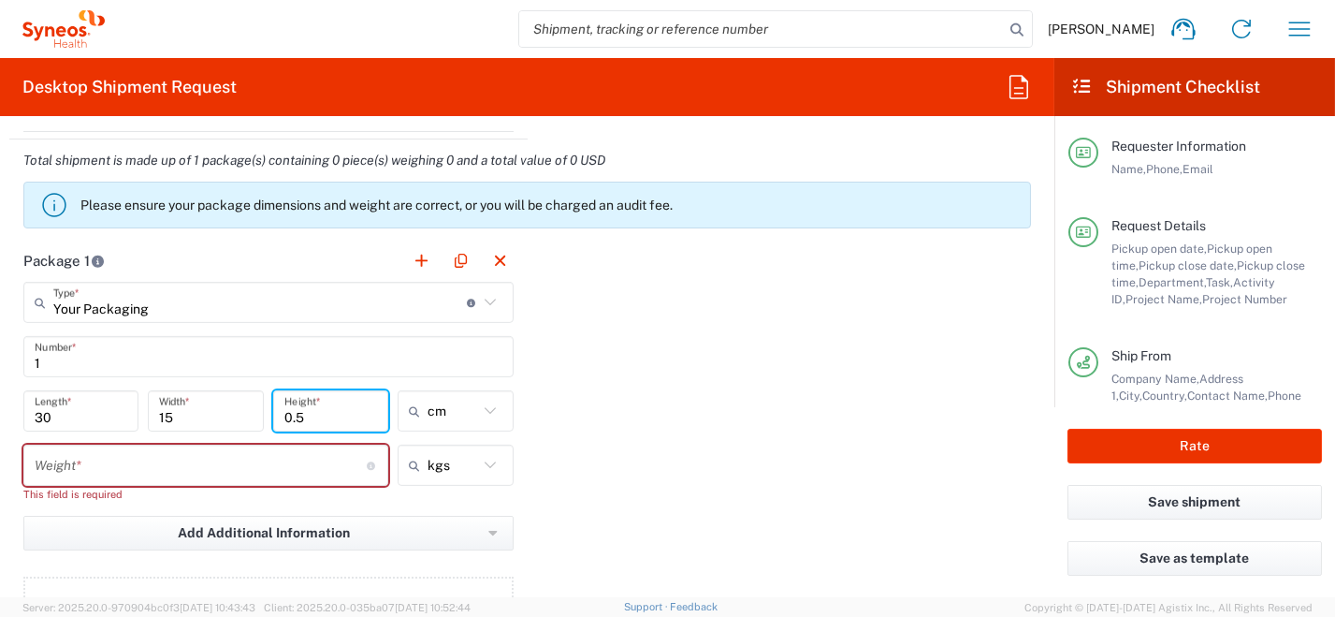
type input "0.5"
click at [340, 471] on input "number" at bounding box center [201, 465] width 332 height 33
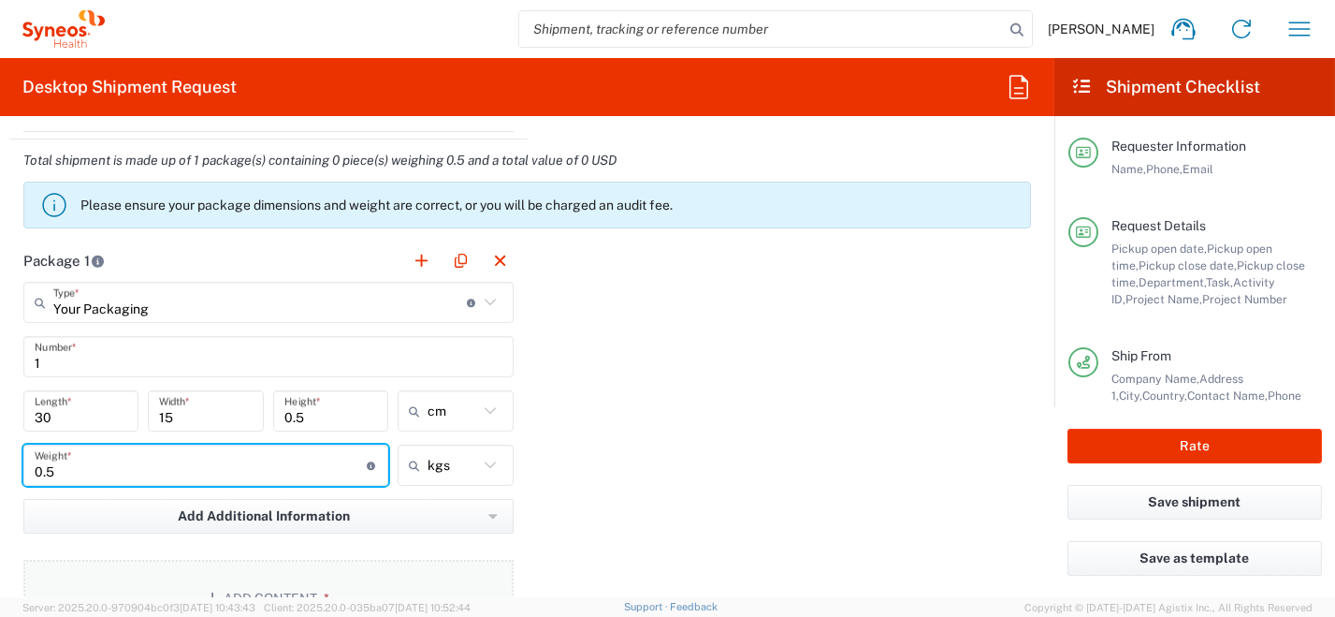
type input "0.5"
click at [429, 590] on button "Add Content *" at bounding box center [268, 598] width 490 height 77
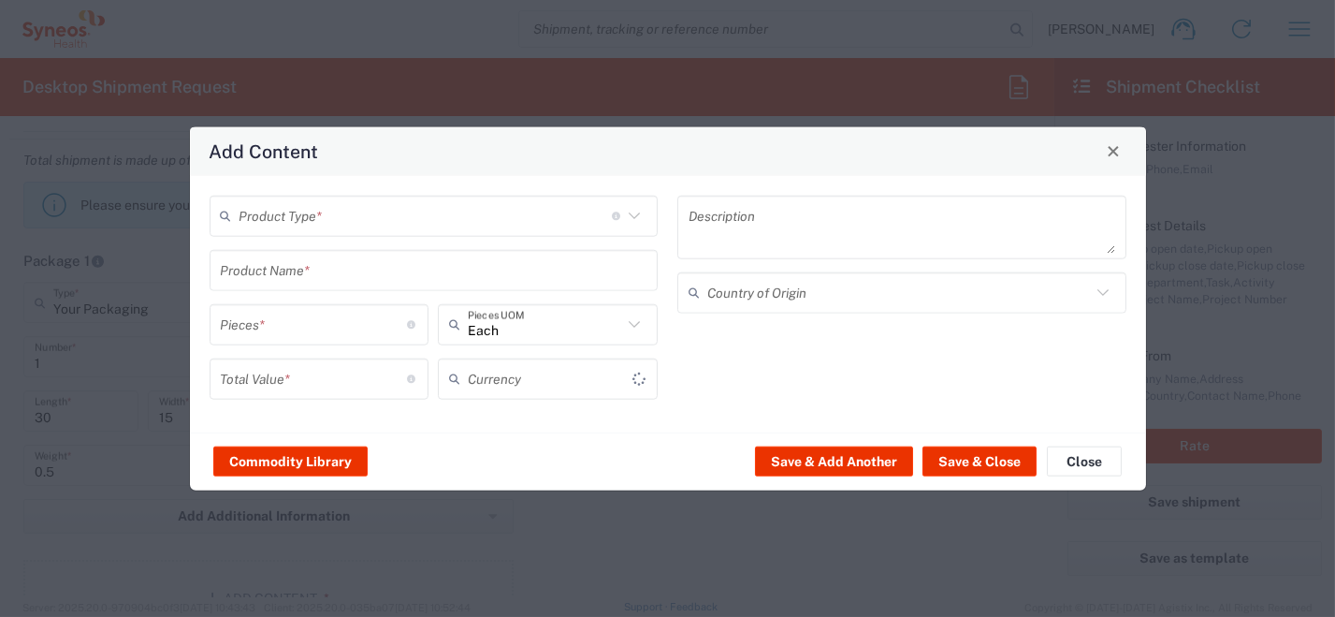
type input "US Dollar"
click at [632, 205] on icon at bounding box center [634, 215] width 24 height 24
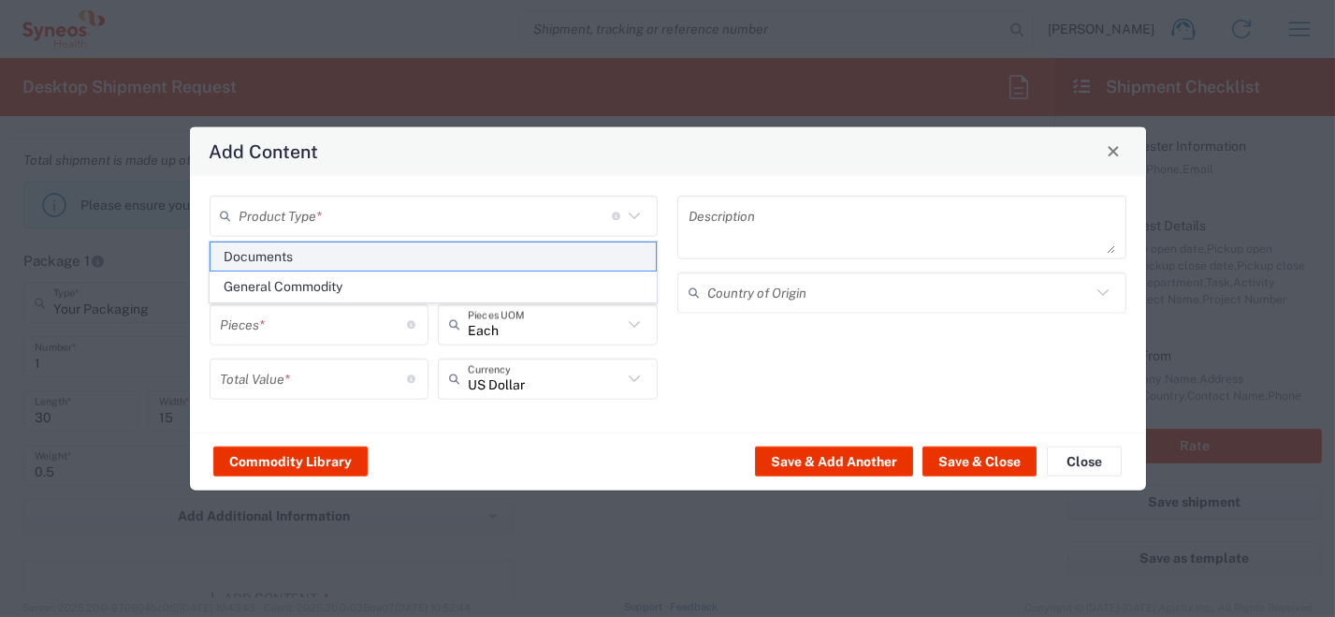
click at [554, 247] on span "Documents" at bounding box center [433, 256] width 445 height 29
type input "Documents"
type input "1"
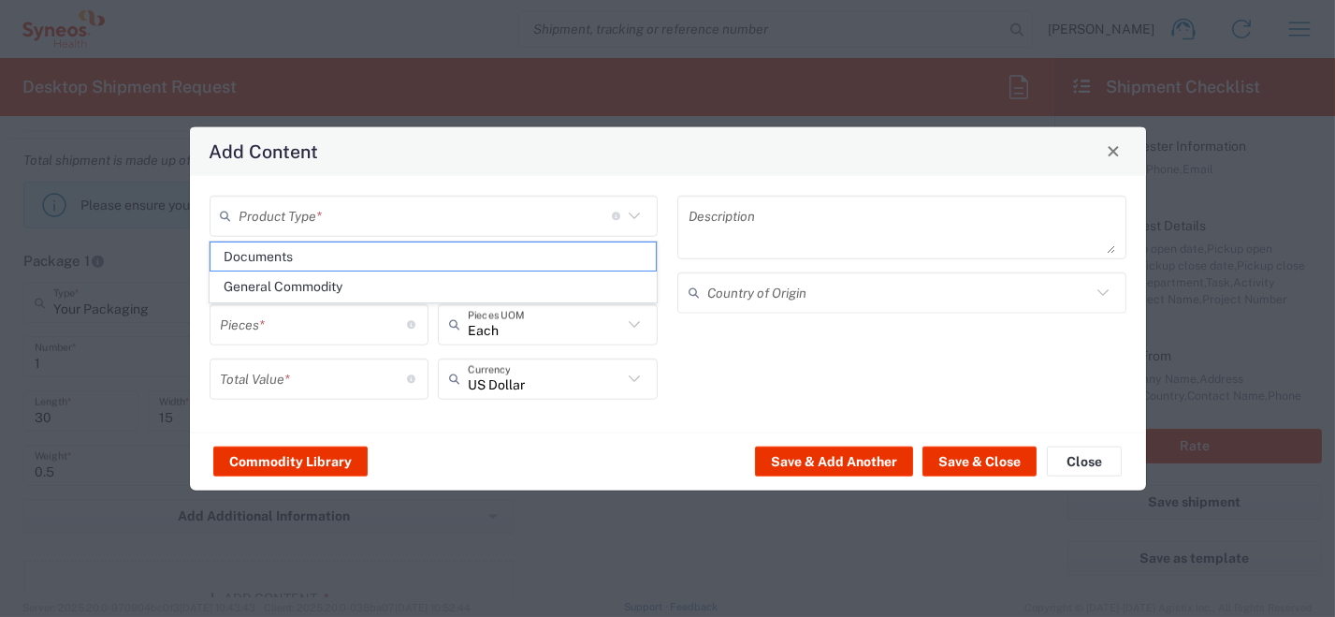
type textarea "Documents"
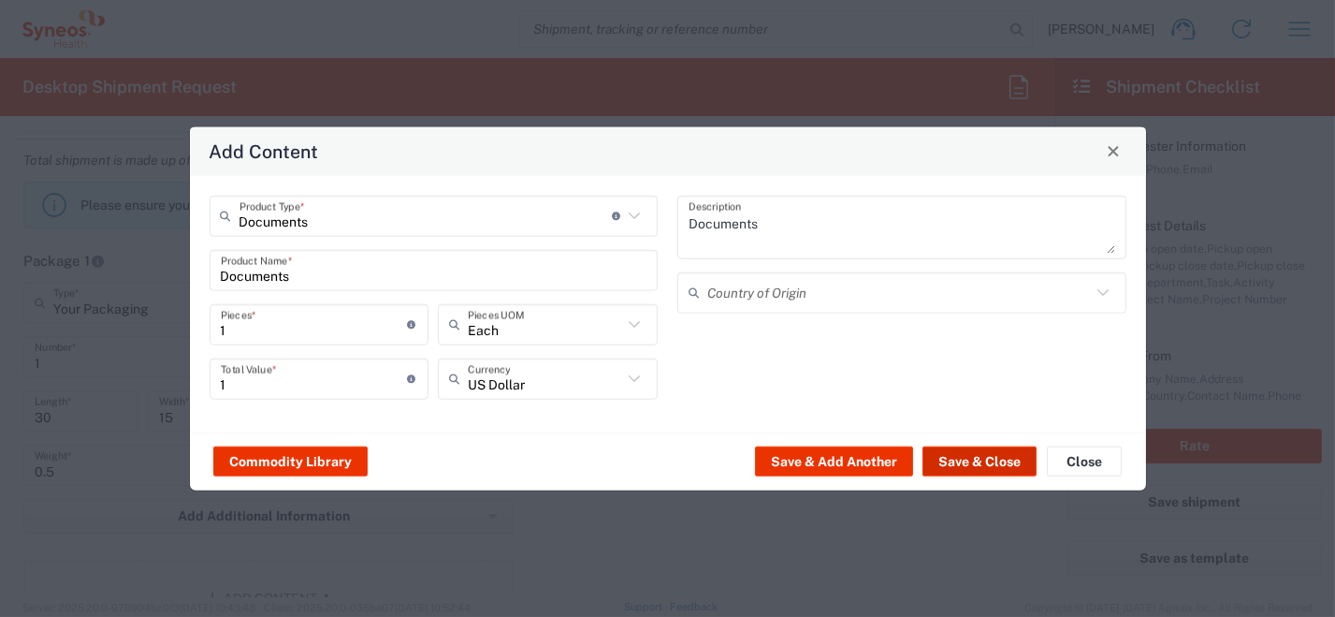
click at [986, 456] on button "Save & Close" at bounding box center [980, 461] width 114 height 30
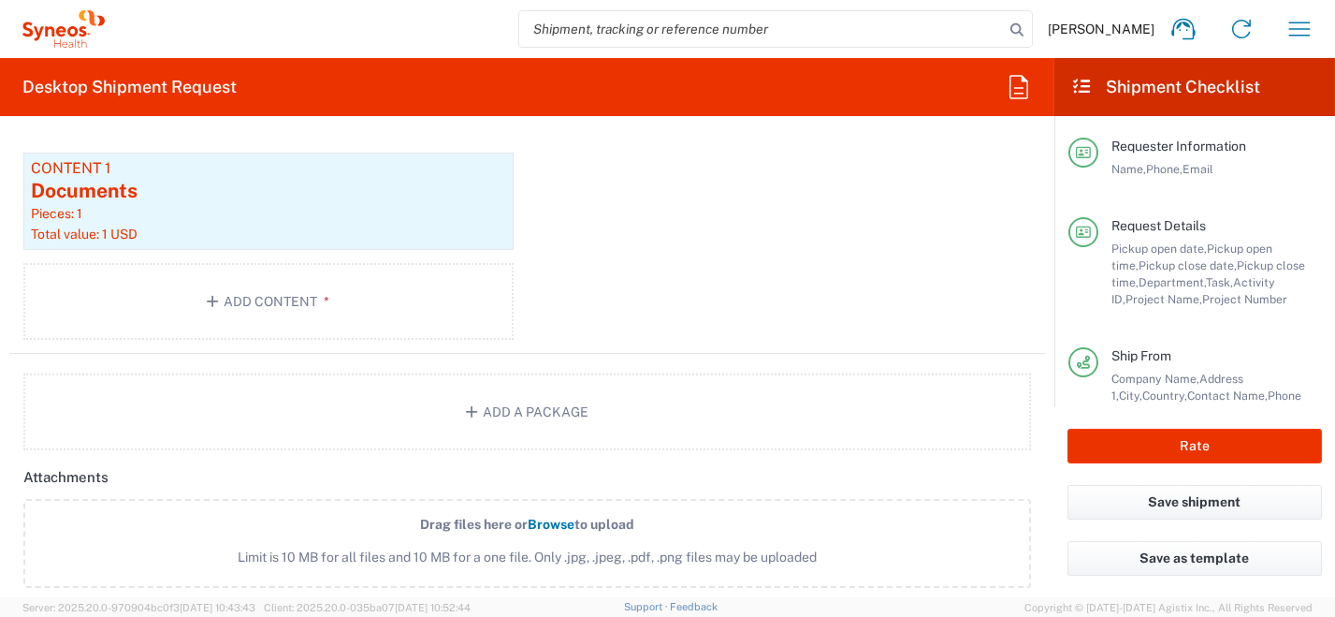
scroll to position [2245, 0]
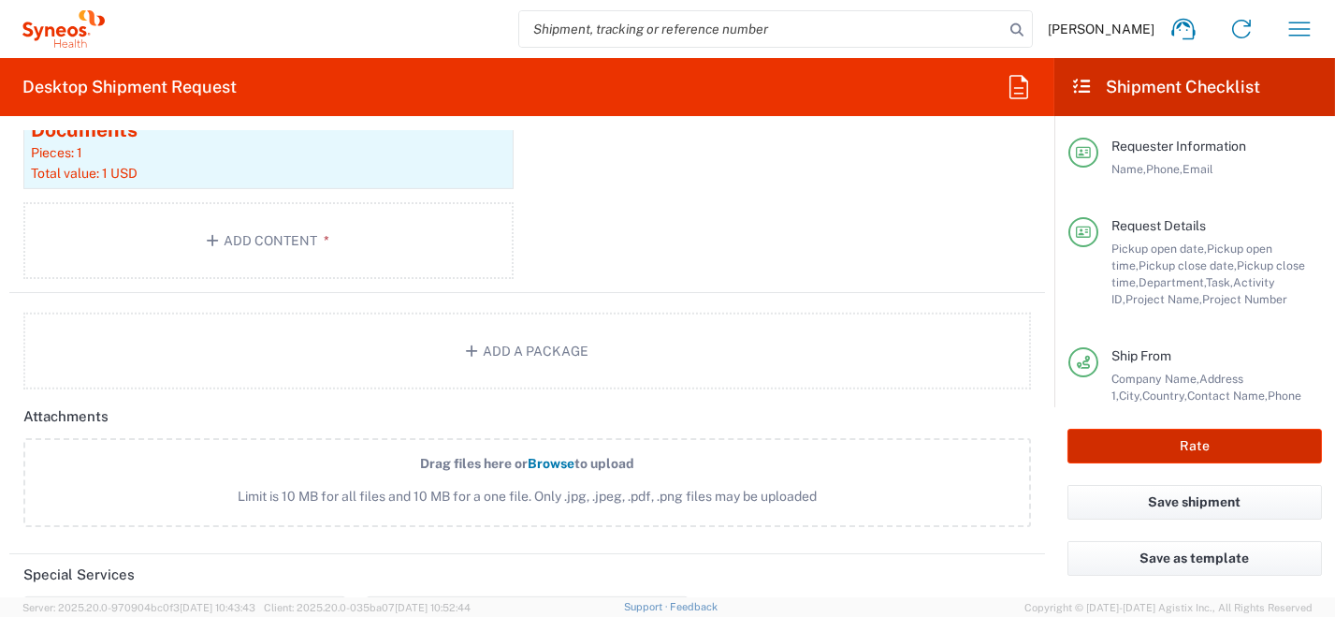
click at [1181, 453] on button "Rate" at bounding box center [1195, 446] width 255 height 35
type input "4510 DEPARTMENTAL EXPENSE"
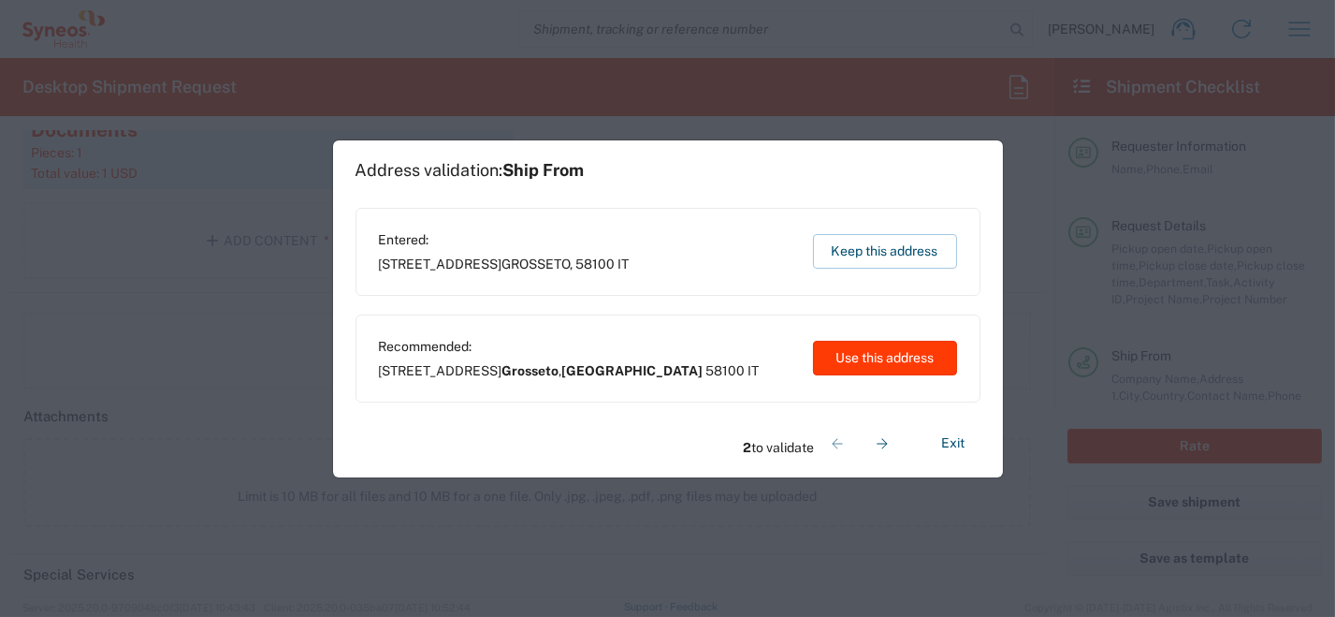
click at [860, 352] on button "Use this address" at bounding box center [885, 358] width 144 height 35
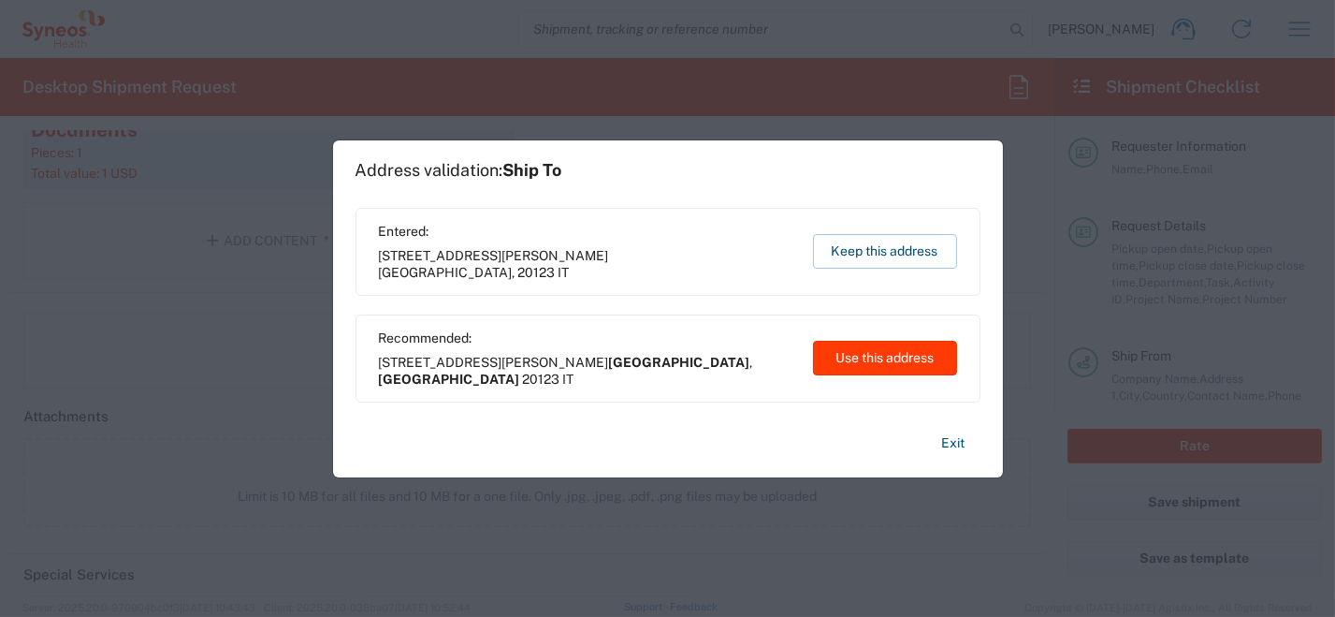
click at [895, 365] on button "Use this address" at bounding box center [885, 358] width 144 height 35
type input "Grosseto"
type input "[GEOGRAPHIC_DATA]"
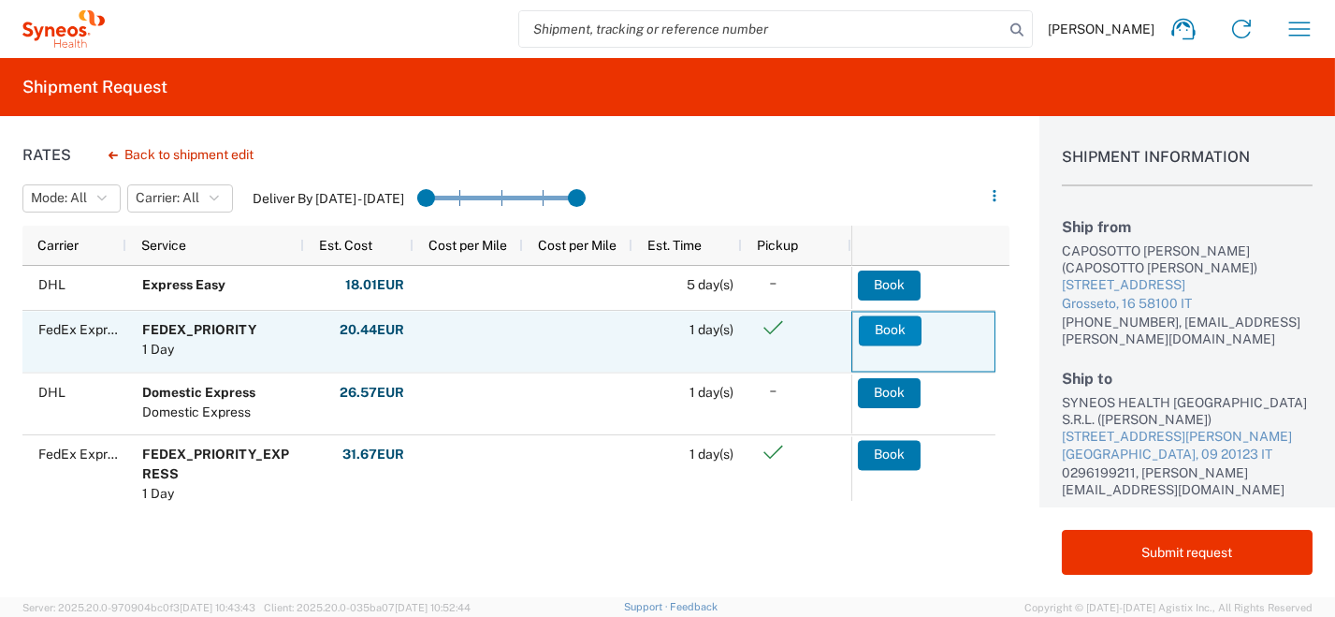
click at [888, 329] on button "Book" at bounding box center [890, 330] width 63 height 30
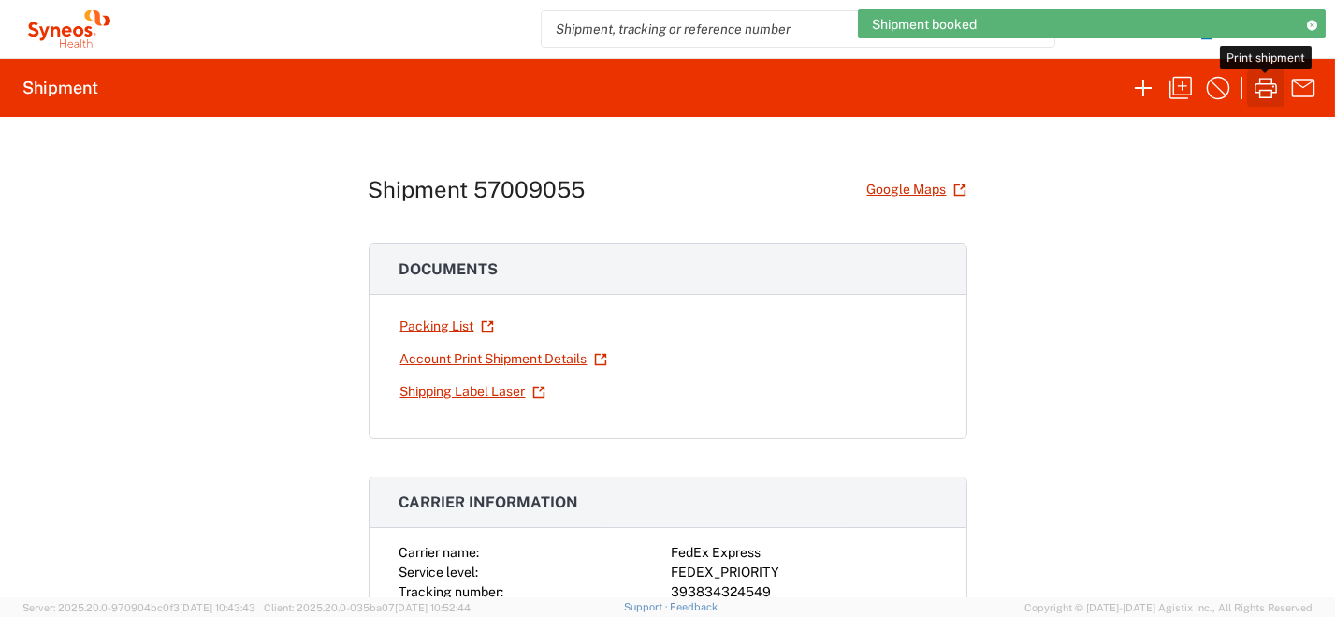
click at [1258, 89] on icon "button" at bounding box center [1266, 88] width 30 height 30
